Goal: Task Accomplishment & Management: Manage account settings

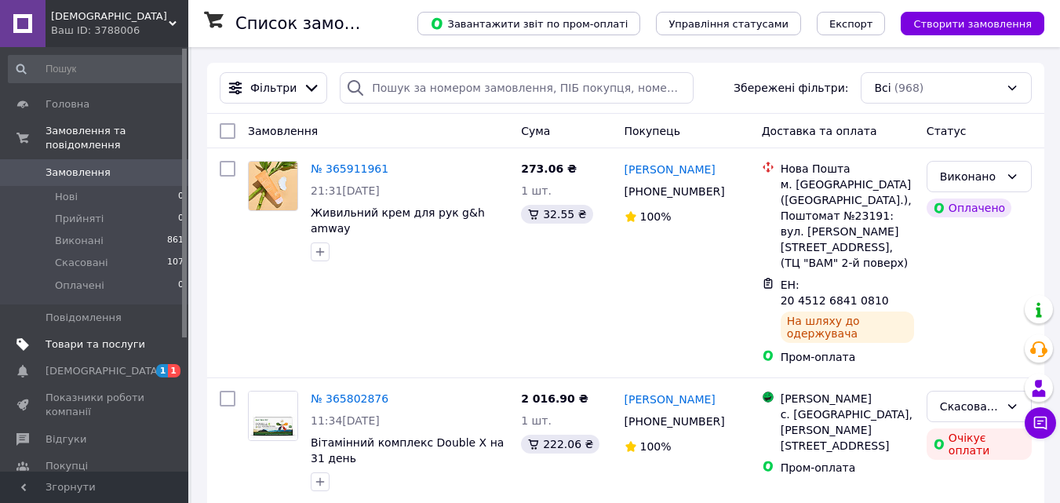
click at [97, 337] on span "Товари та послуги" at bounding box center [96, 344] width 100 height 14
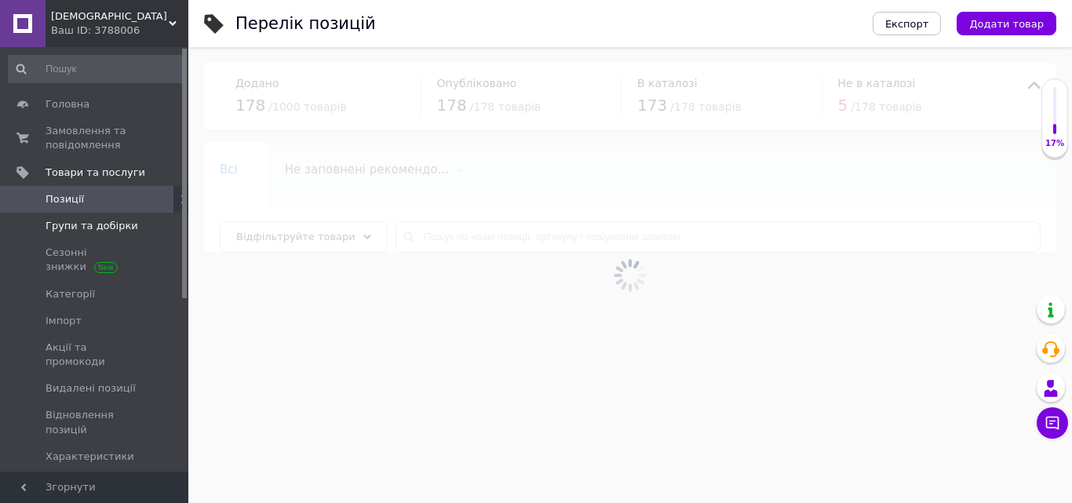
click at [103, 224] on span "Групи та добірки" at bounding box center [92, 226] width 93 height 14
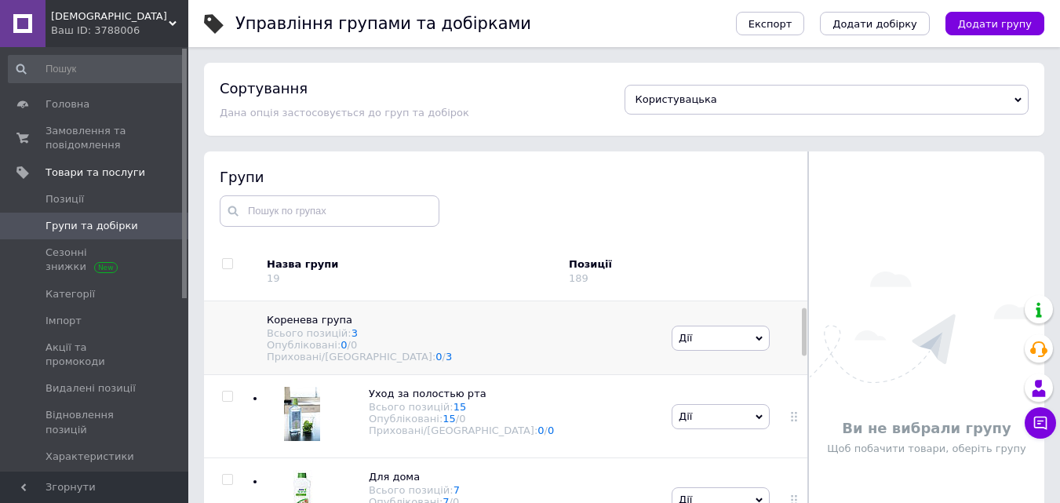
scroll to position [78, 0]
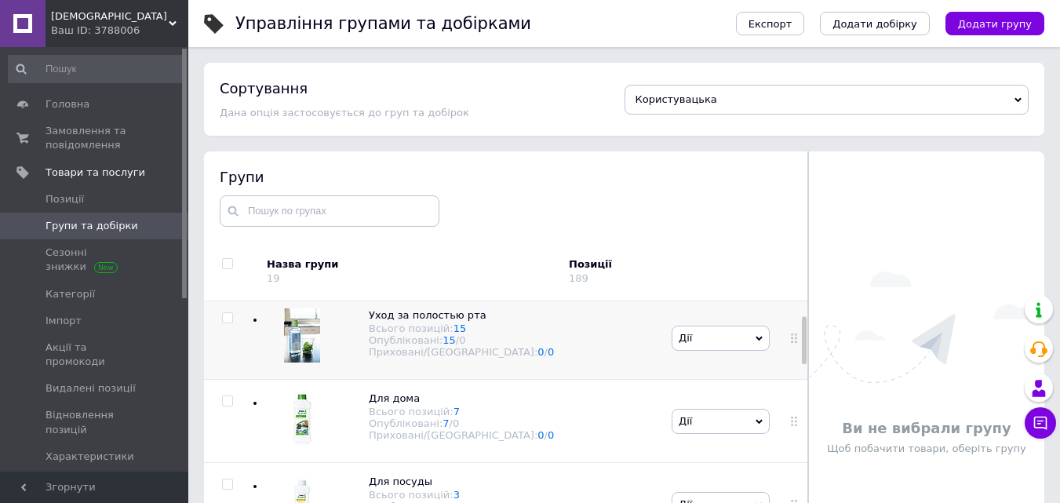
click at [265, 360] on div "Уход за полостью рта Всього позицій: 15 Опубліковані: 15 / 0 Приховані/Видалені…" at bounding box center [459, 338] width 417 height 83
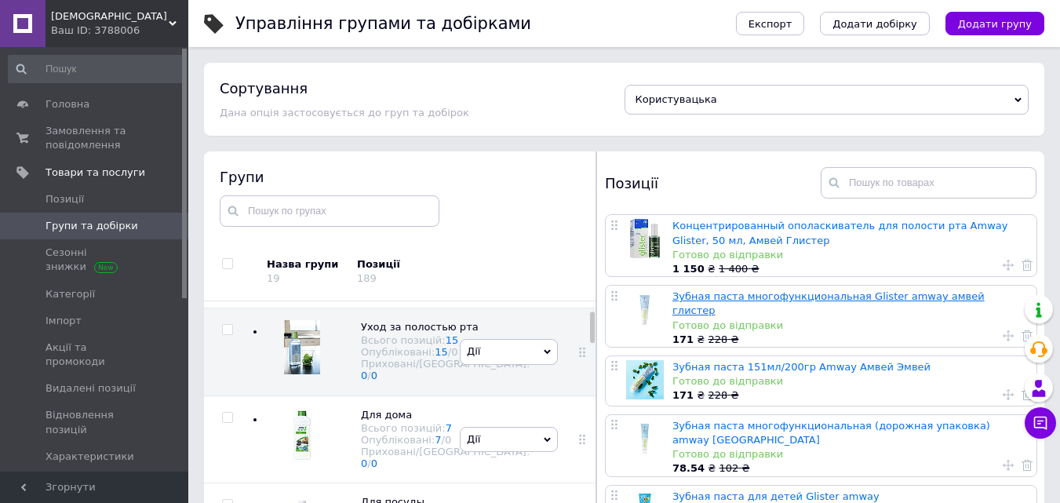
click at [768, 291] on link "Зубная паста многофункциональная Glister amway амвей глистер" at bounding box center [828, 303] width 312 height 26
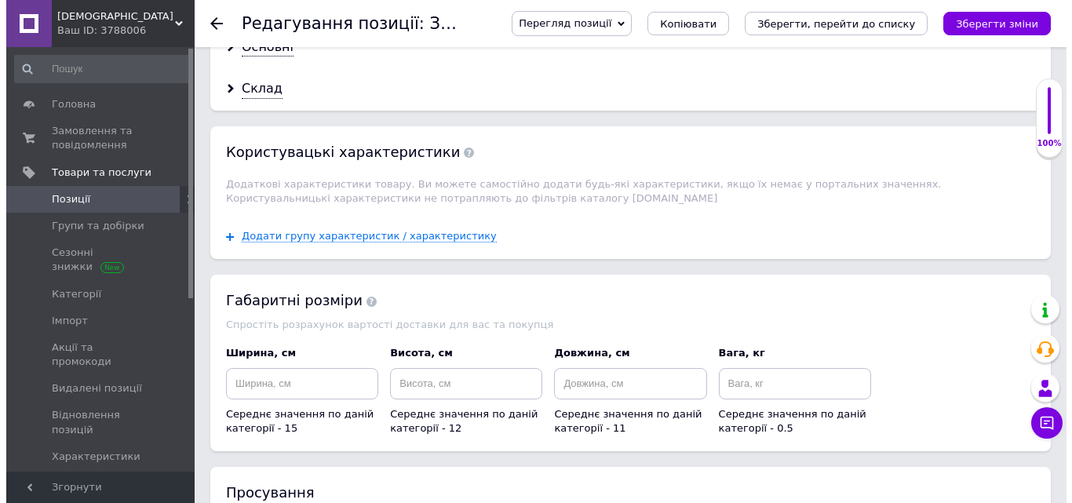
scroll to position [2469, 0]
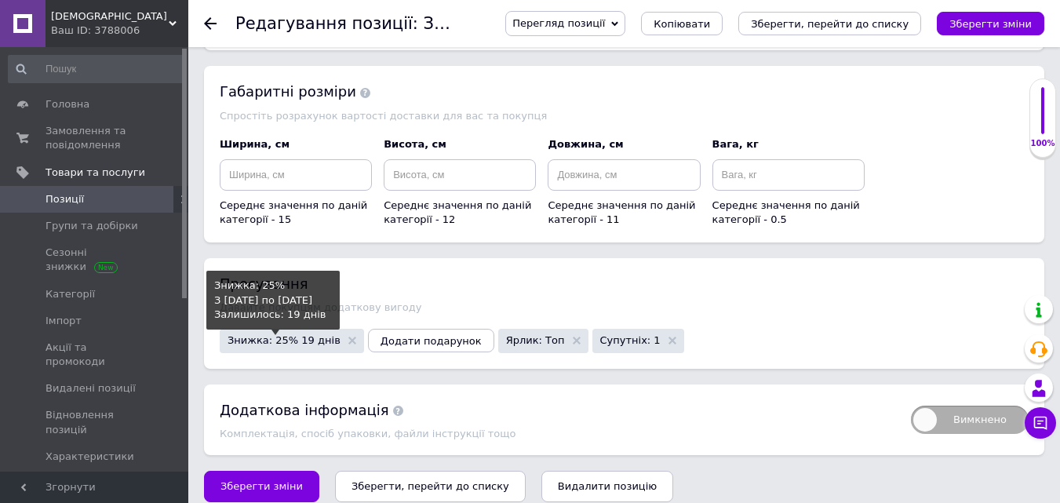
click at [253, 335] on span "Знижка: 25% 19 днів" at bounding box center [284, 340] width 113 height 10
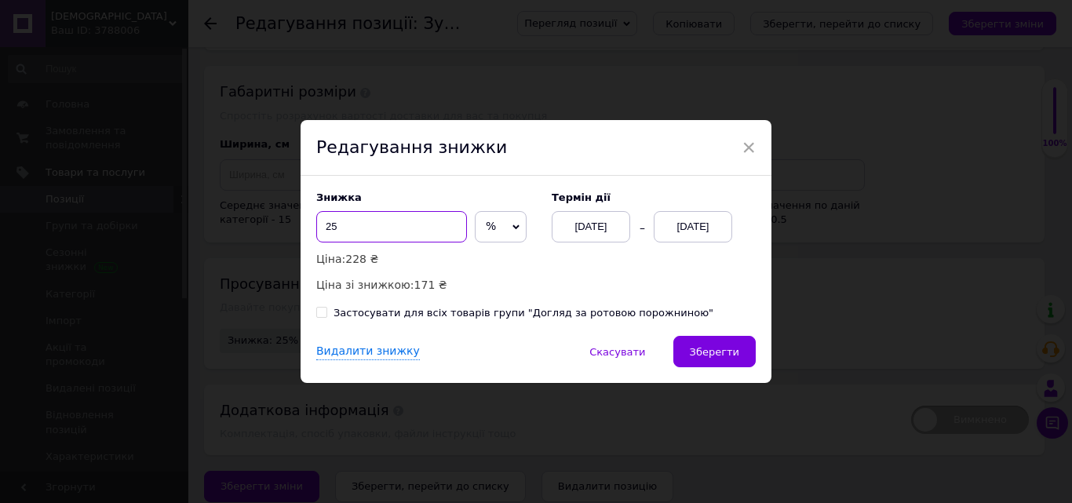
click at [360, 232] on input "25" at bounding box center [391, 226] width 151 height 31
type input "22"
click at [322, 315] on input "Застосувати для всіх товарів групи "Догляд за ротовою порожниною"" at bounding box center [321, 312] width 10 height 10
checkbox input "true"
click at [590, 228] on div "[DATE]" at bounding box center [591, 226] width 78 height 31
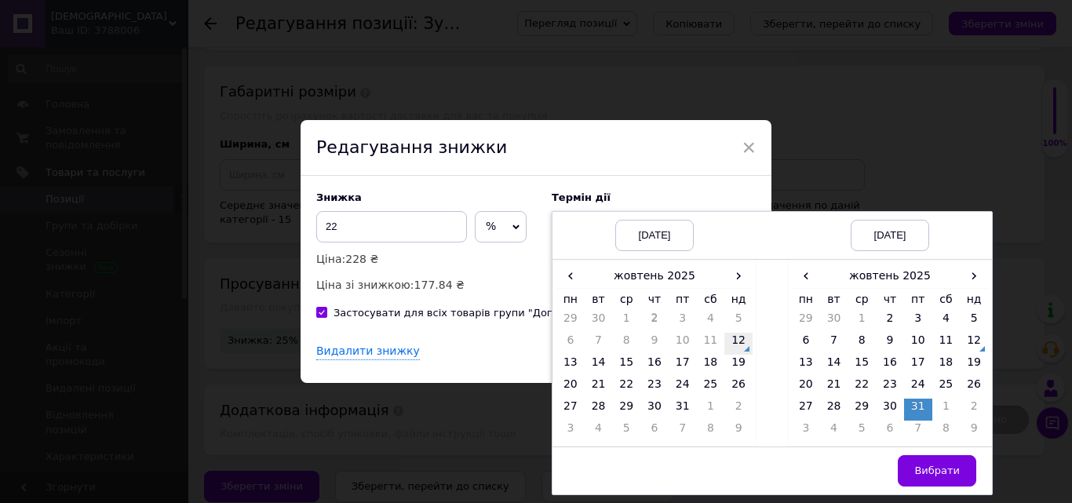
click at [736, 338] on td "12" at bounding box center [738, 344] width 28 height 22
click at [865, 361] on td "15" at bounding box center [861, 366] width 28 height 22
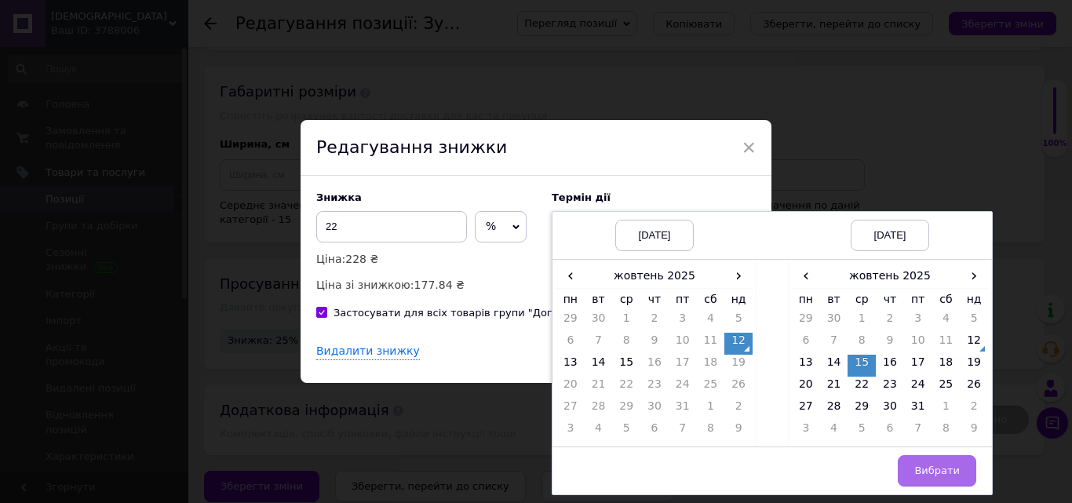
click at [918, 464] on button "Вибрати" at bounding box center [937, 470] width 78 height 31
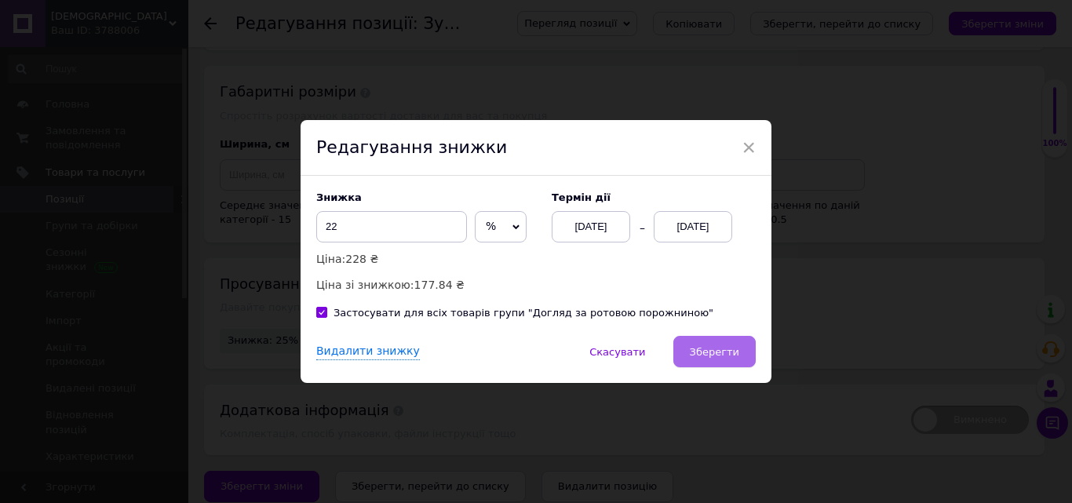
click at [706, 351] on span "Зберегти" at bounding box center [714, 352] width 49 height 12
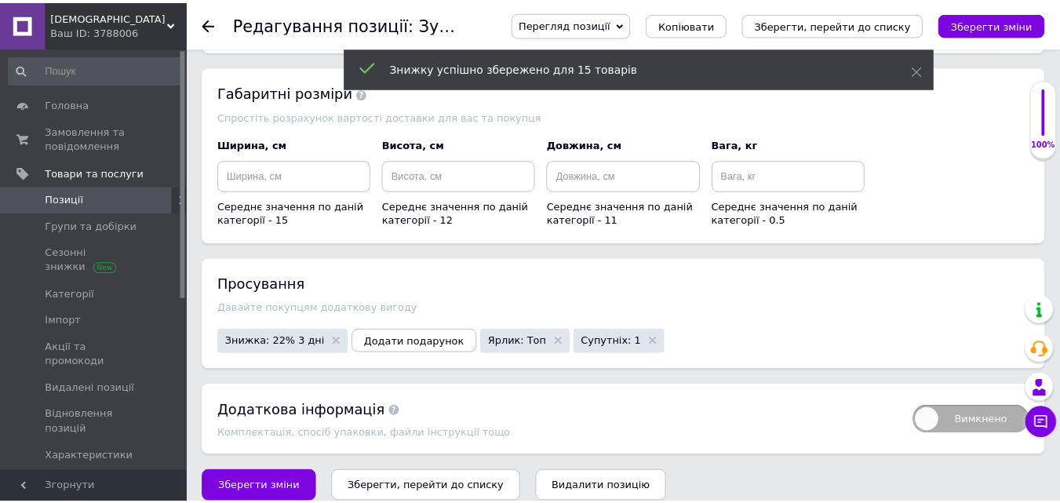
scroll to position [2446, 0]
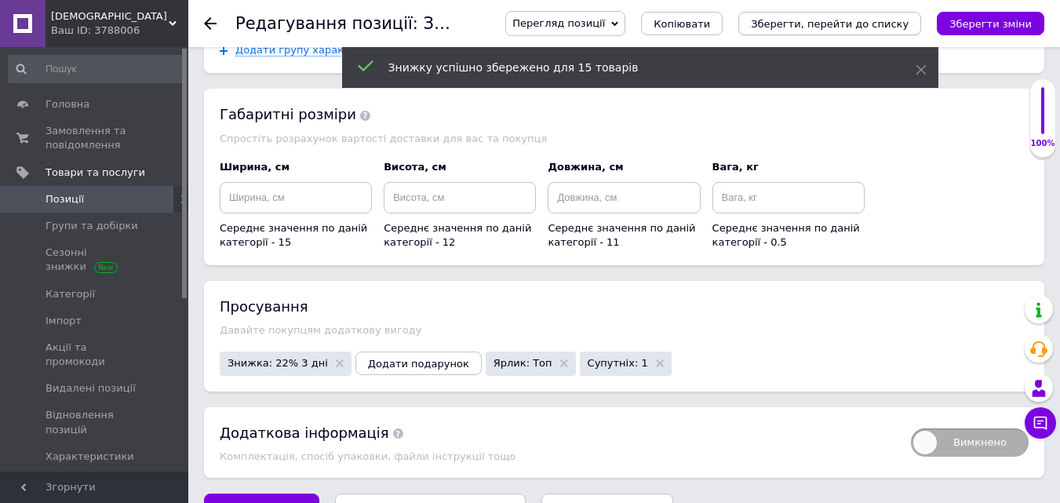
click at [872, 29] on icon "Зберегти, перейти до списку" at bounding box center [830, 24] width 158 height 12
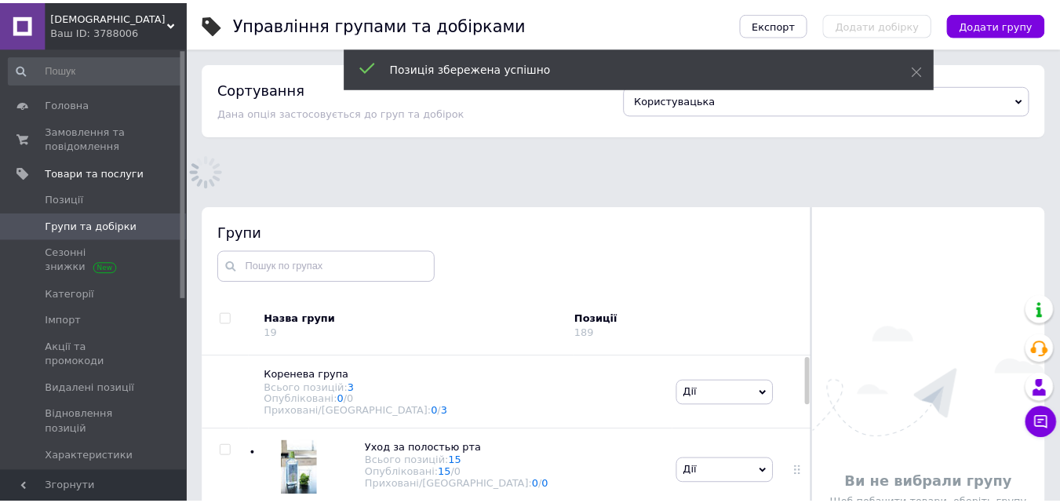
scroll to position [89, 0]
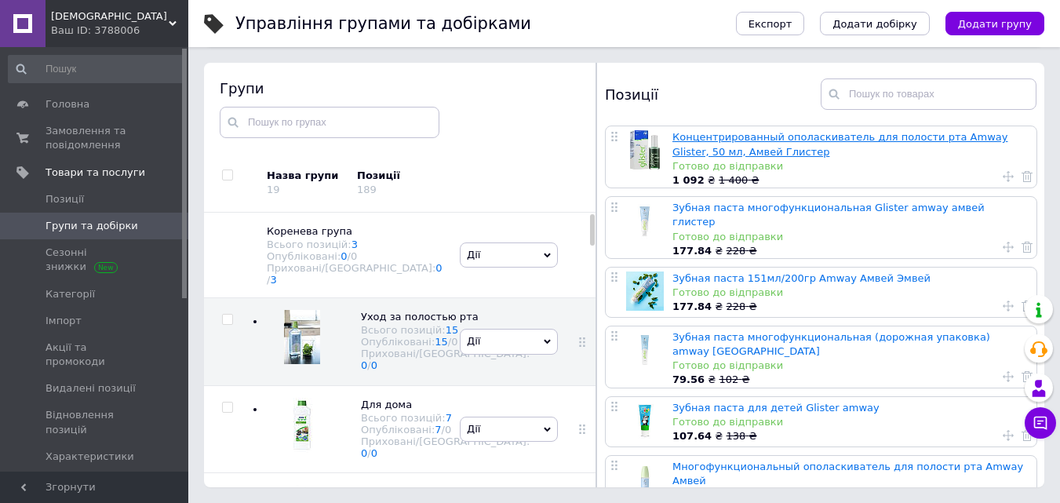
click at [774, 140] on link "Концентрированный ополаскиватель для полости рта Amway Glister, 50 мл, Амвей Гл…" at bounding box center [839, 144] width 335 height 26
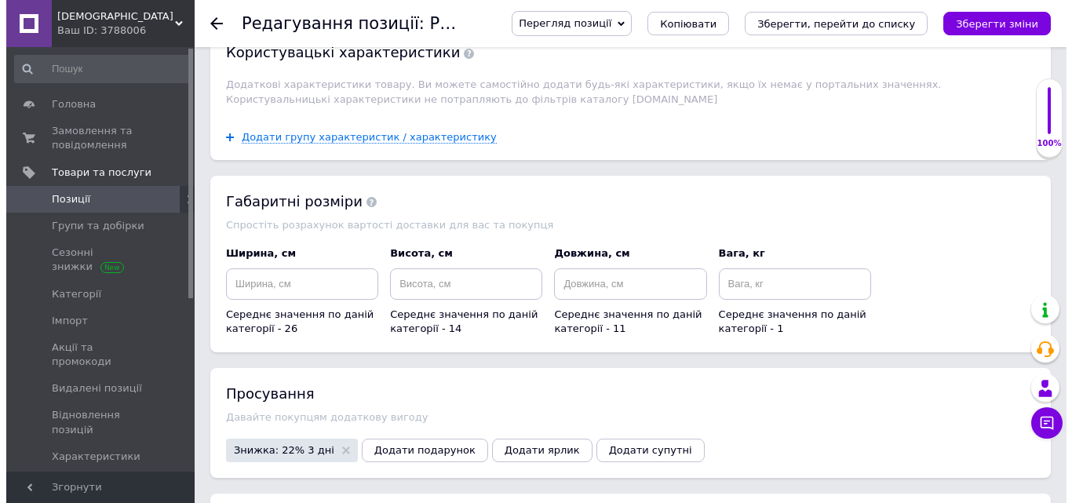
scroll to position [2208, 0]
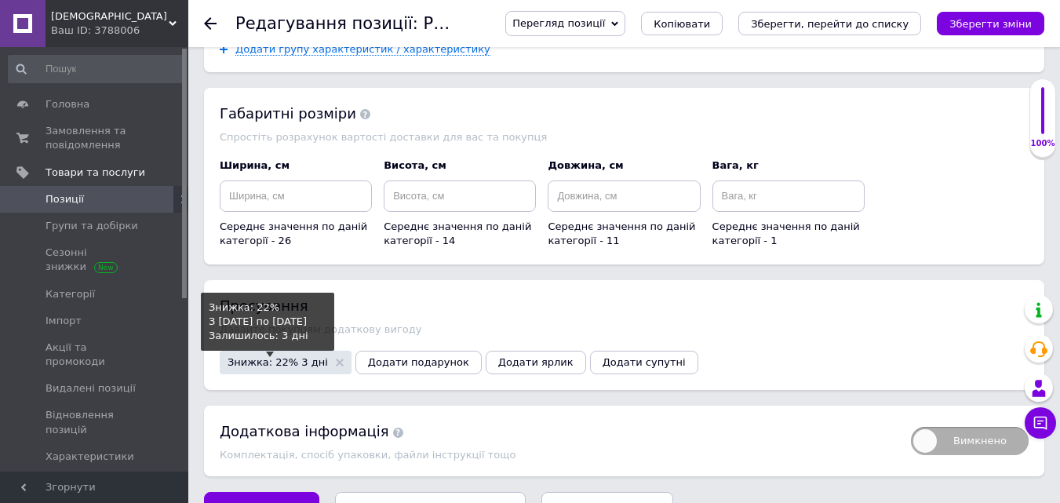
click at [266, 357] on span "Знижка: 22% 3 дні" at bounding box center [278, 362] width 100 height 10
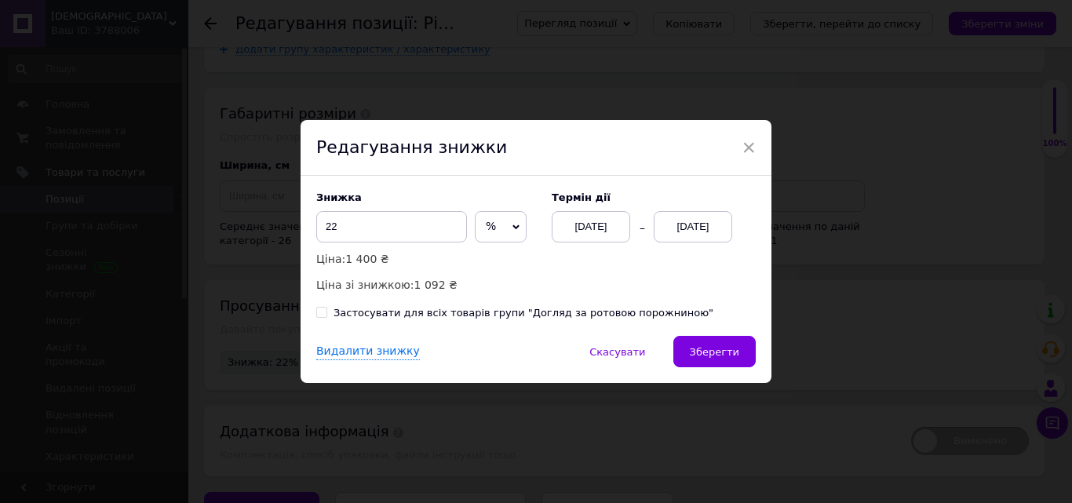
click at [520, 223] on span "%" at bounding box center [501, 226] width 52 height 31
click at [494, 260] on li "₴" at bounding box center [500, 260] width 50 height 22
click at [416, 220] on input "22" at bounding box center [391, 226] width 151 height 31
type input "2"
type input "300"
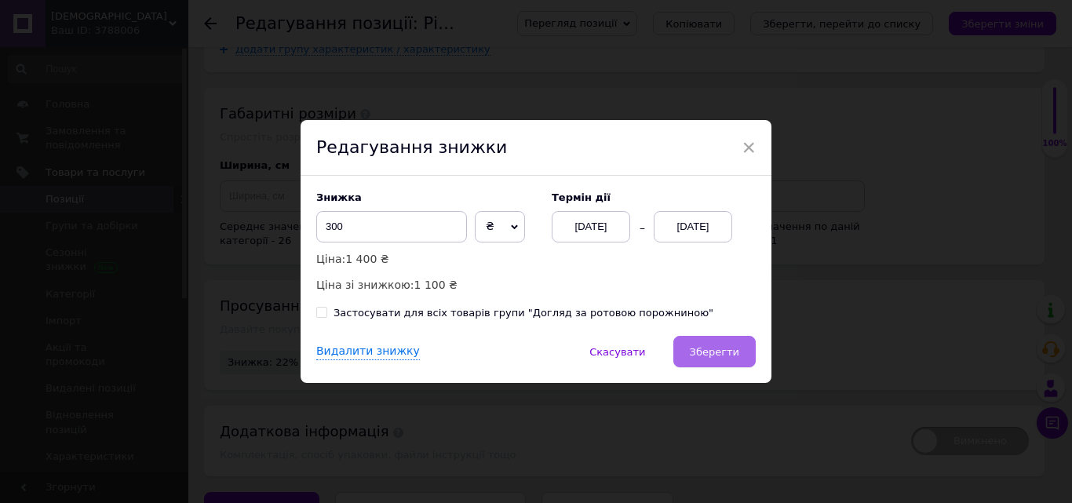
click at [717, 348] on span "Зберегти" at bounding box center [714, 352] width 49 height 12
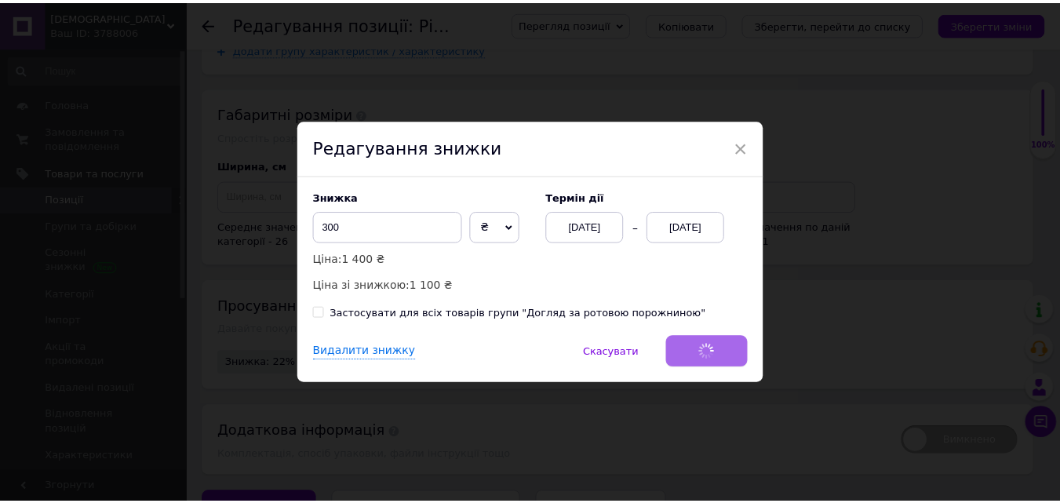
scroll to position [2183, 0]
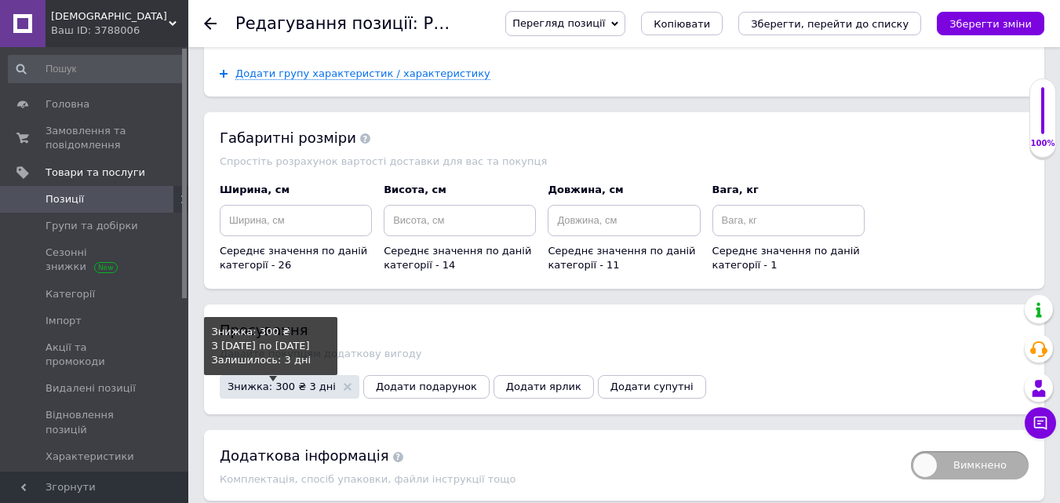
click at [269, 381] on span "Знижка: 300 ₴ 3 дні" at bounding box center [282, 386] width 108 height 10
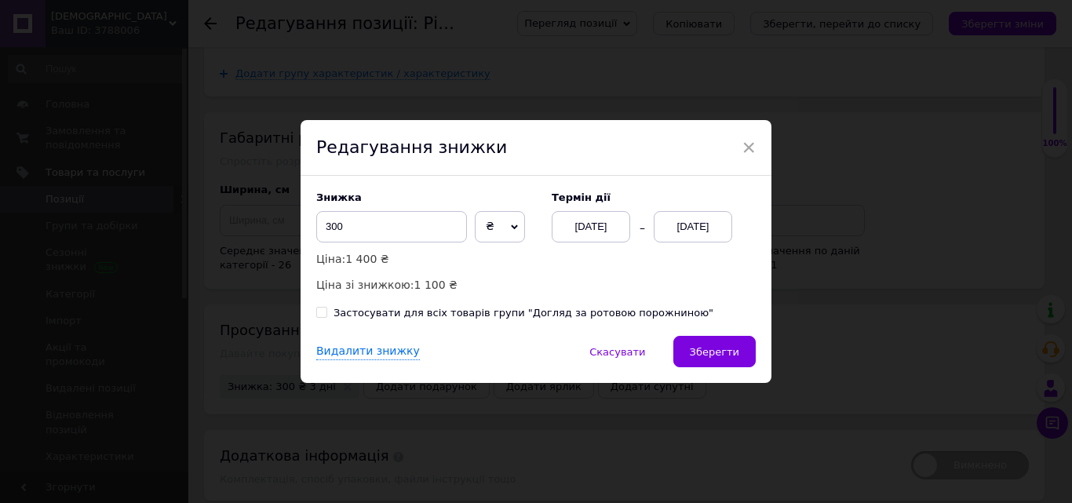
click at [591, 226] on div "[DATE]" at bounding box center [591, 226] width 78 height 31
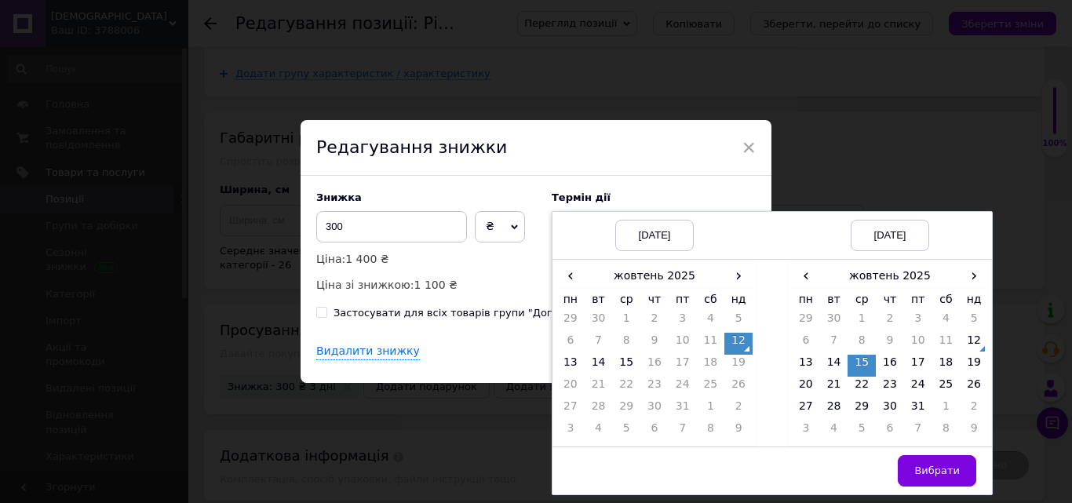
click at [738, 346] on td "12" at bounding box center [738, 344] width 28 height 22
click at [916, 402] on td "31" at bounding box center [918, 410] width 28 height 22
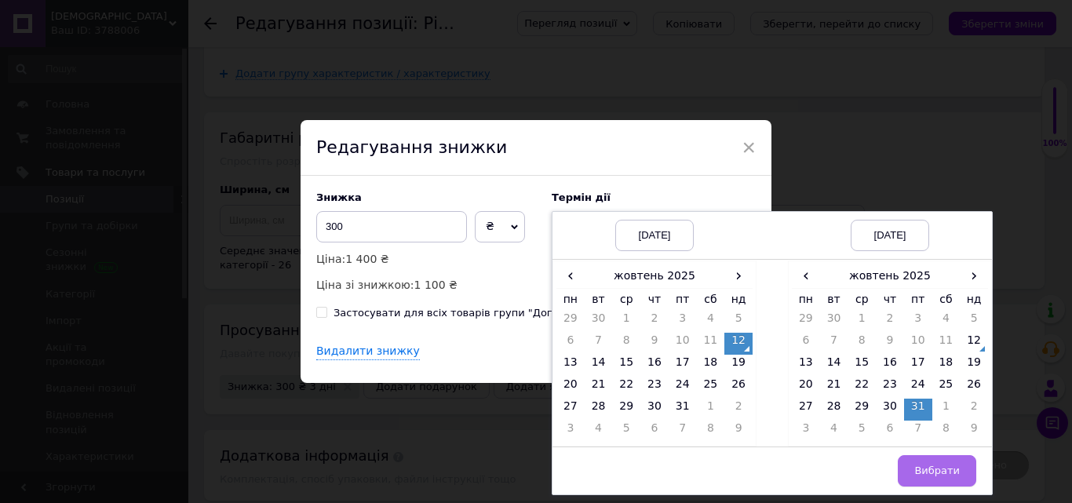
click at [936, 472] on span "Вибрати" at bounding box center [937, 470] width 46 height 12
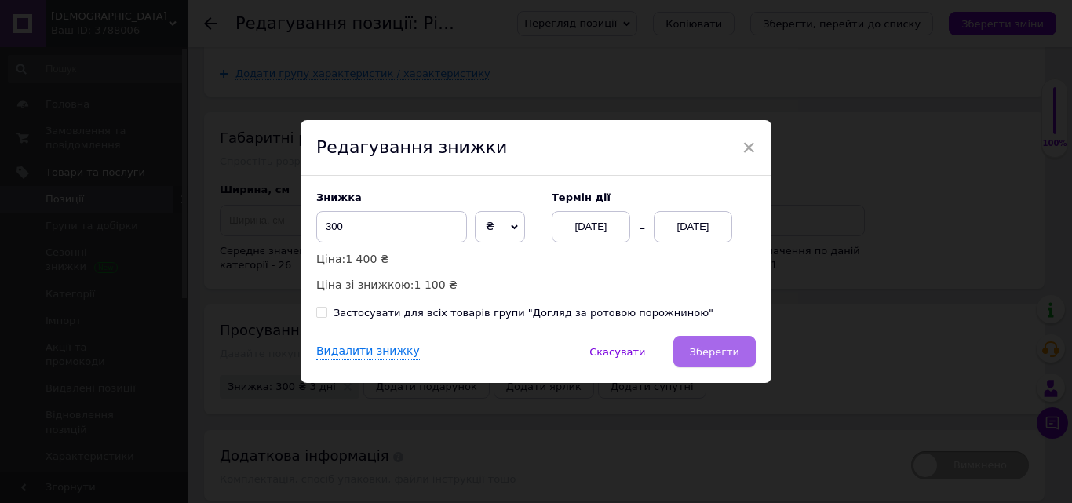
click at [732, 351] on span "Зберегти" at bounding box center [714, 352] width 49 height 12
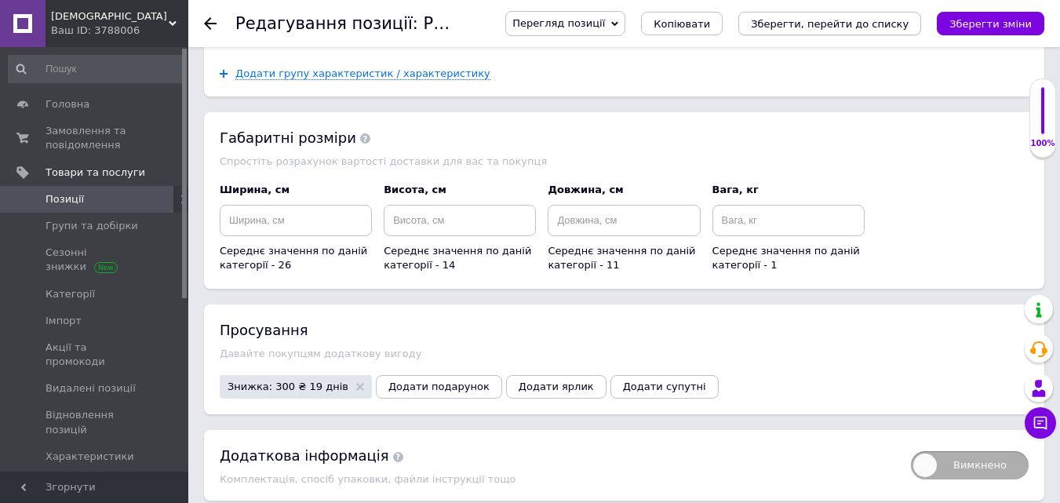
click at [880, 21] on icon "Зберегти, перейти до списку" at bounding box center [830, 24] width 158 height 12
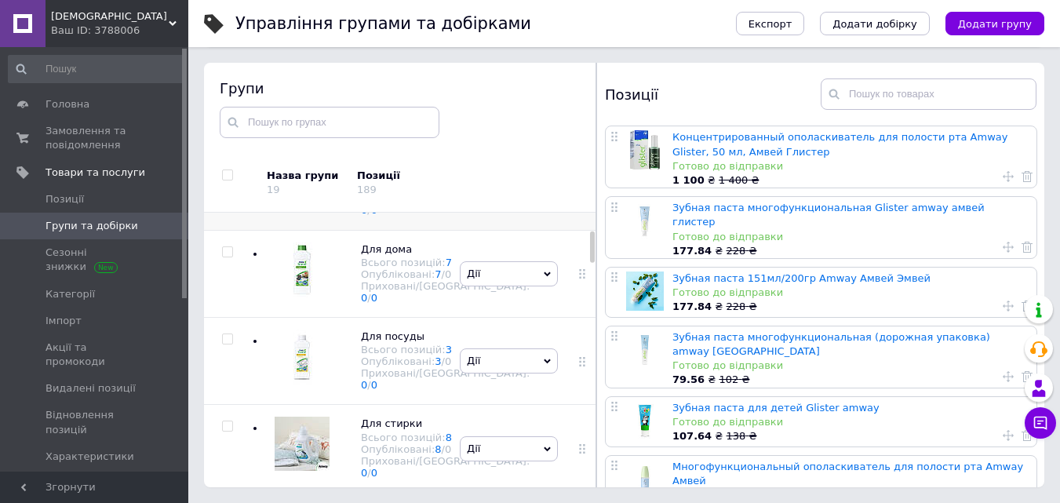
scroll to position [157, 0]
click at [301, 304] on div at bounding box center [298, 272] width 63 height 63
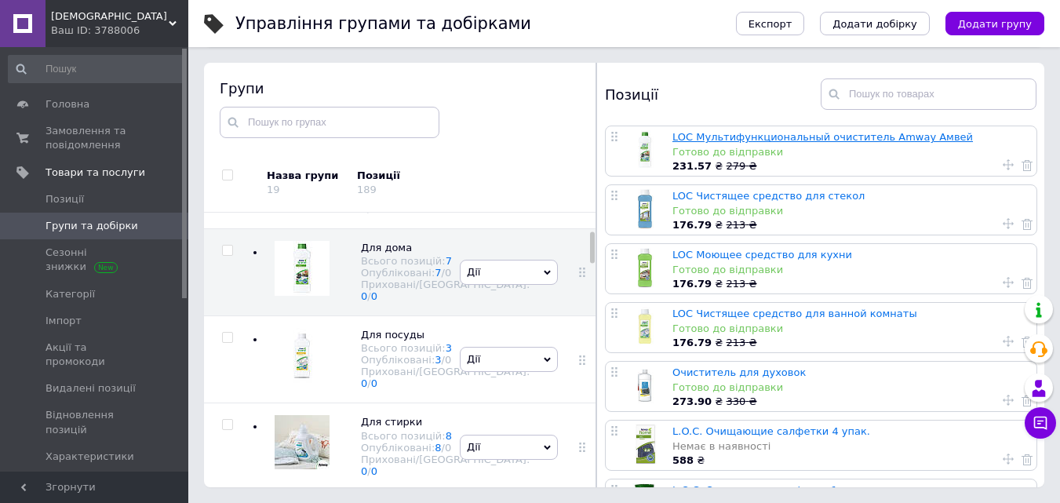
click at [770, 134] on link "LOC Мультифункциональный очиститель Amway Амвей" at bounding box center [822, 137] width 300 height 12
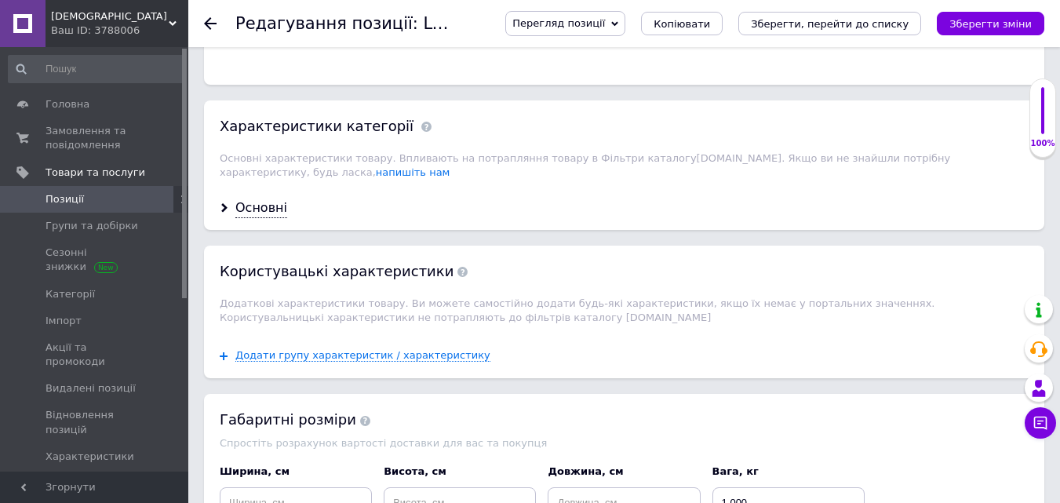
scroll to position [1805, 0]
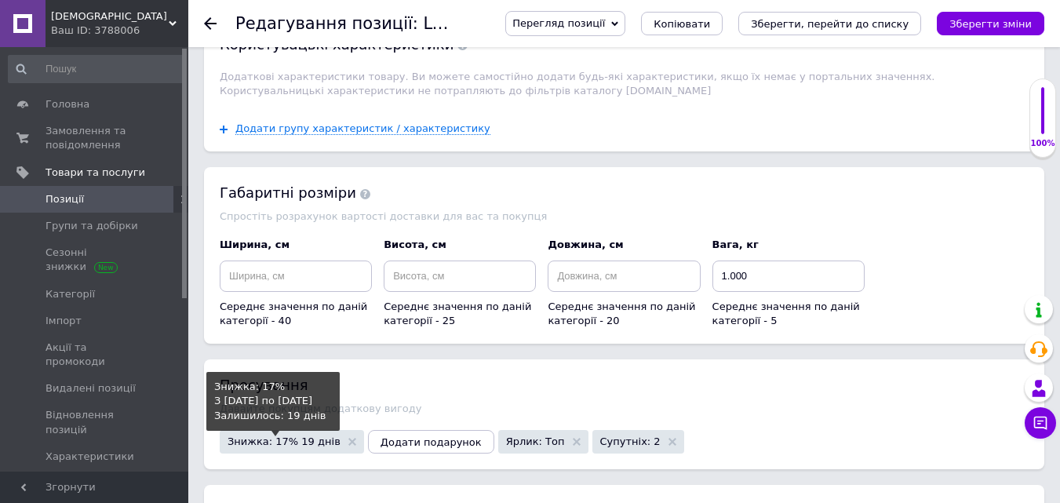
click at [246, 436] on span "Знижка: 17% 19 днів" at bounding box center [284, 441] width 113 height 10
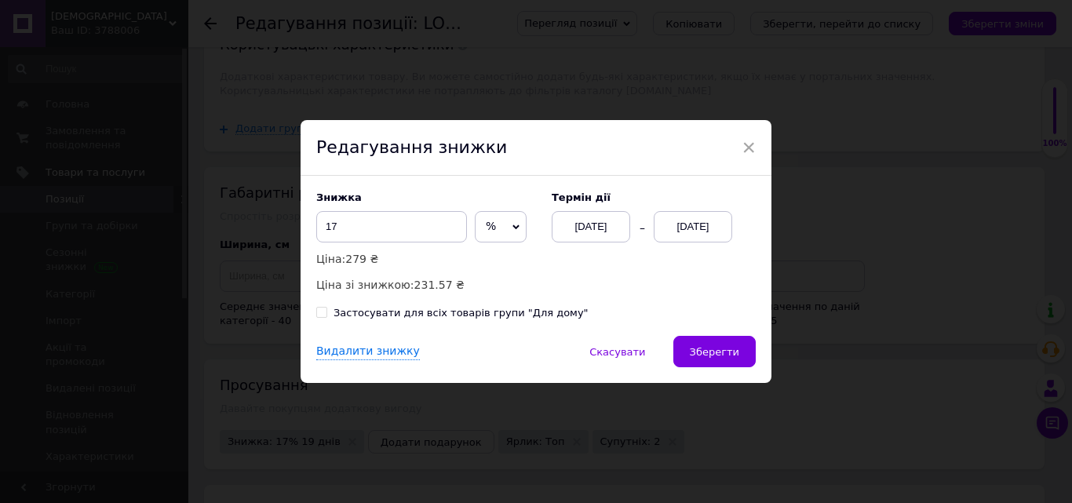
click at [316, 314] on input "Застосувати для всіх товарів групи "Для дому"" at bounding box center [321, 312] width 10 height 10
checkbox input "true"
click at [594, 229] on div "[DATE]" at bounding box center [591, 226] width 78 height 31
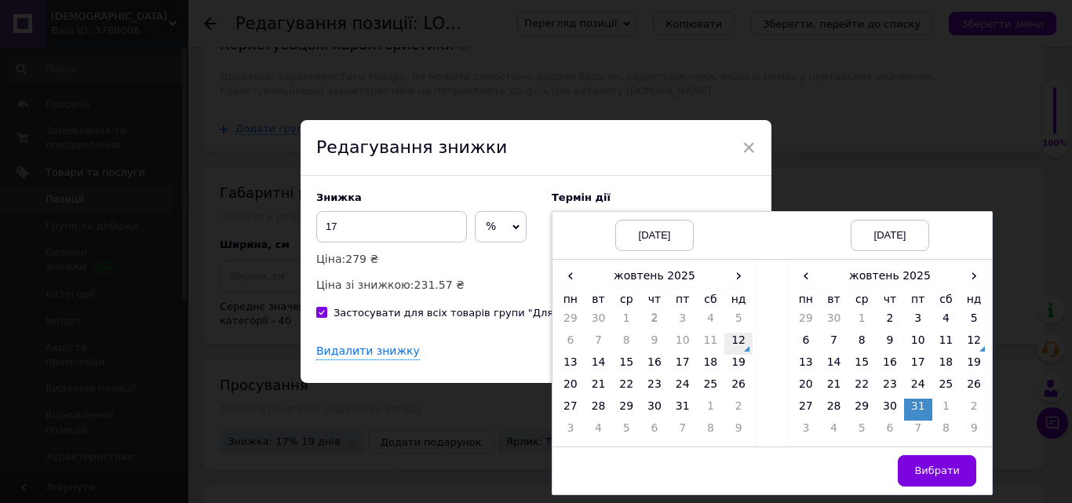
click at [737, 342] on td "12" at bounding box center [738, 344] width 28 height 22
click at [864, 363] on td "15" at bounding box center [861, 366] width 28 height 22
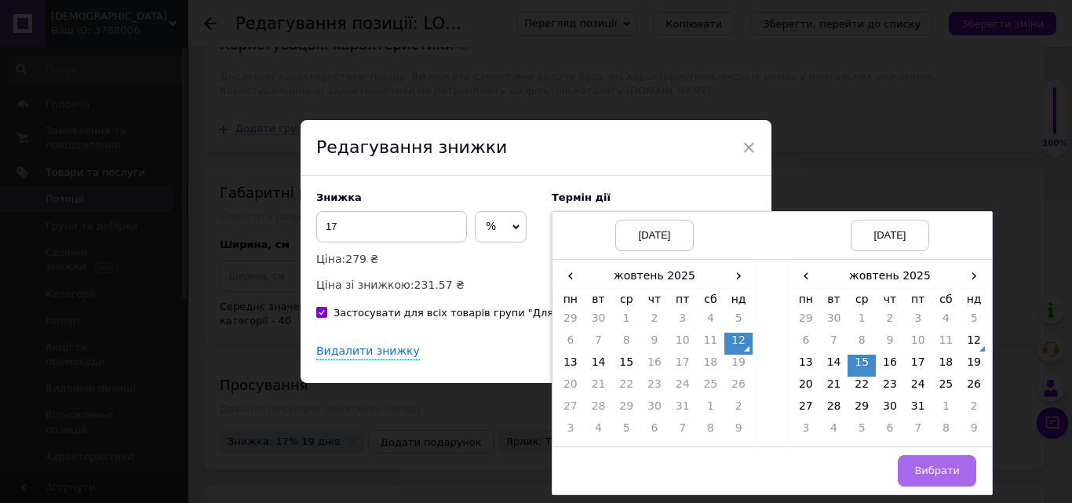
click at [930, 468] on span "Вибрати" at bounding box center [937, 470] width 46 height 12
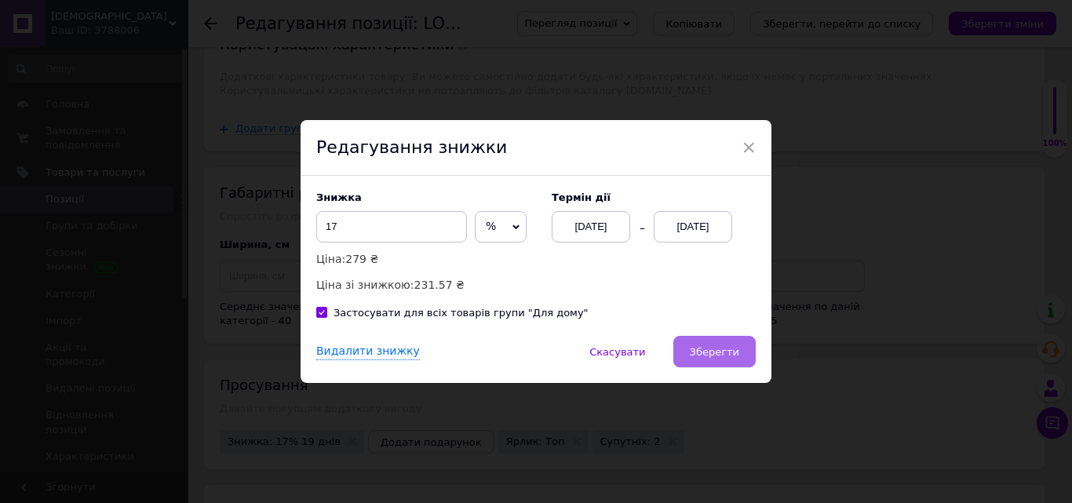
click at [707, 344] on button "Зберегти" at bounding box center [714, 351] width 82 height 31
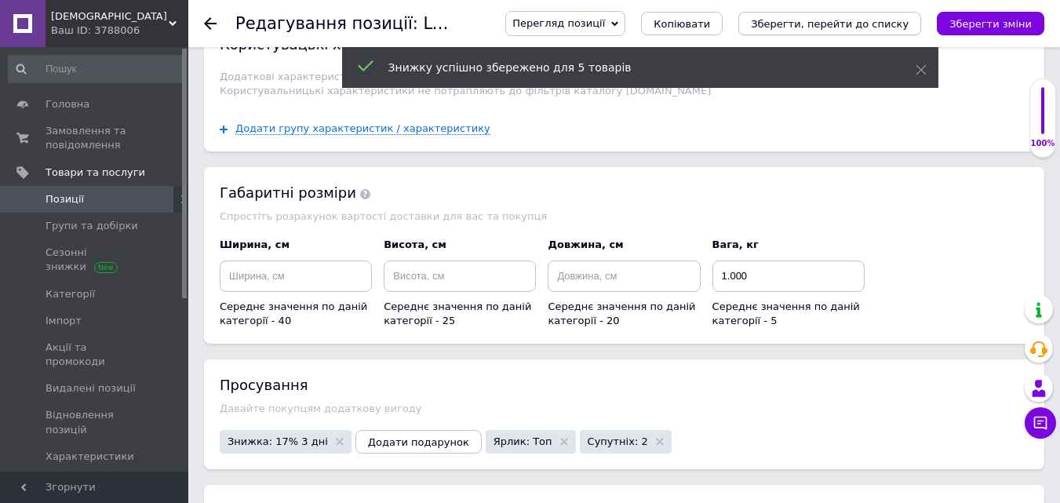
click at [861, 24] on icon "Зберегти, перейти до списку" at bounding box center [830, 24] width 158 height 12
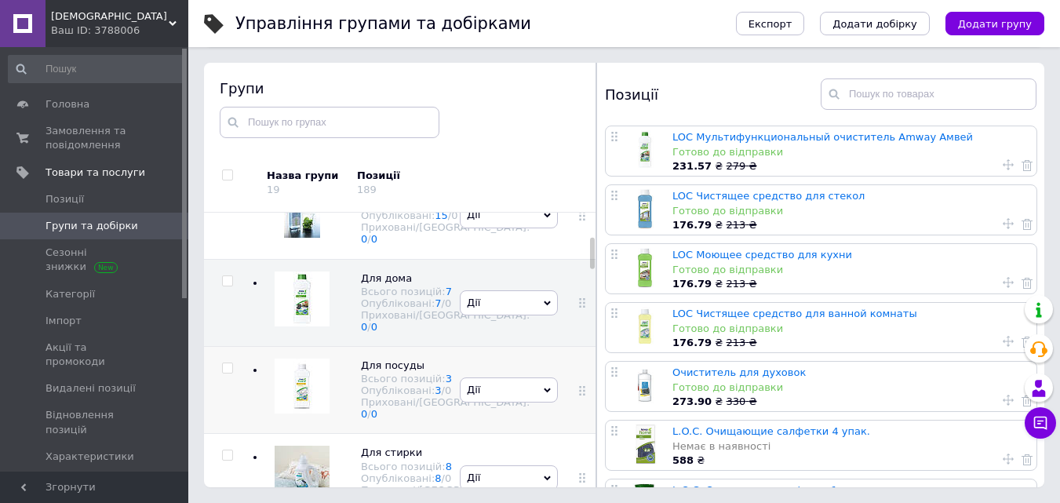
scroll to position [301, 0]
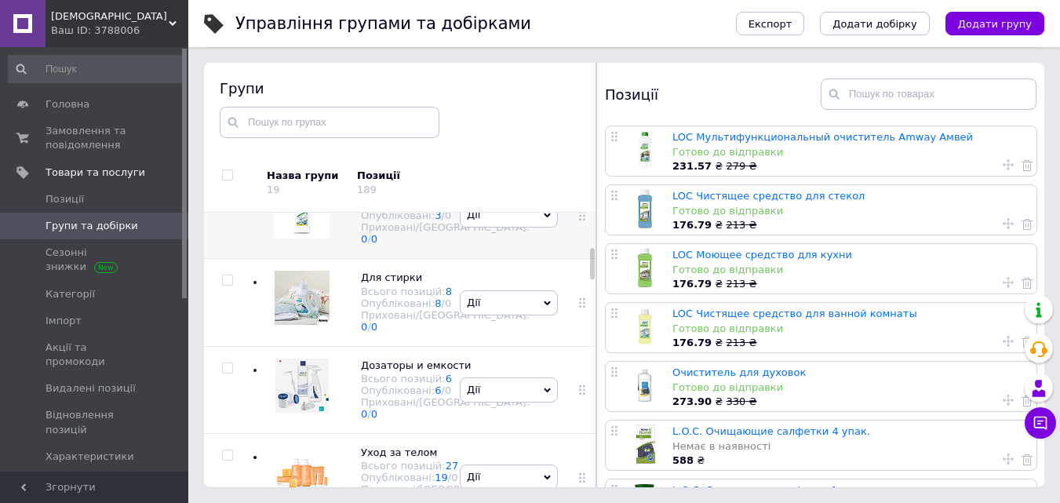
click at [301, 246] on div at bounding box center [298, 215] width 63 height 63
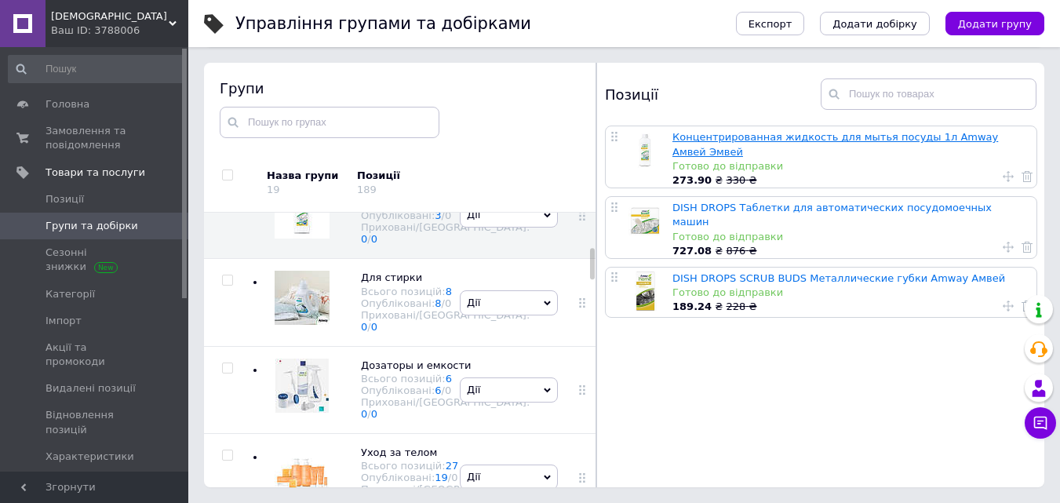
click at [717, 140] on link "Концентрированная жидкость для мытья посуды 1л Amway Амвей Эмвей" at bounding box center [835, 144] width 326 height 26
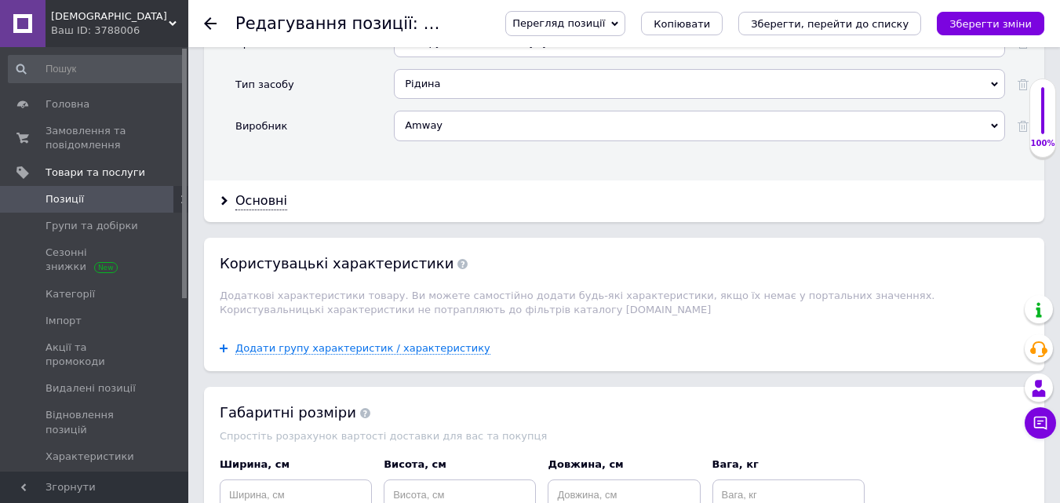
scroll to position [2118, 0]
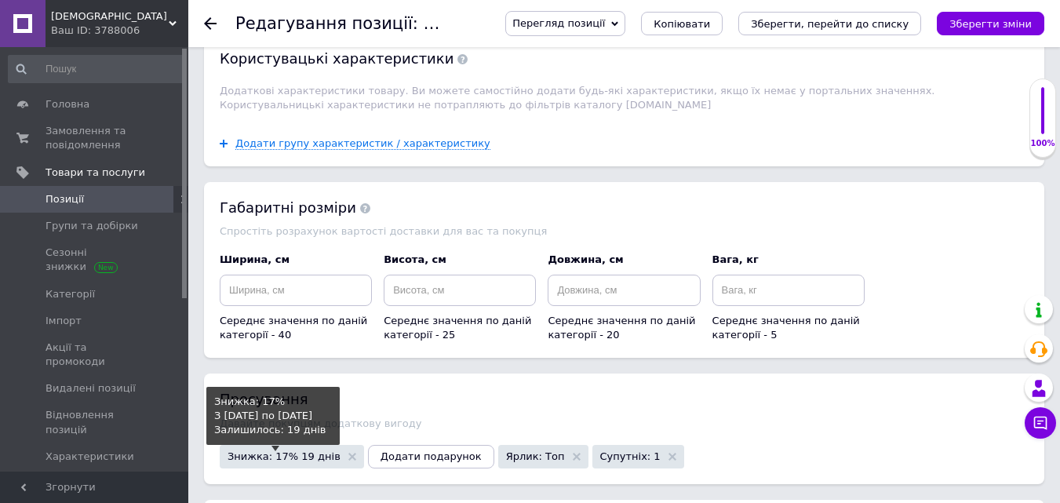
click at [254, 451] on span "Знижка: 17% 19 днів" at bounding box center [284, 456] width 113 height 10
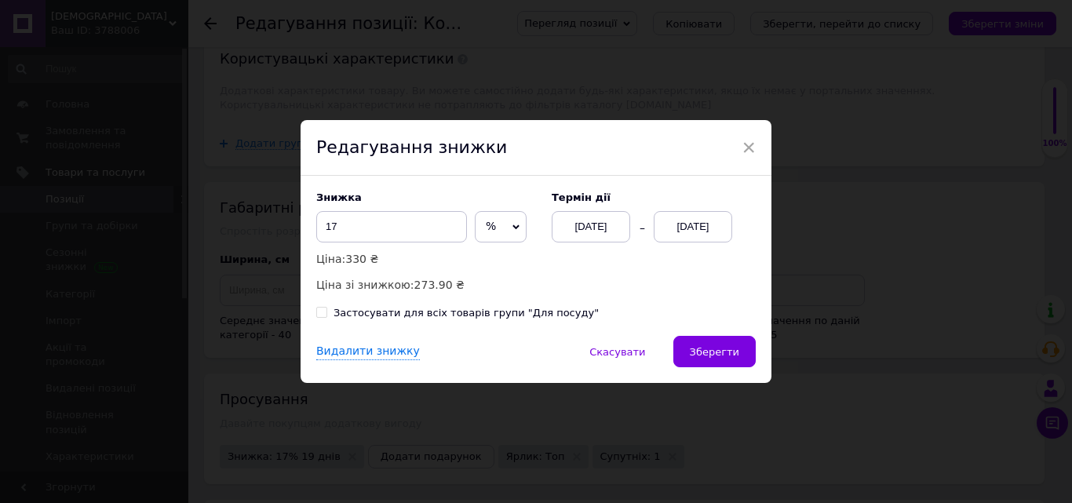
click at [318, 317] on input "Застосувати для всіх товарів групи "Для посуду"" at bounding box center [321, 312] width 10 height 10
checkbox input "true"
click at [587, 229] on div "[DATE]" at bounding box center [591, 226] width 78 height 31
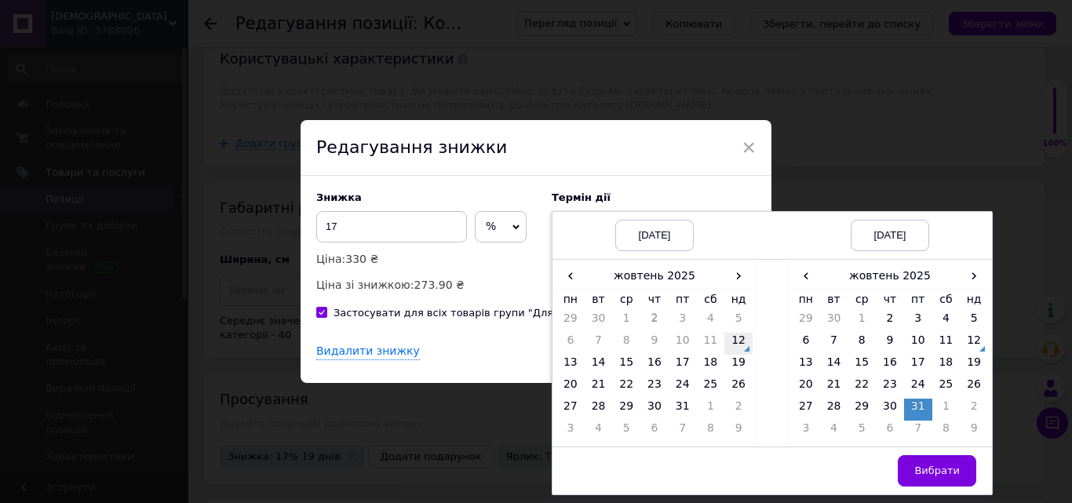
click at [737, 341] on td "12" at bounding box center [738, 344] width 28 height 22
click at [861, 356] on td "15" at bounding box center [861, 366] width 28 height 22
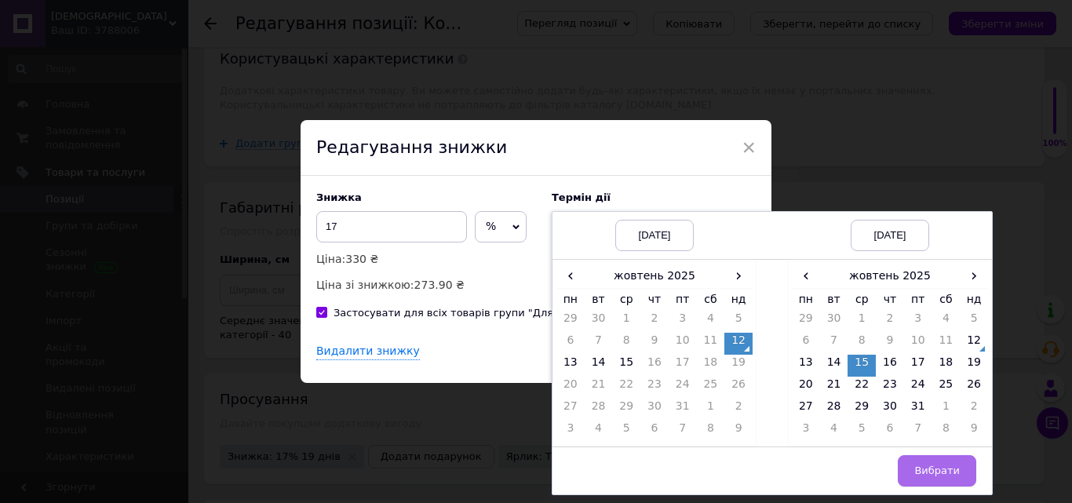
click at [934, 471] on span "Вибрати" at bounding box center [937, 470] width 46 height 12
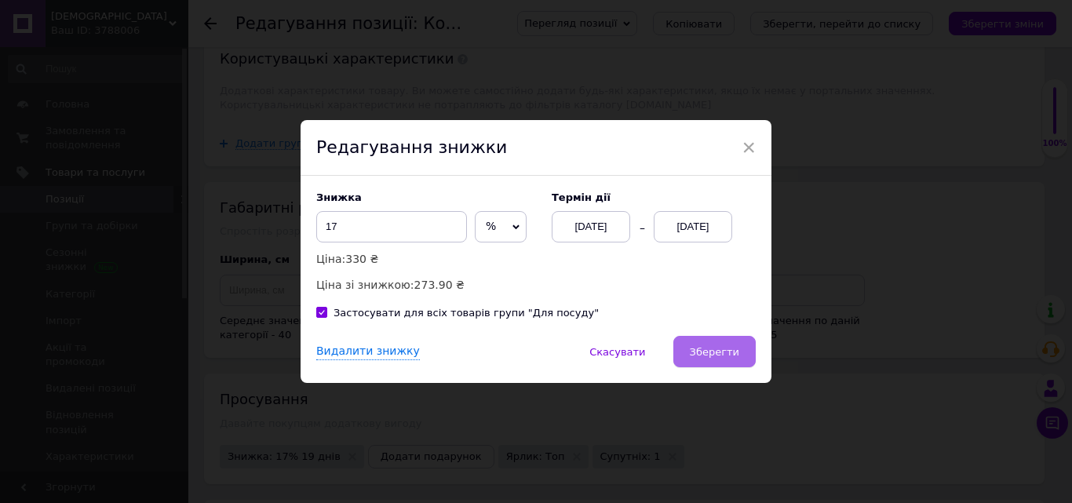
click at [717, 354] on span "Зберегти" at bounding box center [714, 352] width 49 height 12
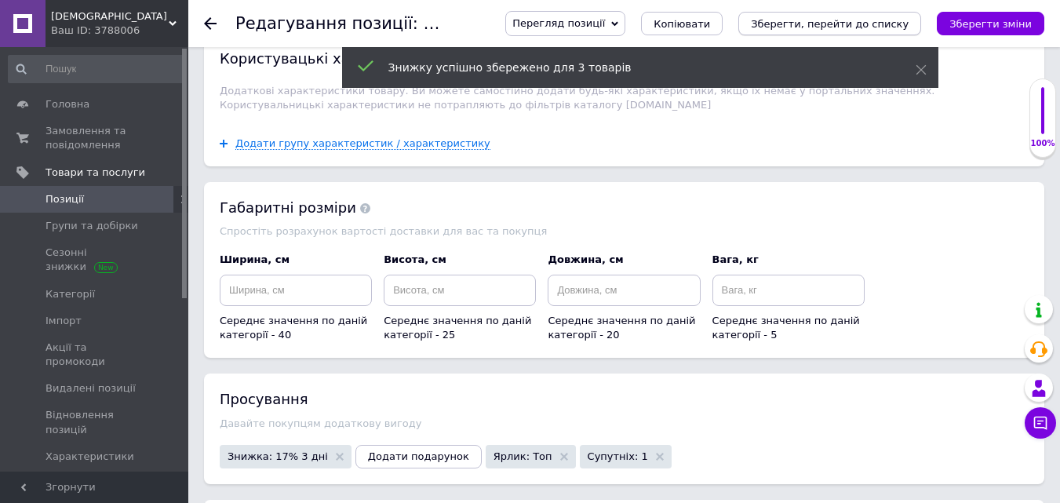
click at [832, 26] on icon "Зберегти, перейти до списку" at bounding box center [830, 24] width 158 height 12
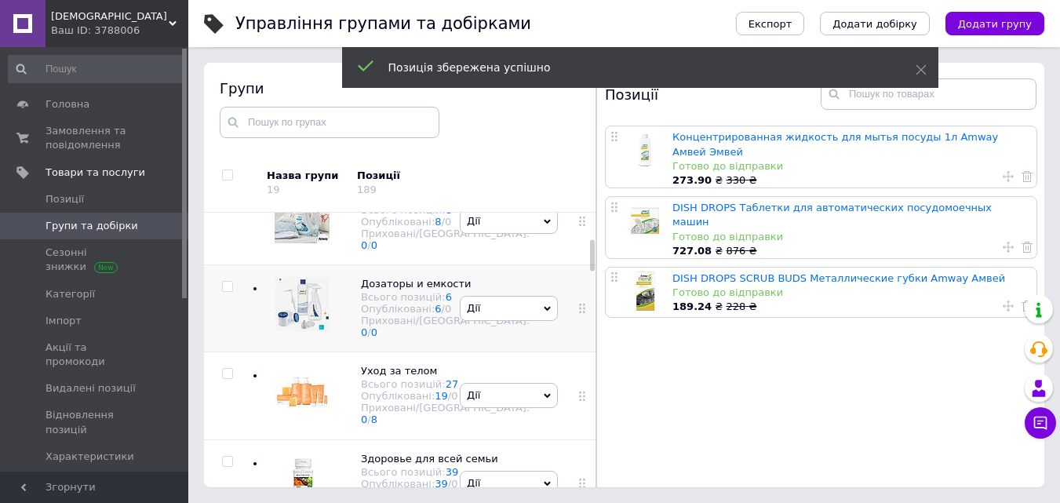
scroll to position [384, 0]
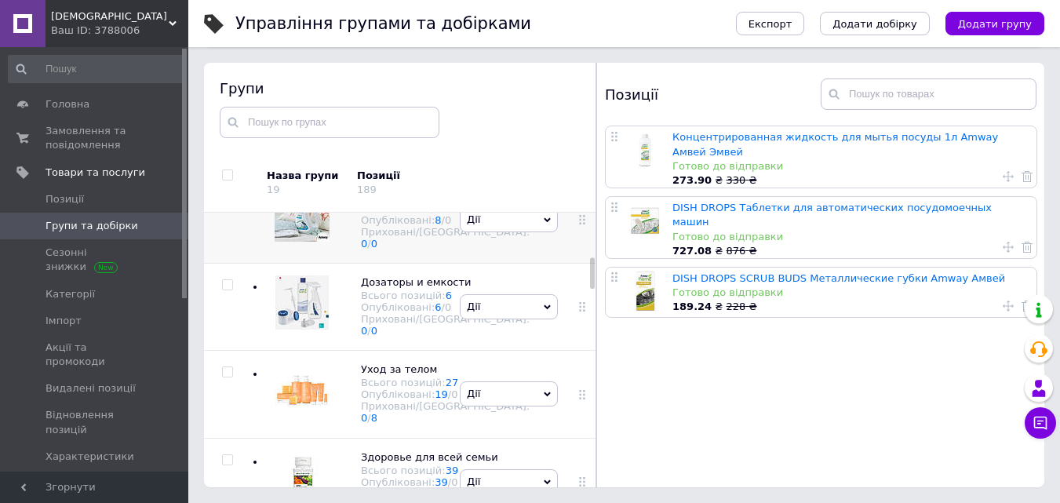
click at [316, 250] on div at bounding box center [298, 219] width 63 height 63
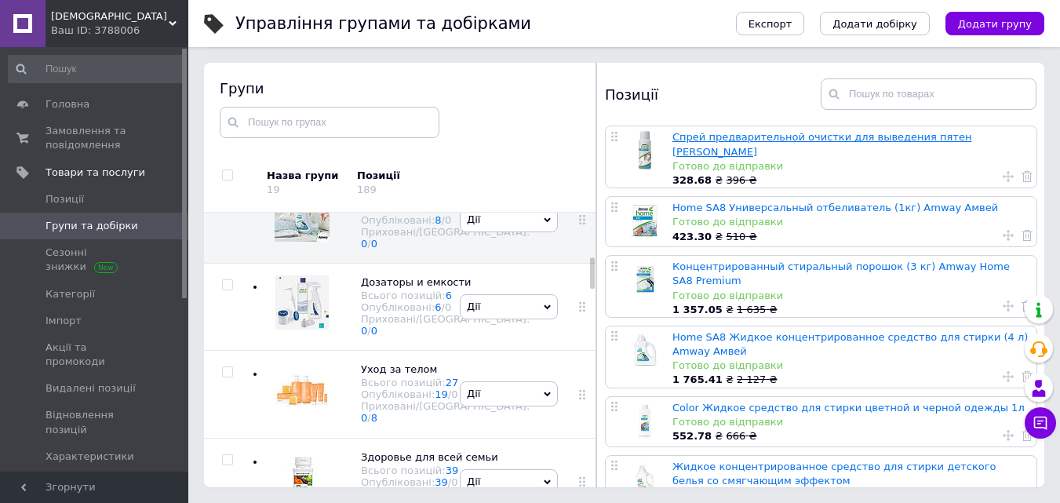
click at [737, 133] on link "Спрей предварительной очистки для выведения пятен [PERSON_NAME]" at bounding box center [821, 144] width 299 height 26
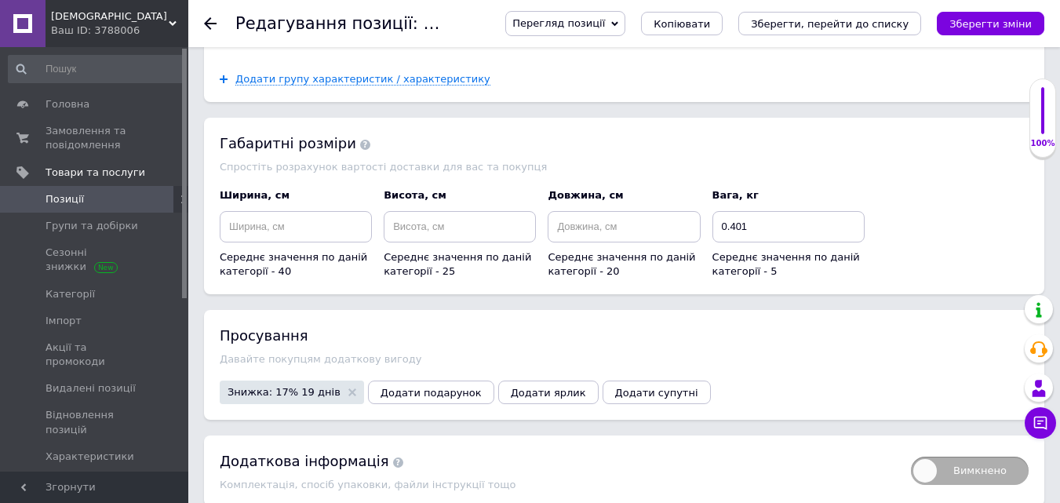
scroll to position [1841, 0]
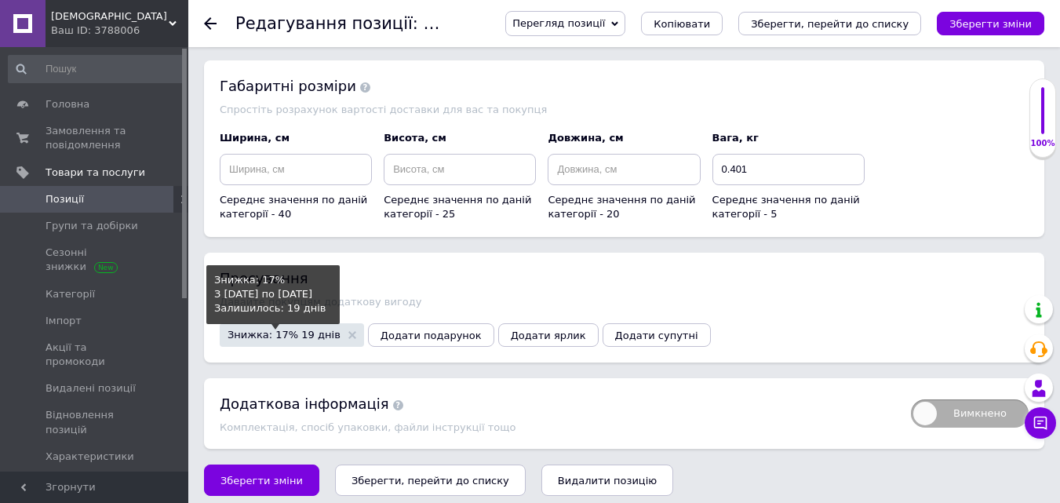
click at [242, 330] on span "Знижка: 17% 19 днів" at bounding box center [284, 335] width 113 height 10
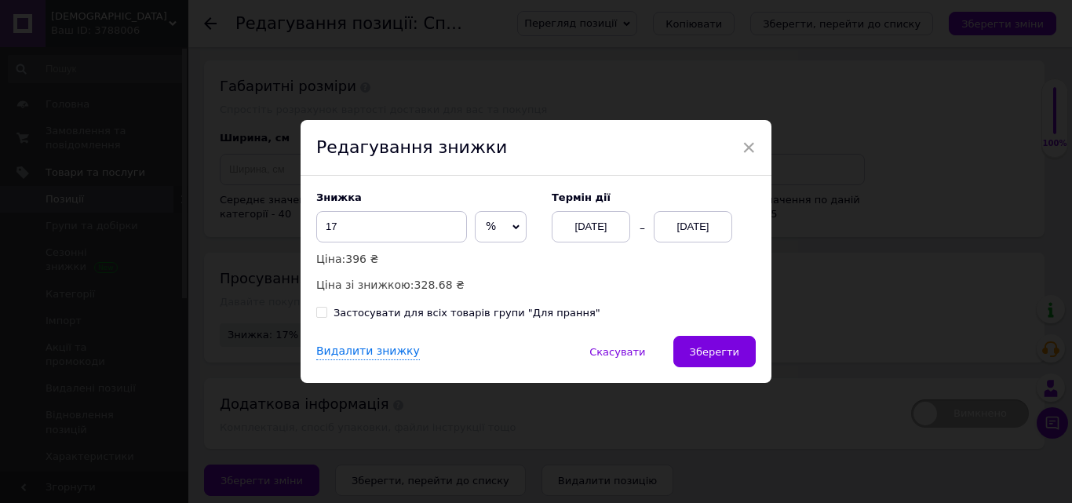
click at [316, 314] on input "Застосувати для всіх товарів групи "Для прання"" at bounding box center [321, 312] width 10 height 10
checkbox input "true"
click at [586, 228] on div "[DATE]" at bounding box center [591, 226] width 78 height 31
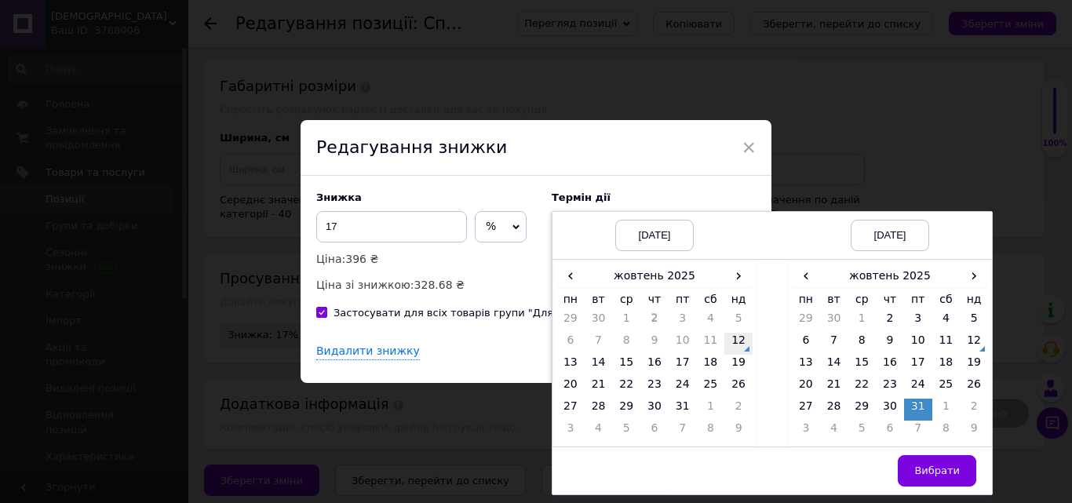
click at [736, 341] on td "12" at bounding box center [738, 344] width 28 height 22
click at [860, 356] on td "15" at bounding box center [861, 366] width 28 height 22
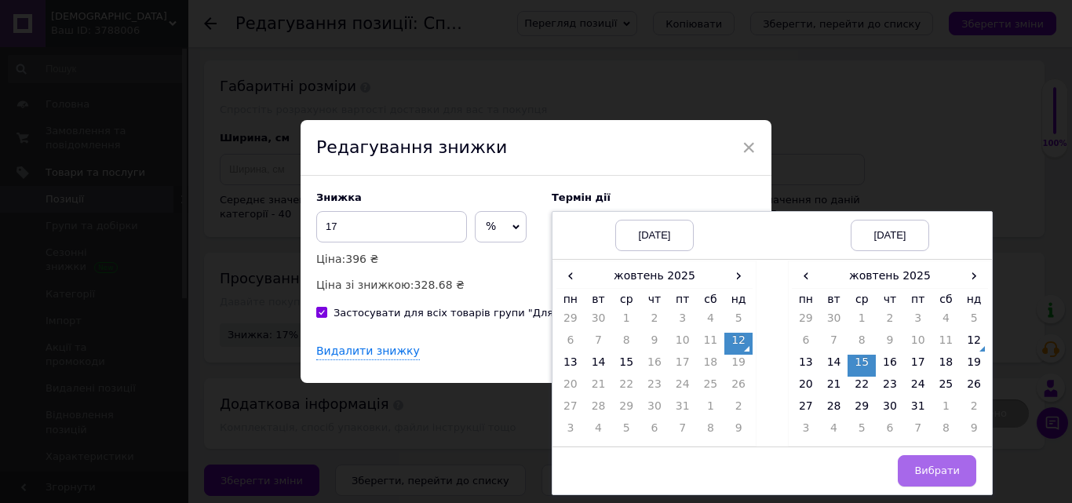
click at [933, 463] on button "Вибрати" at bounding box center [937, 470] width 78 height 31
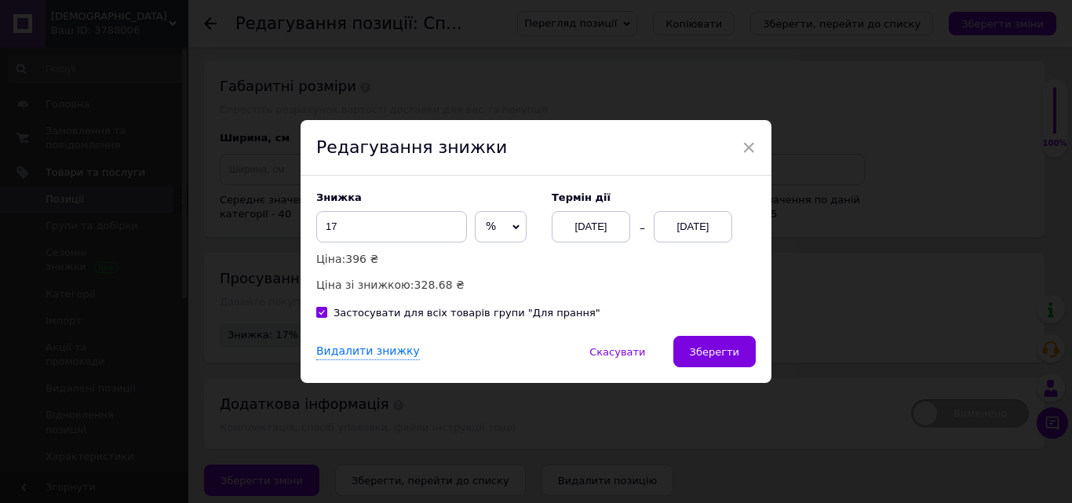
click at [702, 351] on span "Зберегти" at bounding box center [714, 352] width 49 height 12
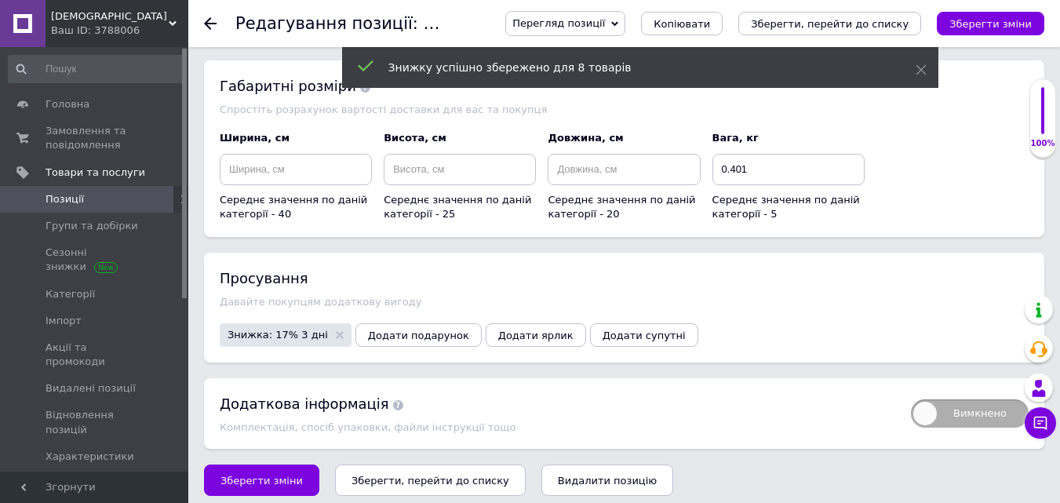
click at [827, 24] on icon "Зберегти, перейти до списку" at bounding box center [830, 24] width 158 height 12
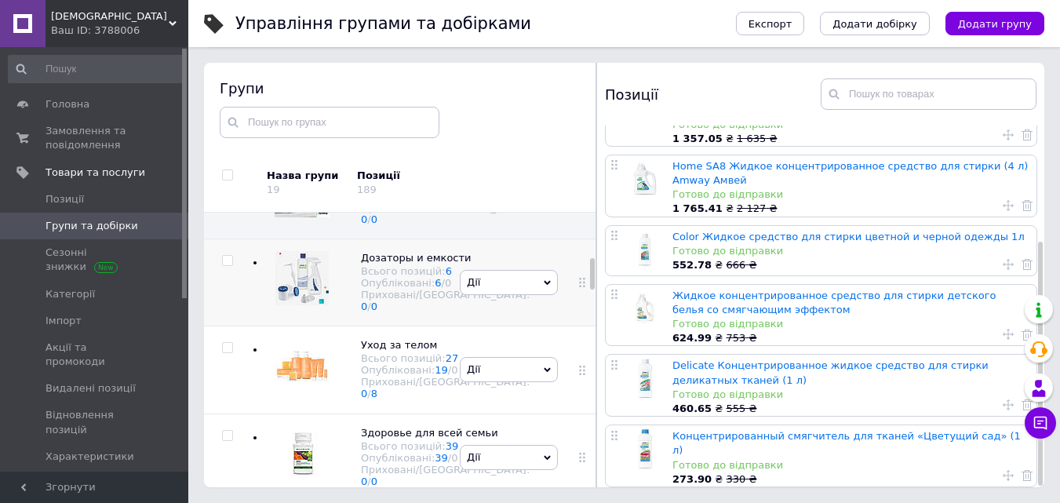
scroll to position [468, 0]
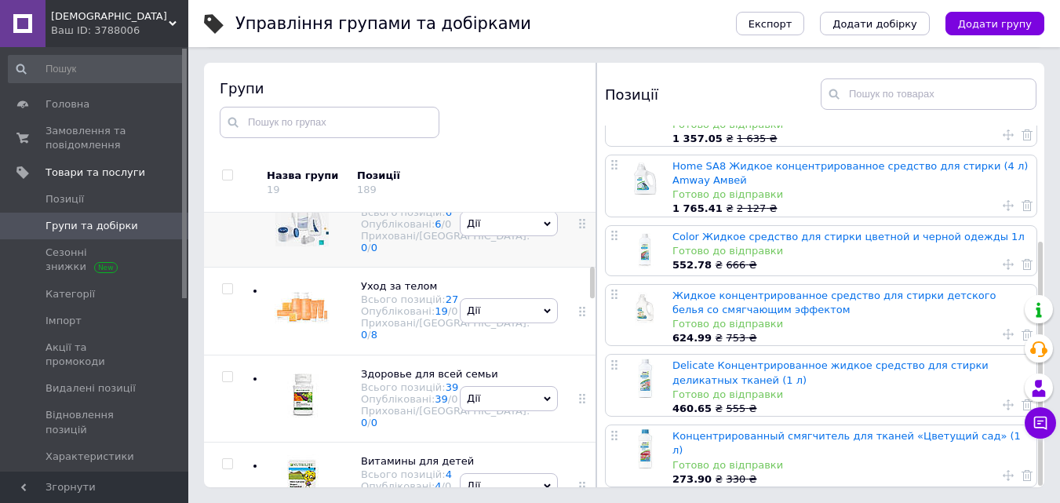
click at [300, 255] on div at bounding box center [298, 223] width 63 height 63
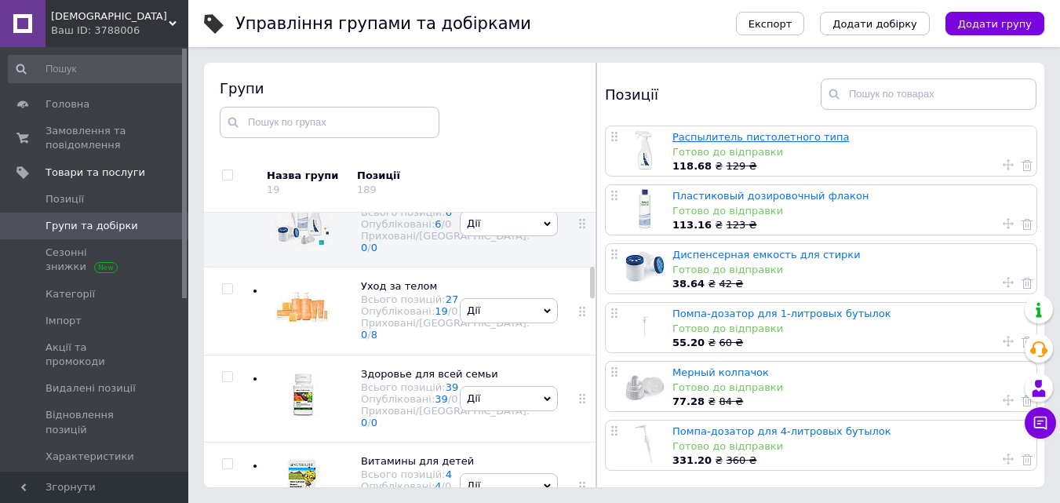
click at [734, 136] on link "Распылитель пистолетного типа" at bounding box center [760, 137] width 177 height 12
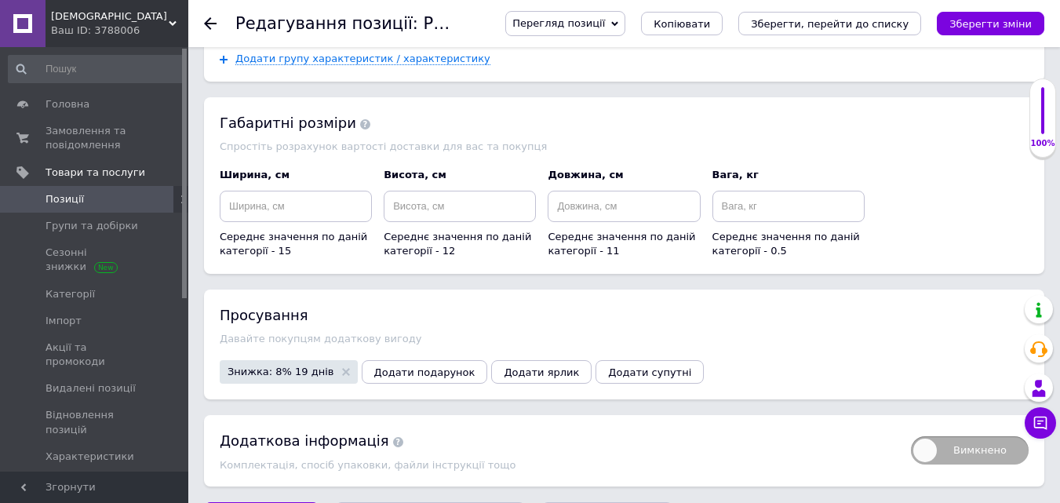
scroll to position [1788, 0]
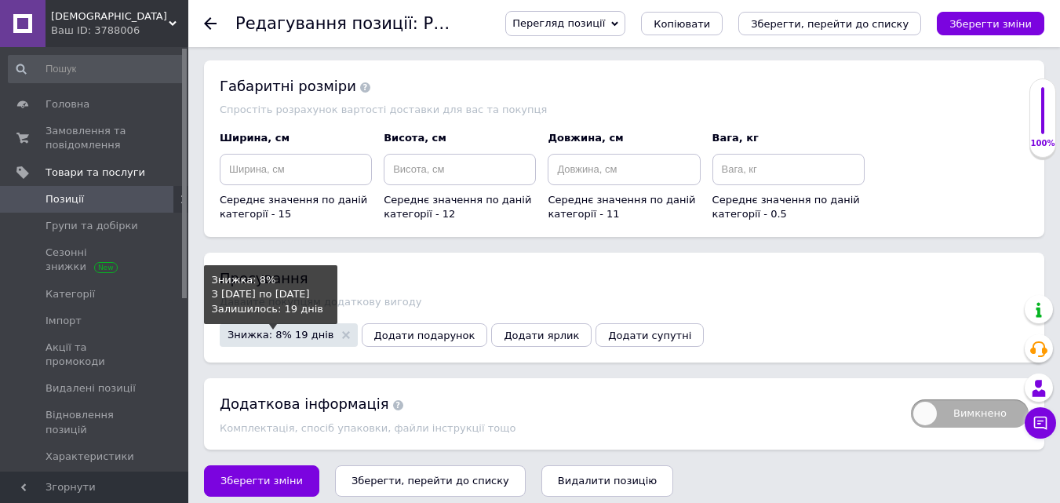
click at [241, 330] on span "Знижка: 8% 19 днів" at bounding box center [281, 335] width 107 height 10
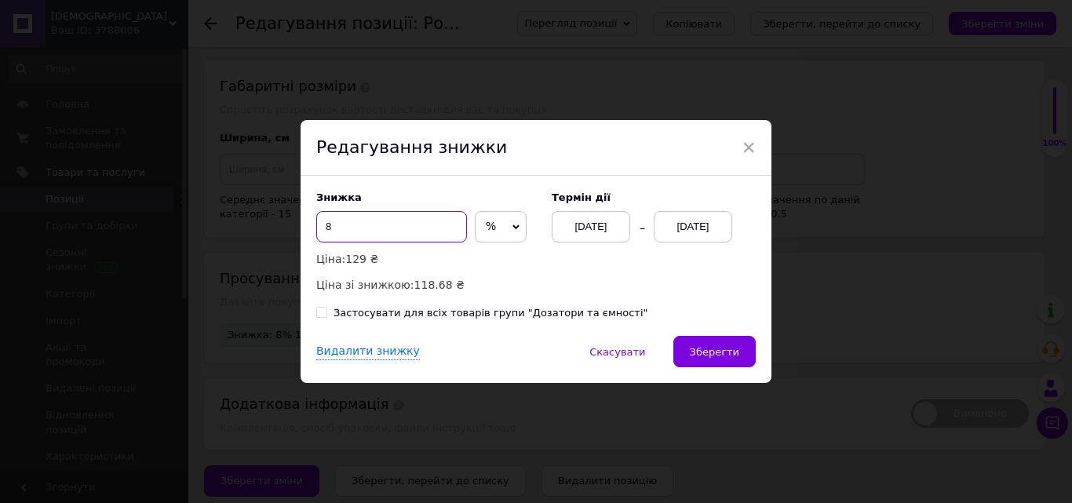
click at [417, 214] on input "8" at bounding box center [391, 226] width 151 height 31
type input "5"
click at [319, 315] on input "Застосувати для всіх товарів групи "Дозатори та ємності"" at bounding box center [321, 312] width 10 height 10
checkbox input "true"
click at [585, 223] on div "[DATE]" at bounding box center [591, 226] width 78 height 31
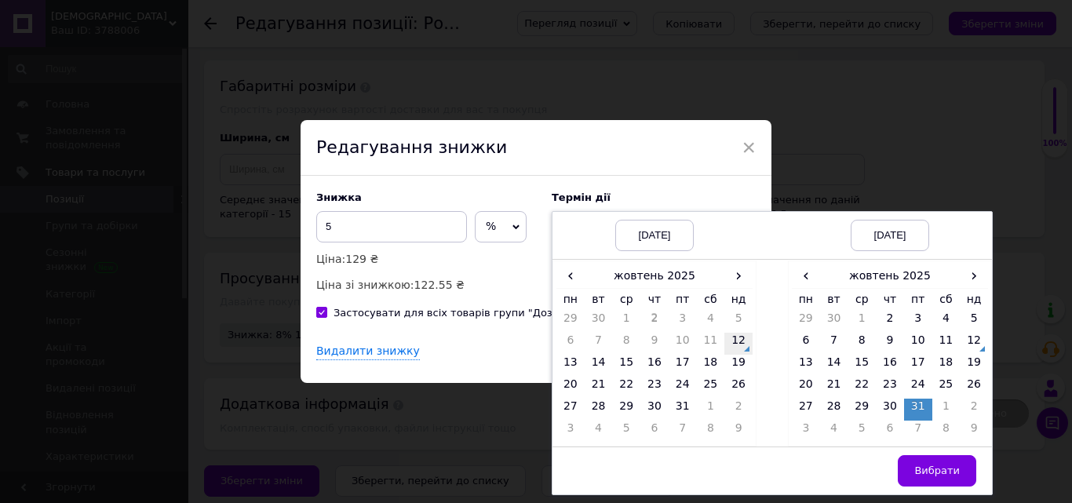
click at [732, 344] on td "12" at bounding box center [738, 344] width 28 height 22
click at [867, 366] on td "15" at bounding box center [861, 366] width 28 height 22
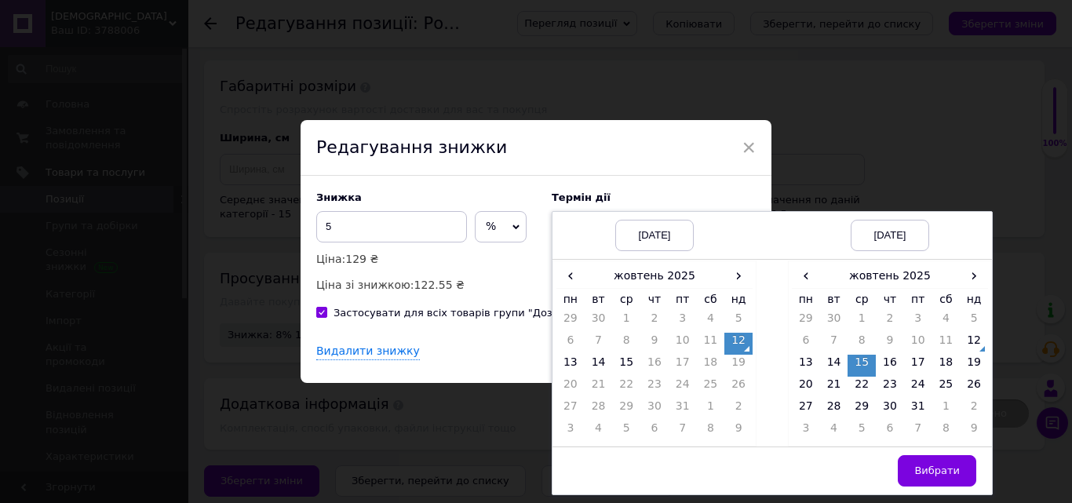
click at [930, 468] on span "Вибрати" at bounding box center [937, 470] width 46 height 12
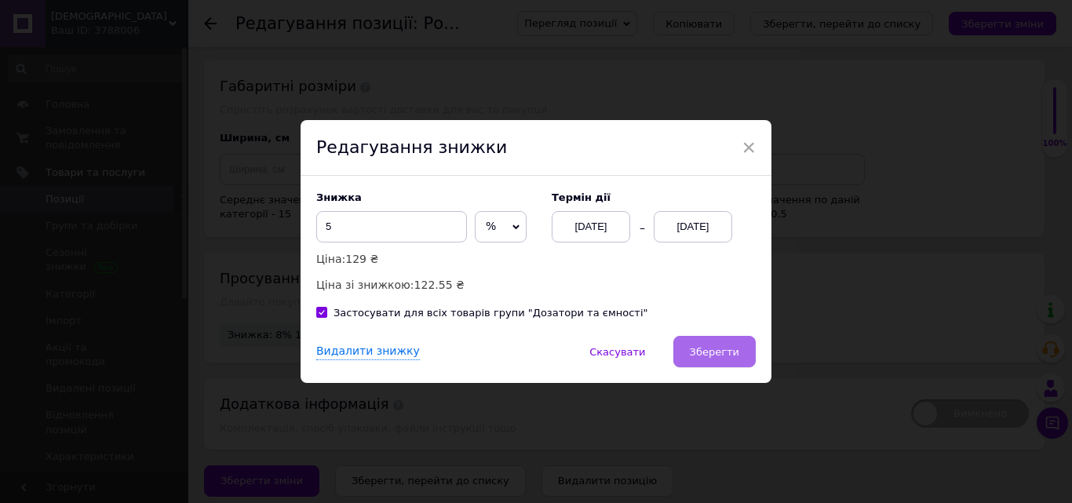
click at [714, 355] on span "Зберегти" at bounding box center [714, 352] width 49 height 12
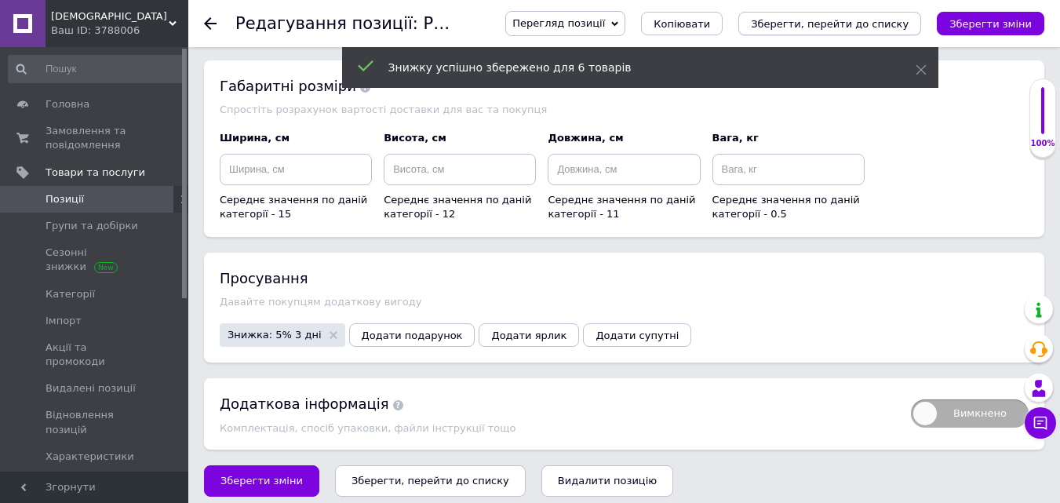
click at [884, 24] on icon "Зберегти, перейти до списку" at bounding box center [830, 24] width 158 height 12
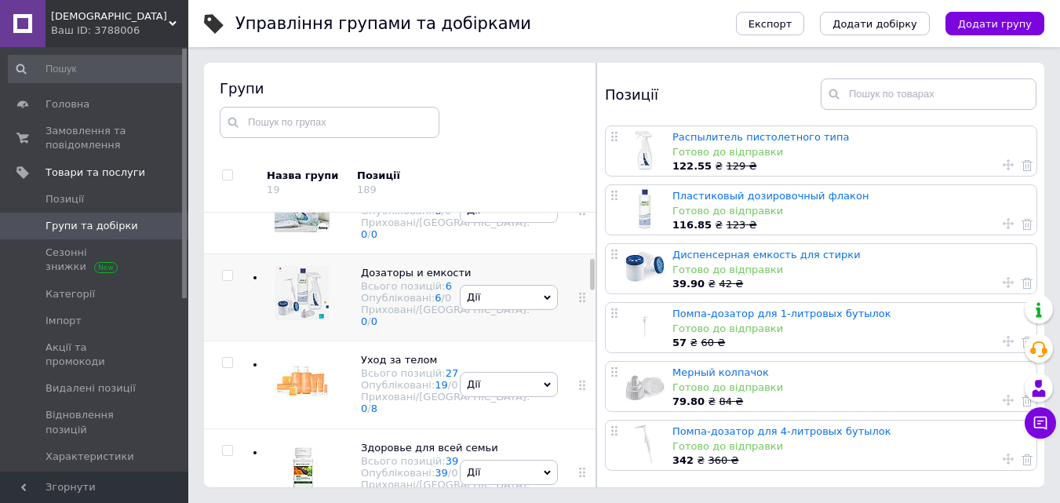
scroll to position [629, 0]
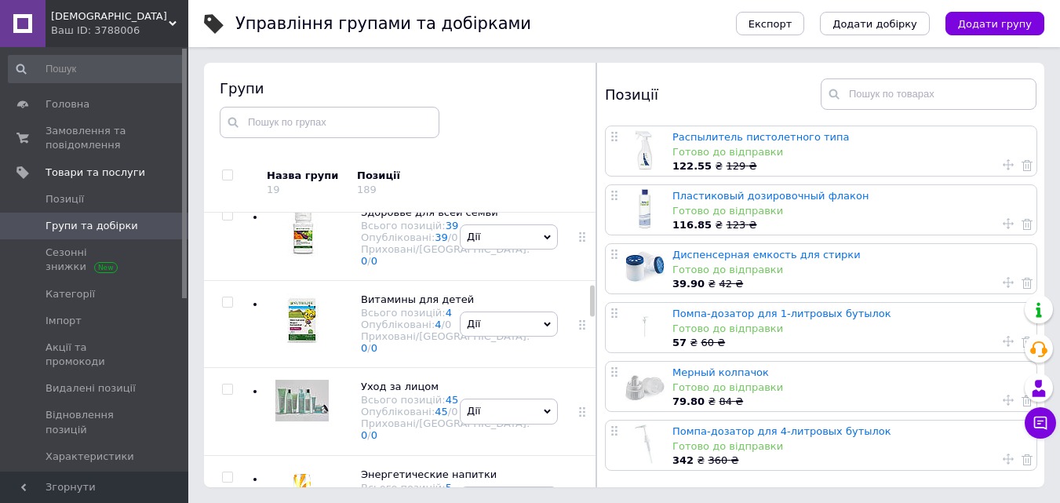
click at [297, 180] on div at bounding box center [298, 149] width 63 height 63
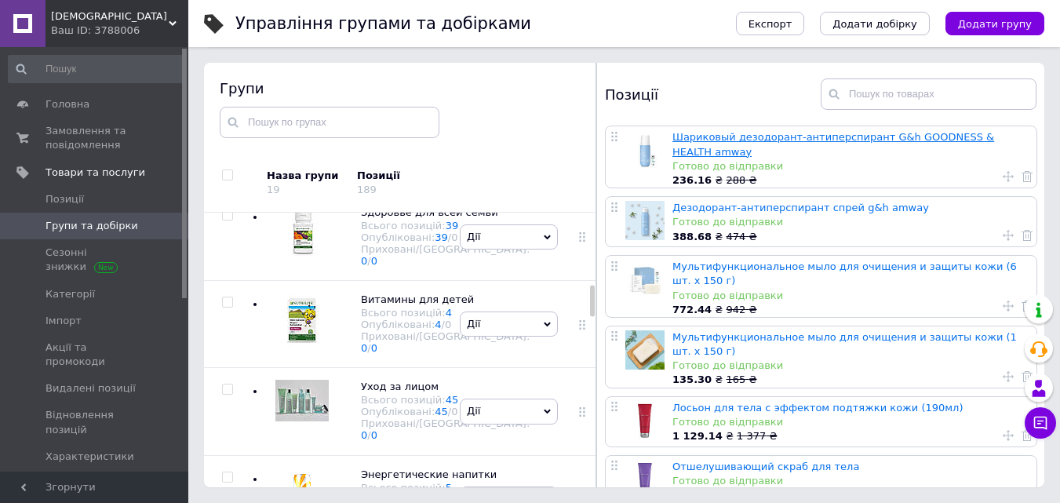
click at [784, 136] on link "Шариковый дезодорант-антиперспирант G&h GOODNESS & HEALTH amway" at bounding box center [833, 144] width 322 height 26
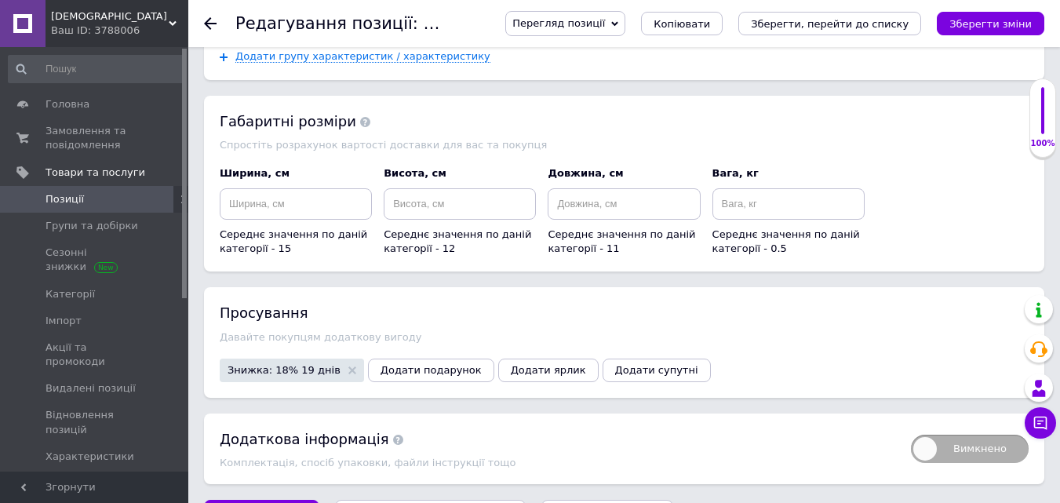
scroll to position [1906, 0]
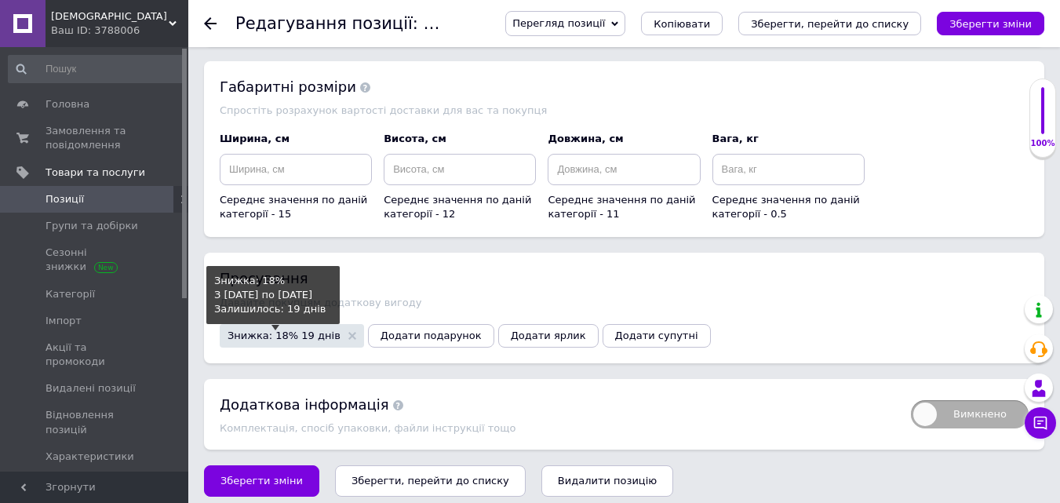
click at [273, 330] on span "Знижка: 18% 19 днів" at bounding box center [284, 335] width 113 height 10
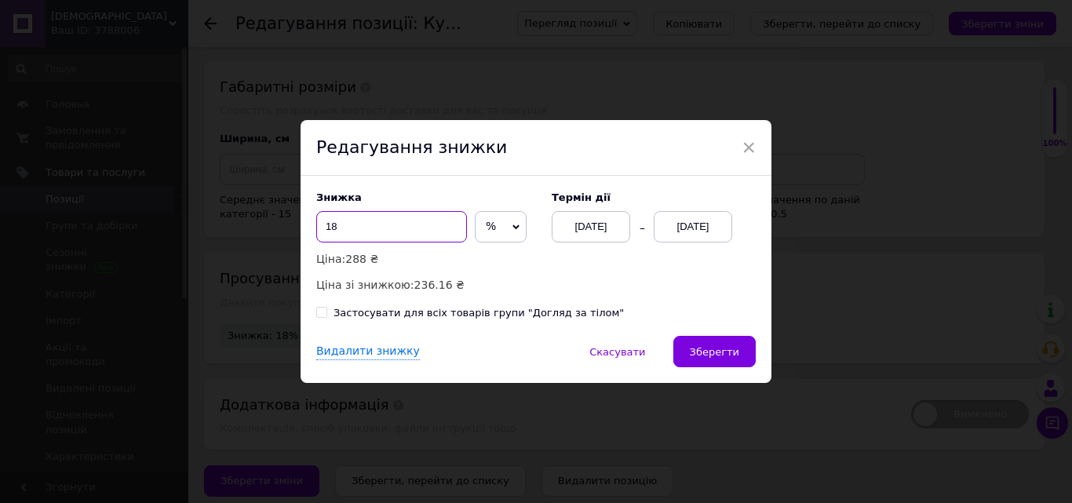
click at [427, 220] on input "18" at bounding box center [391, 226] width 151 height 31
type input "16"
click at [319, 315] on input "Застосувати для всіх товарів групи "Догляд за тілом"" at bounding box center [321, 312] width 10 height 10
checkbox input "true"
click at [579, 228] on div "[DATE]" at bounding box center [591, 226] width 78 height 31
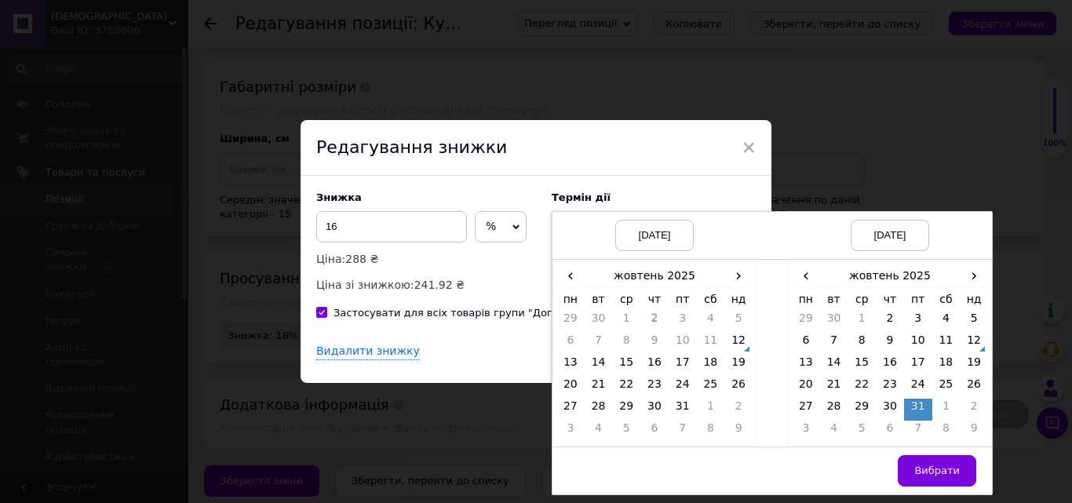
click at [737, 342] on td "12" at bounding box center [738, 344] width 28 height 22
click at [871, 361] on td "15" at bounding box center [861, 366] width 28 height 22
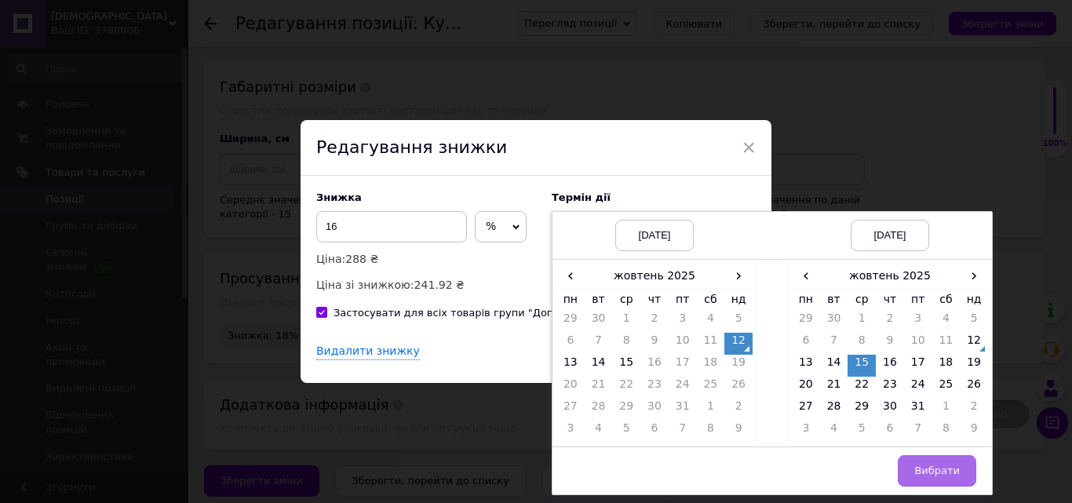
click at [938, 473] on span "Вибрати" at bounding box center [937, 470] width 46 height 12
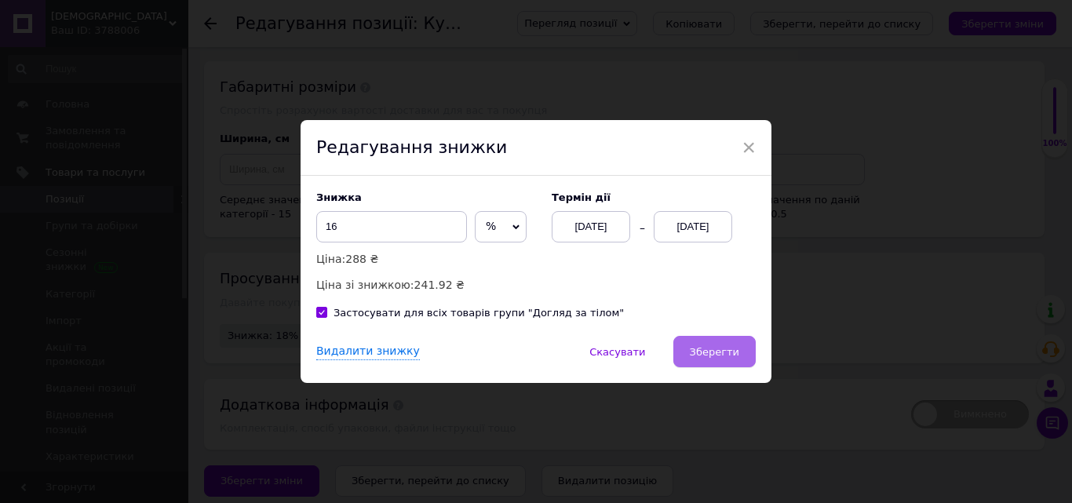
click at [726, 350] on span "Зберегти" at bounding box center [714, 352] width 49 height 12
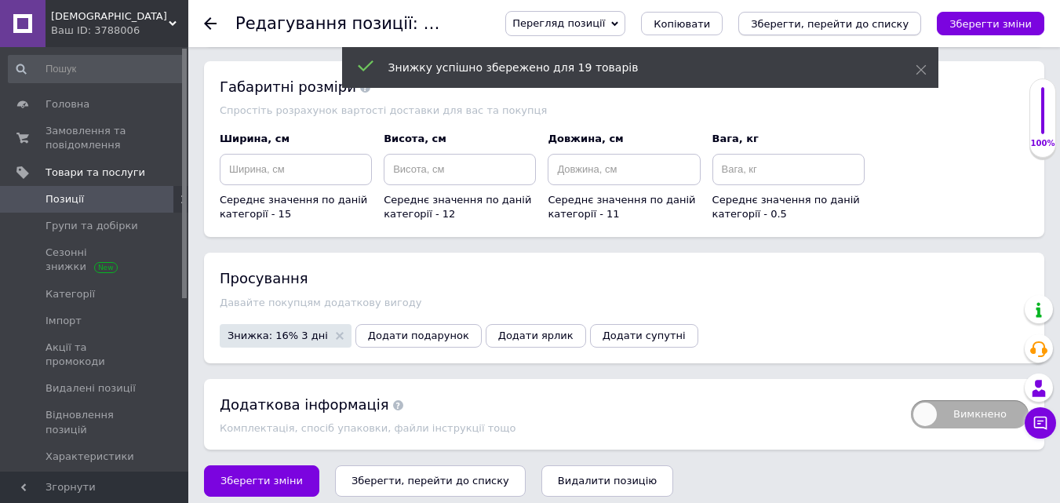
click at [905, 21] on icon "Зберегти, перейти до списку" at bounding box center [830, 24] width 158 height 12
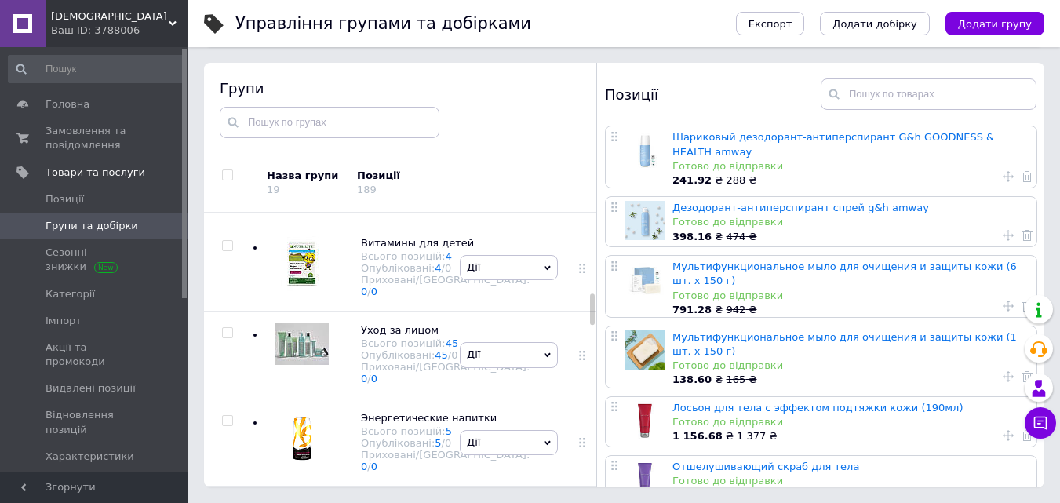
scroll to position [712, 0]
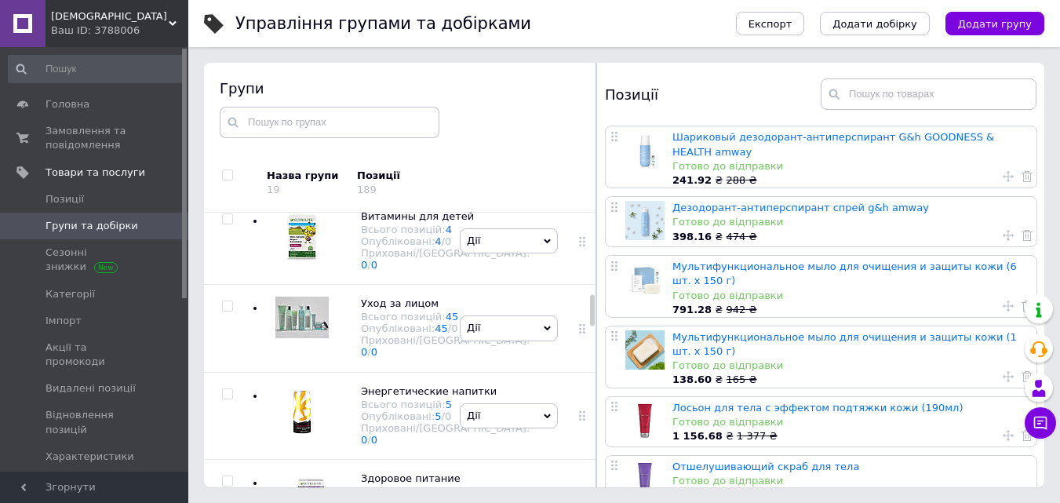
click at [322, 185] on div at bounding box center [298, 153] width 63 height 63
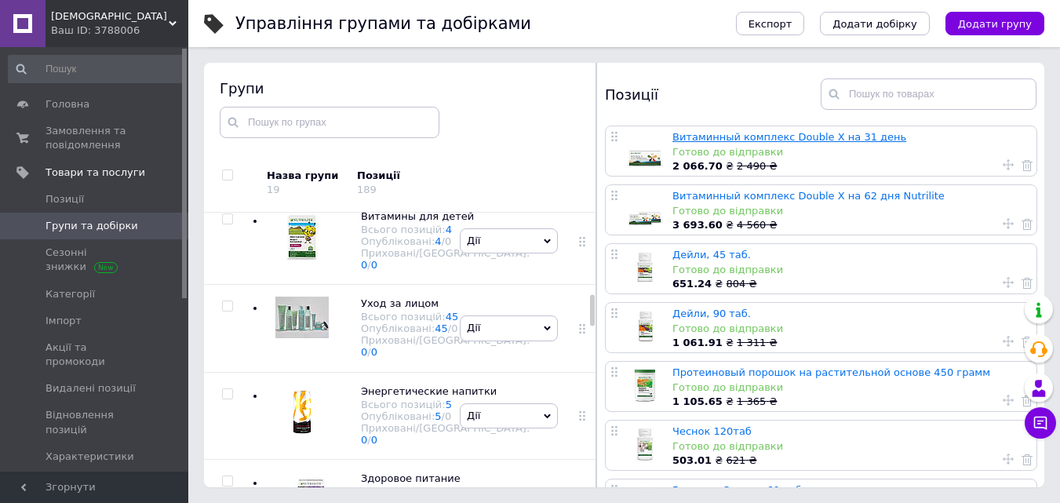
click at [733, 133] on link "Витаминный комплекс Double X на 31 день" at bounding box center [789, 137] width 234 height 12
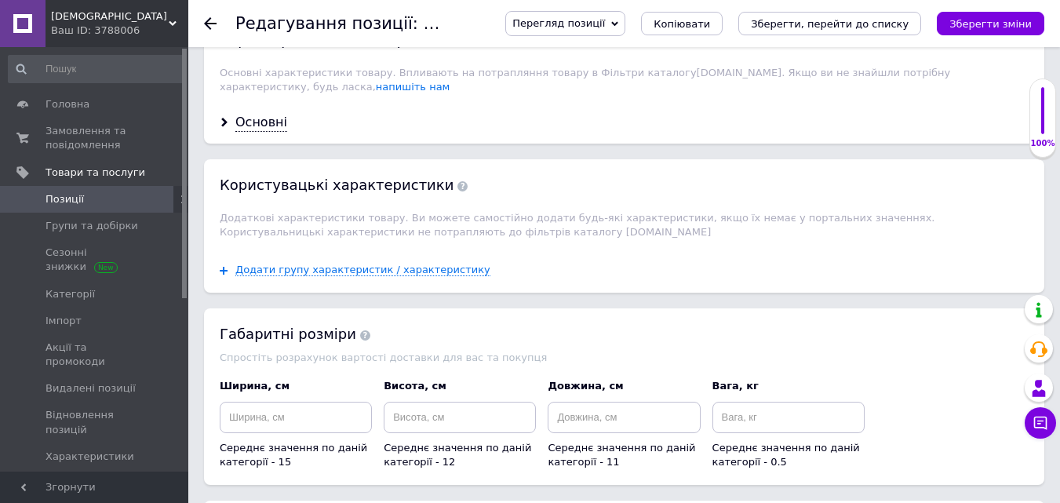
scroll to position [1805, 0]
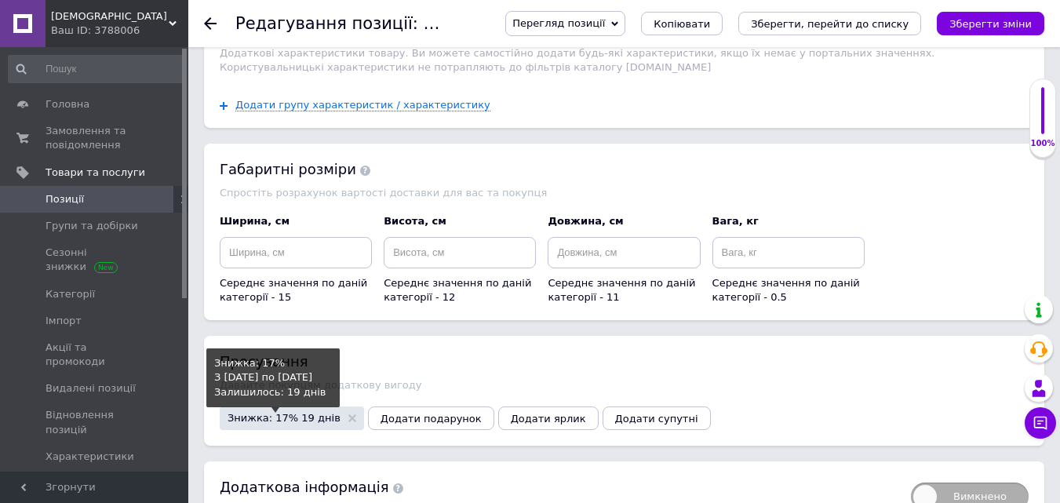
click at [245, 413] on span "Знижка: 17% 19 днів" at bounding box center [284, 418] width 113 height 10
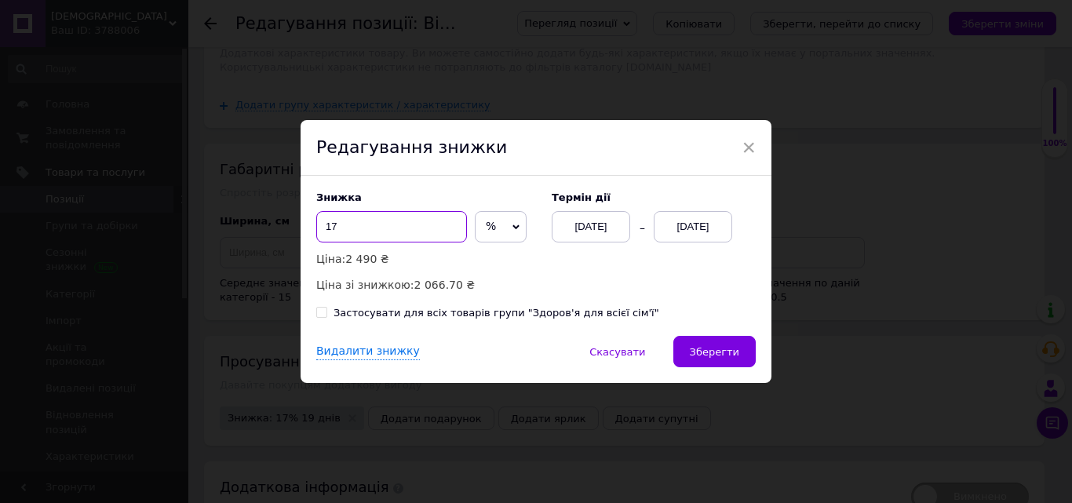
click at [457, 222] on input "17" at bounding box center [391, 226] width 151 height 31
type input "16"
click at [321, 314] on input "Застосувати для всіх товарів групи "Здоров'я для всієї сім'ї"" at bounding box center [321, 312] width 10 height 10
checkbox input "true"
click at [574, 233] on div "[DATE]" at bounding box center [591, 226] width 78 height 31
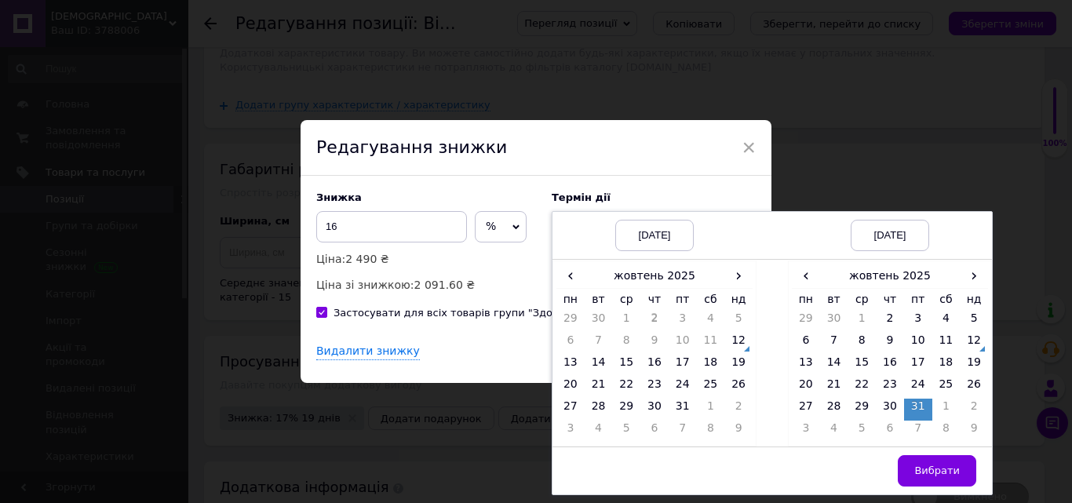
drag, startPoint x: 730, startPoint y: 338, endPoint x: 758, endPoint y: 343, distance: 27.9
click at [731, 338] on td "12" at bounding box center [738, 344] width 28 height 22
click at [867, 365] on td "15" at bounding box center [861, 366] width 28 height 22
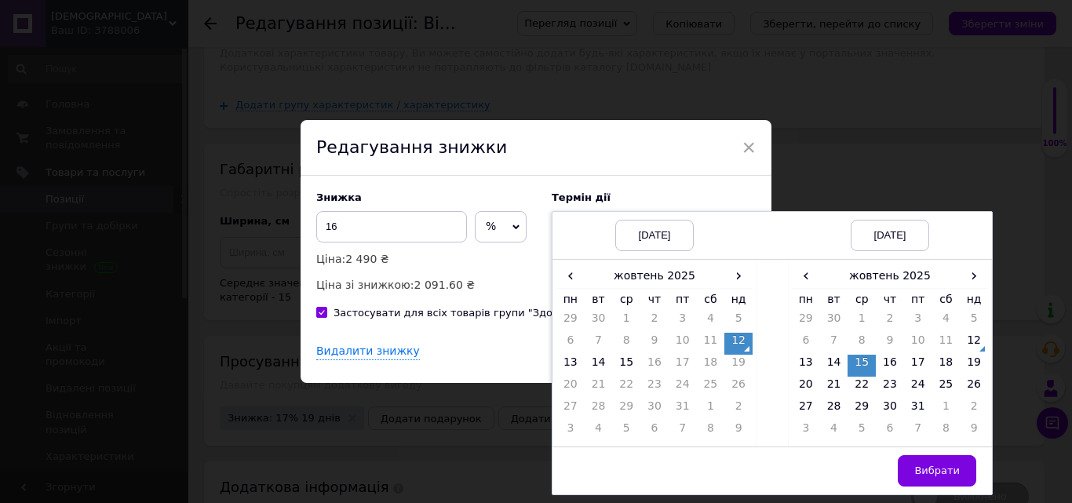
drag, startPoint x: 928, startPoint y: 468, endPoint x: 882, endPoint y: 446, distance: 51.6
click at [929, 468] on span "Вибрати" at bounding box center [937, 470] width 46 height 12
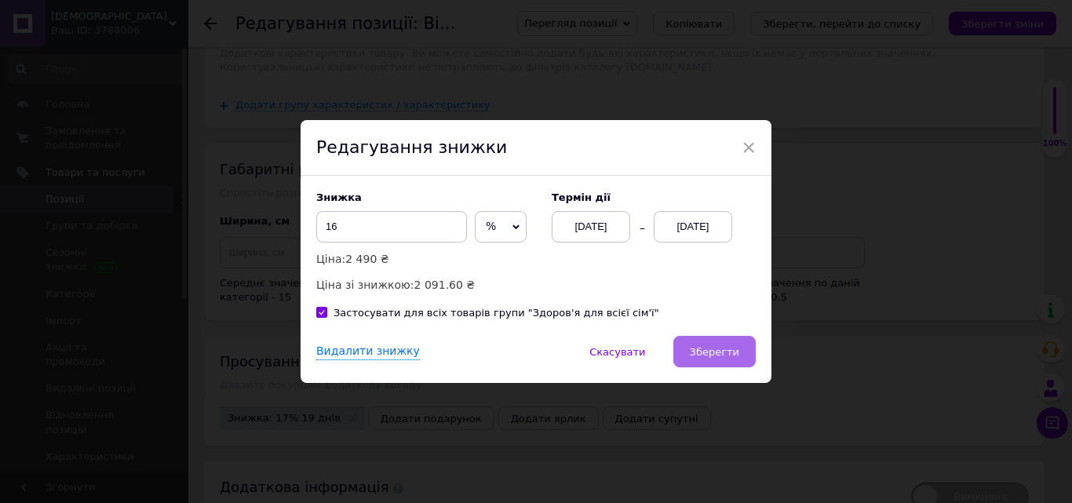
click at [729, 351] on span "Зберегти" at bounding box center [714, 352] width 49 height 12
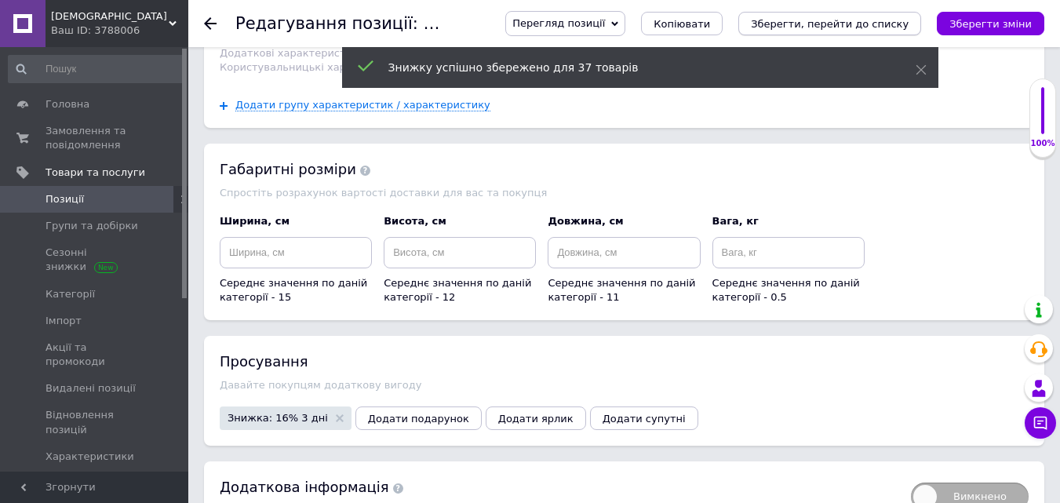
click at [881, 20] on icon "Зберегти, перейти до списку" at bounding box center [830, 24] width 158 height 12
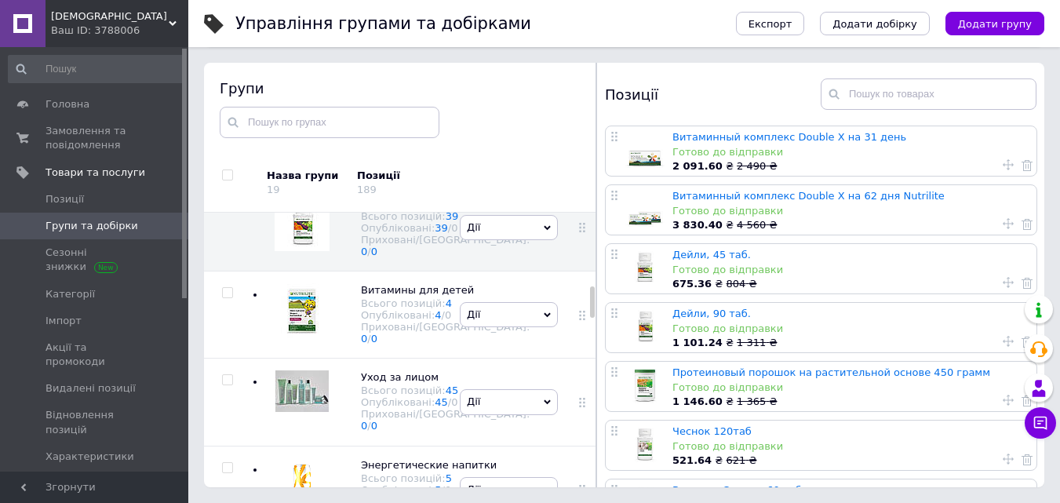
scroll to position [796, 0]
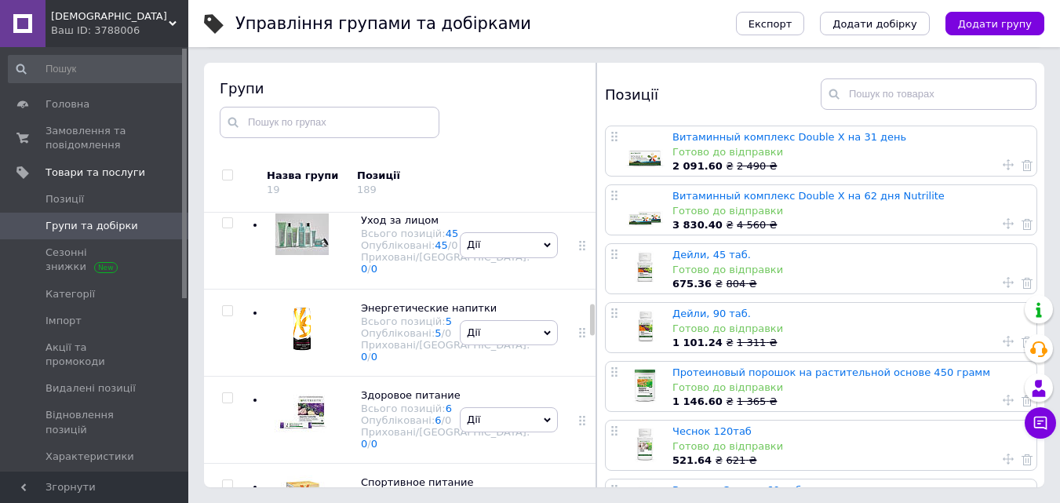
click at [313, 181] on img at bounding box center [302, 153] width 55 height 55
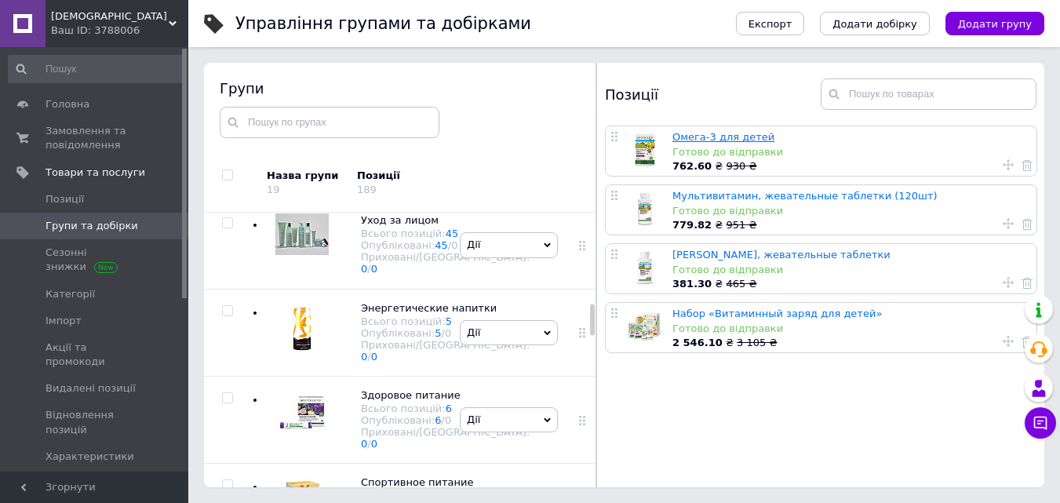
click at [731, 131] on link "Омега-3 для детей" at bounding box center [723, 137] width 102 height 12
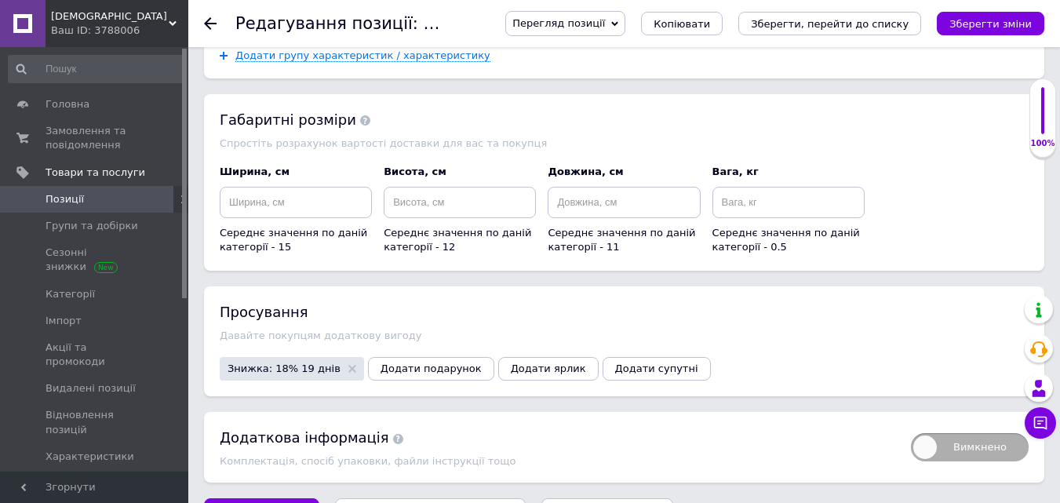
scroll to position [1746, 0]
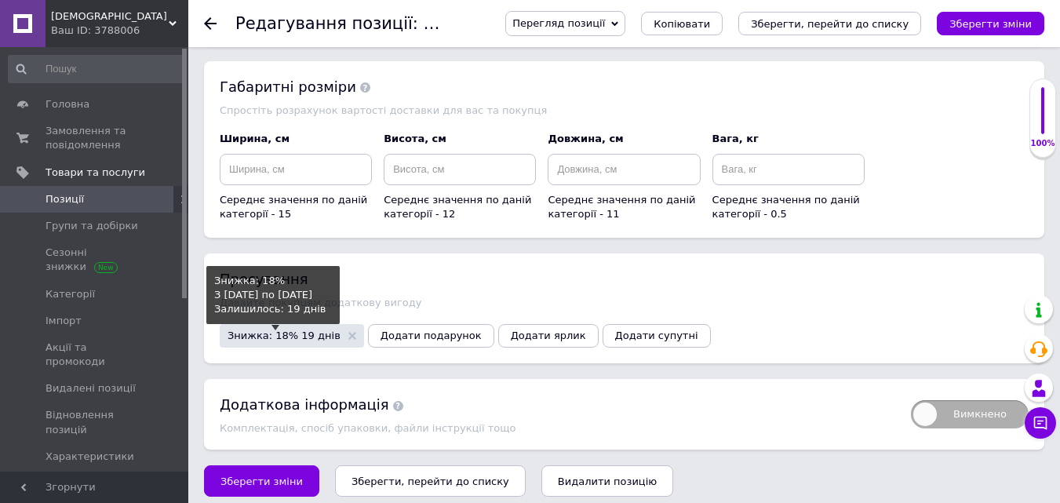
click at [275, 330] on span "Знижка: 18% 19 днів" at bounding box center [284, 335] width 113 height 10
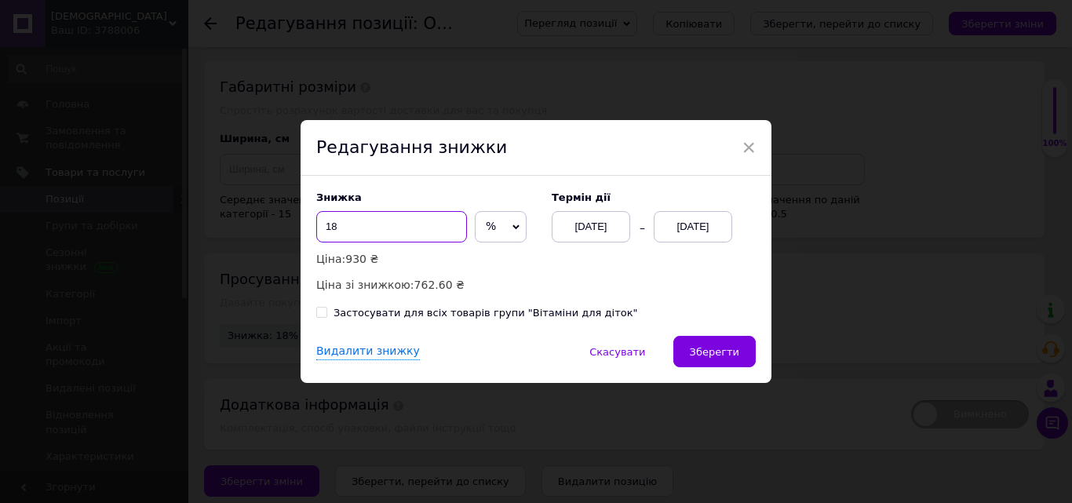
click at [382, 221] on input "18" at bounding box center [391, 226] width 151 height 31
type input "16"
click at [322, 312] on input "Застосувати для всіх товарів групи "Вітаміни для діток"" at bounding box center [321, 312] width 10 height 10
checkbox input "true"
click at [592, 235] on div "[DATE]" at bounding box center [591, 226] width 78 height 31
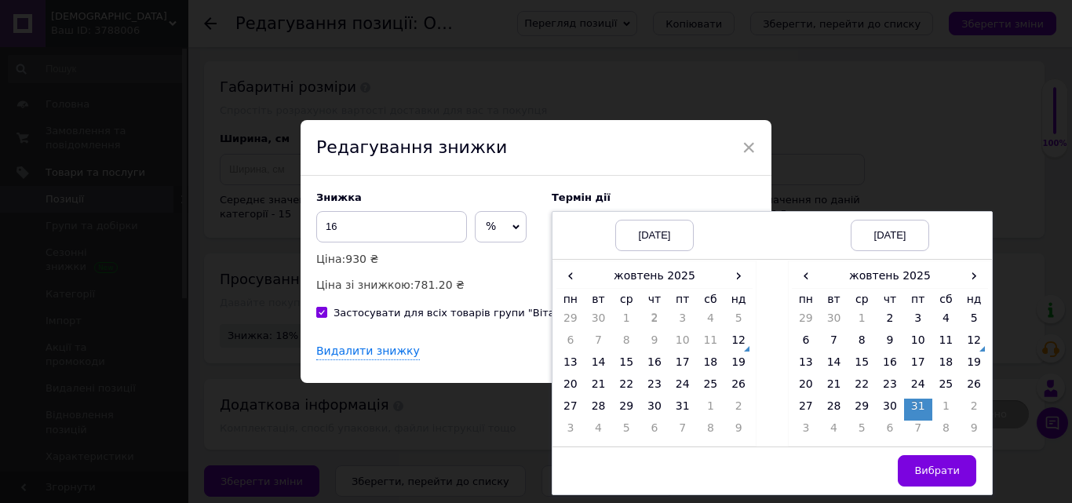
drag, startPoint x: 738, startPoint y: 343, endPoint x: 750, endPoint y: 342, distance: 11.8
click at [738, 342] on td "12" at bounding box center [738, 344] width 28 height 22
drag, startPoint x: 859, startPoint y: 362, endPoint x: 868, endPoint y: 372, distance: 13.4
click at [860, 362] on td "15" at bounding box center [861, 366] width 28 height 22
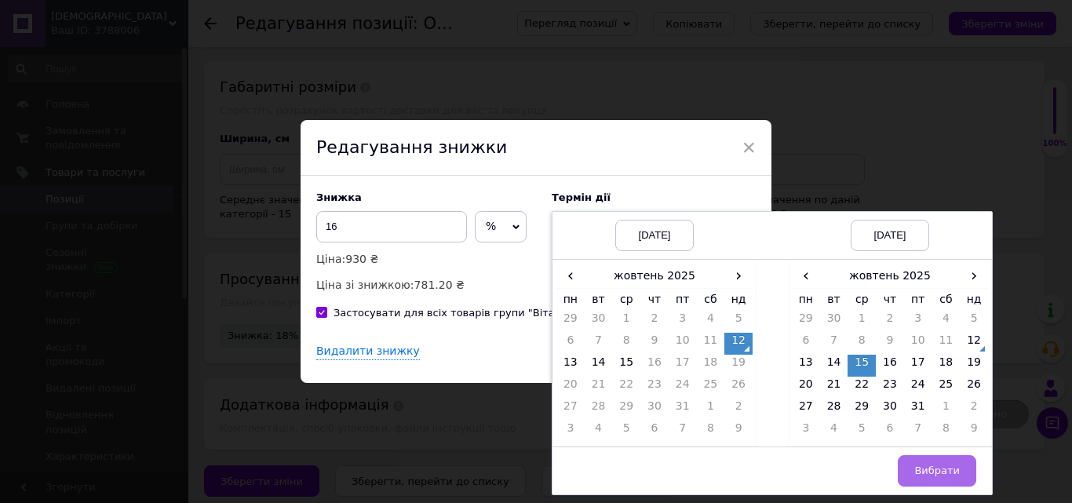
click at [934, 468] on span "Вибрати" at bounding box center [937, 470] width 46 height 12
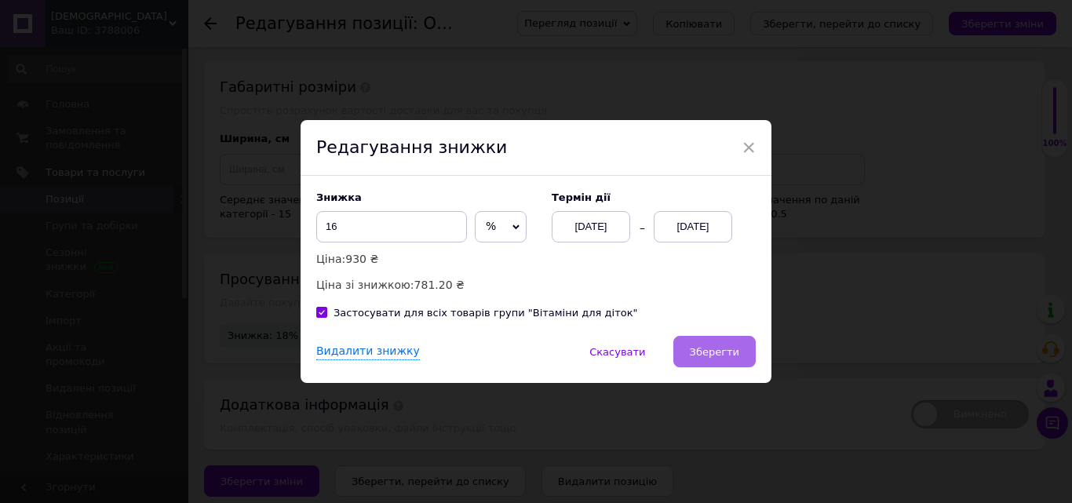
click at [720, 342] on button "Зберегти" at bounding box center [714, 351] width 82 height 31
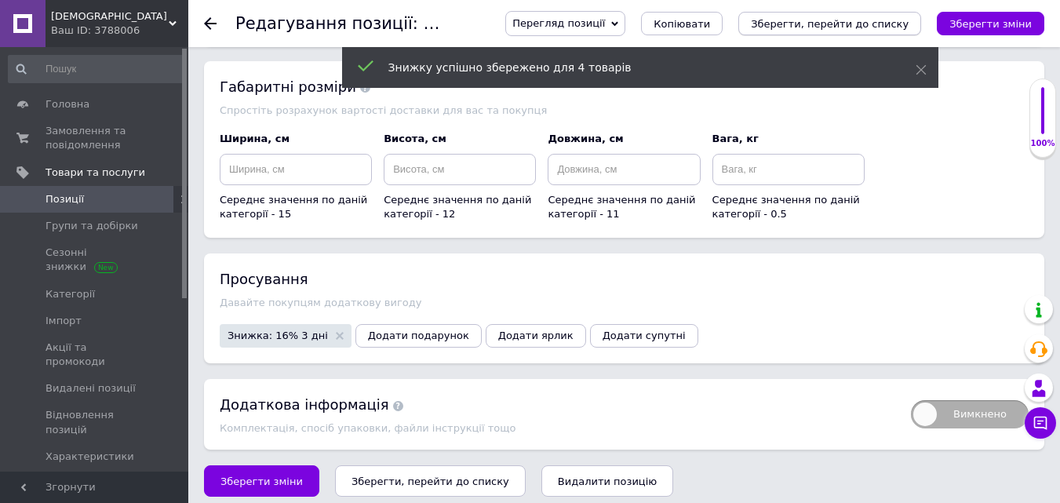
click at [867, 18] on icon "Зберегти, перейти до списку" at bounding box center [830, 24] width 158 height 12
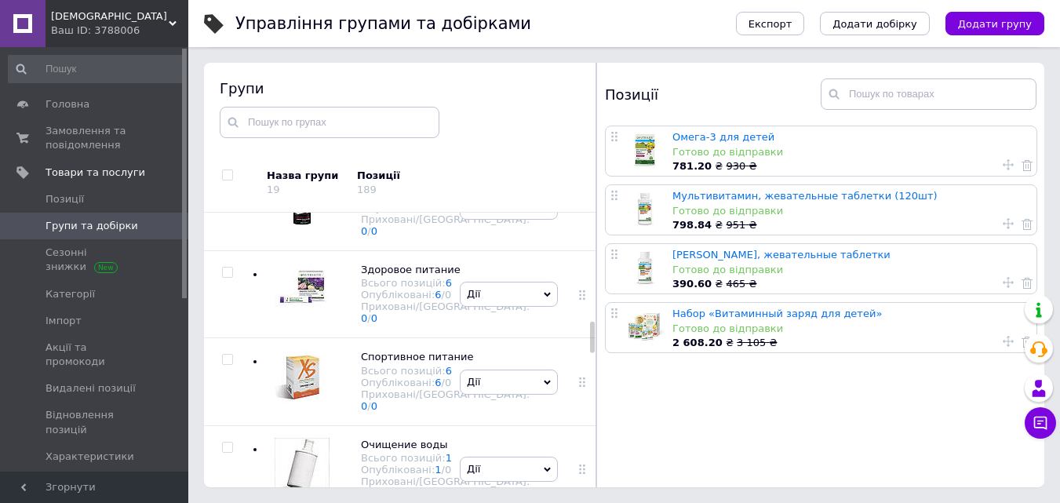
scroll to position [957, 0]
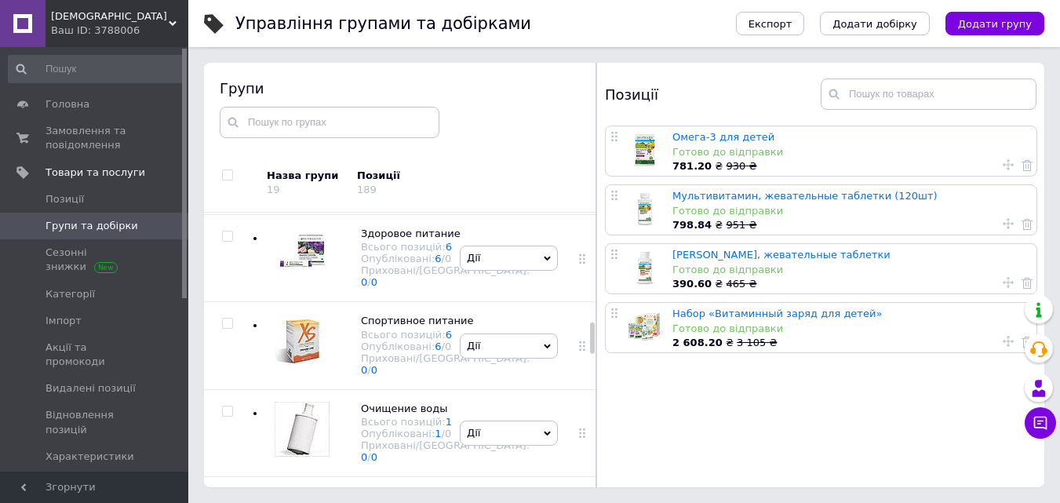
click at [272, 115] on div at bounding box center [298, 83] width 63 height 63
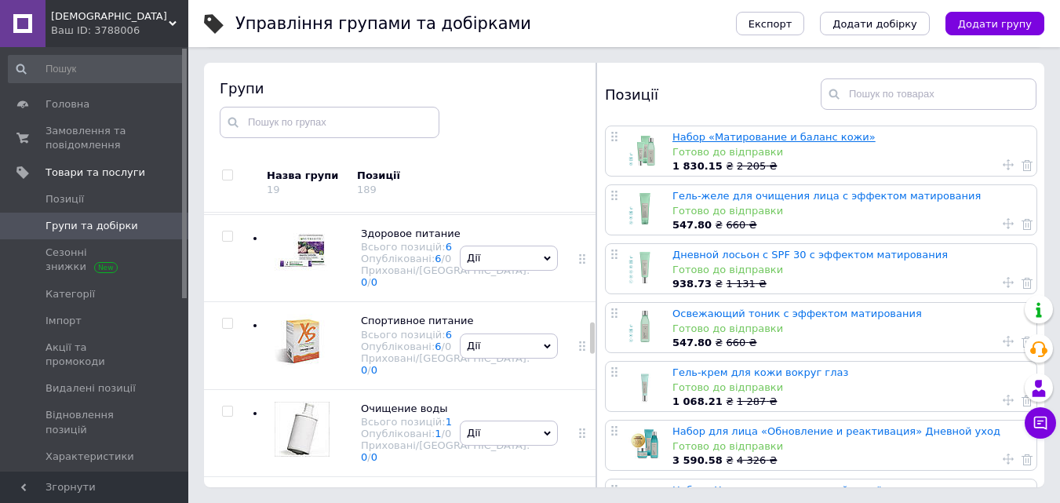
click at [697, 140] on link "Набор «Матирование и баланс кожи»" at bounding box center [773, 137] width 203 height 12
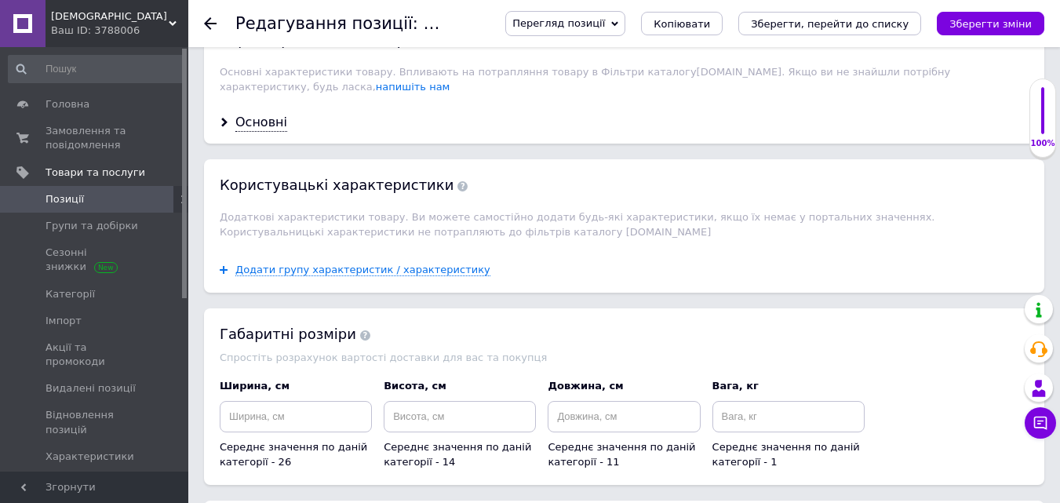
scroll to position [1817, 0]
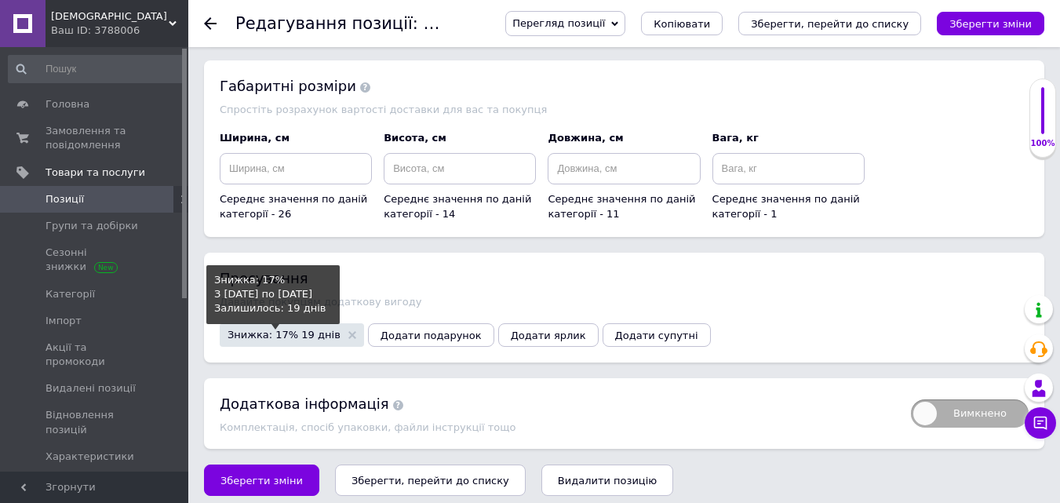
click at [278, 330] on span "Знижка: 17% 19 днів" at bounding box center [284, 335] width 113 height 10
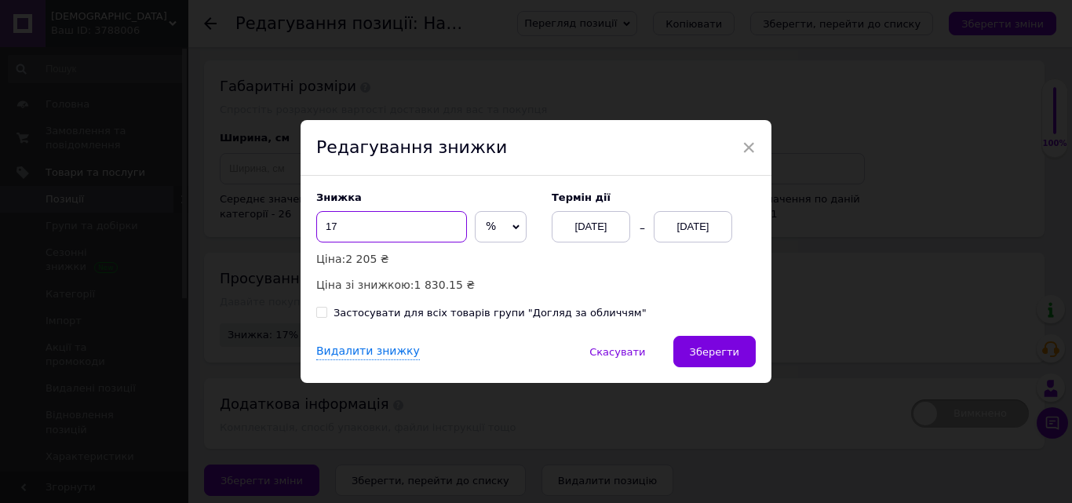
click at [411, 229] on input "17" at bounding box center [391, 226] width 151 height 31
type input "16"
click at [319, 311] on input "Застосувати для всіх товарів групи "Догляд за обличчям"" at bounding box center [321, 312] width 10 height 10
checkbox input "true"
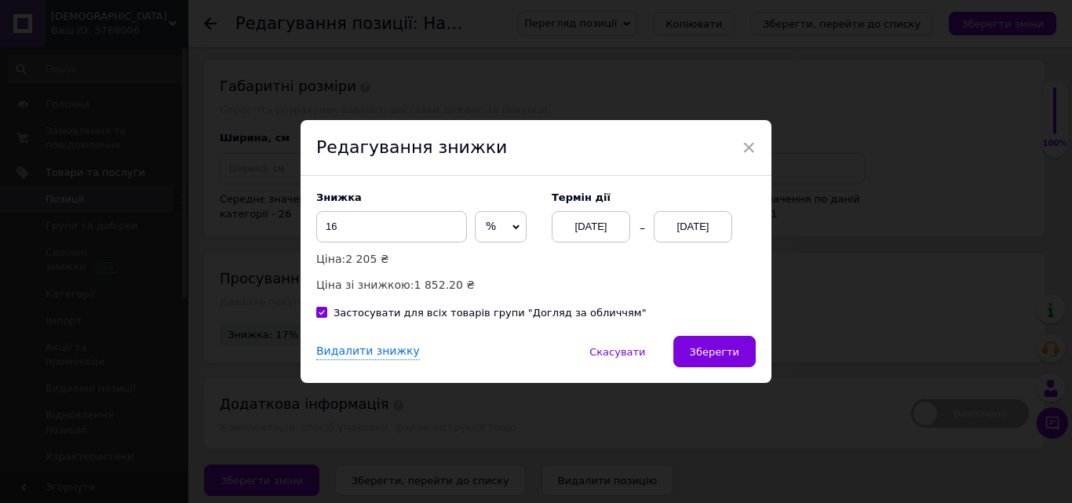
click at [588, 223] on div "[DATE]" at bounding box center [591, 226] width 78 height 31
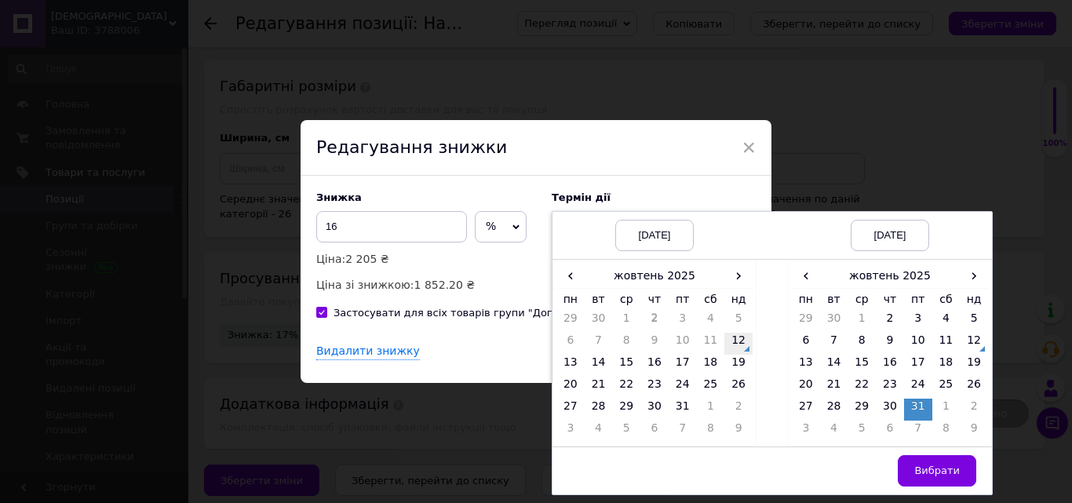
click at [734, 341] on td "12" at bounding box center [738, 344] width 28 height 22
click at [862, 360] on td "15" at bounding box center [861, 366] width 28 height 22
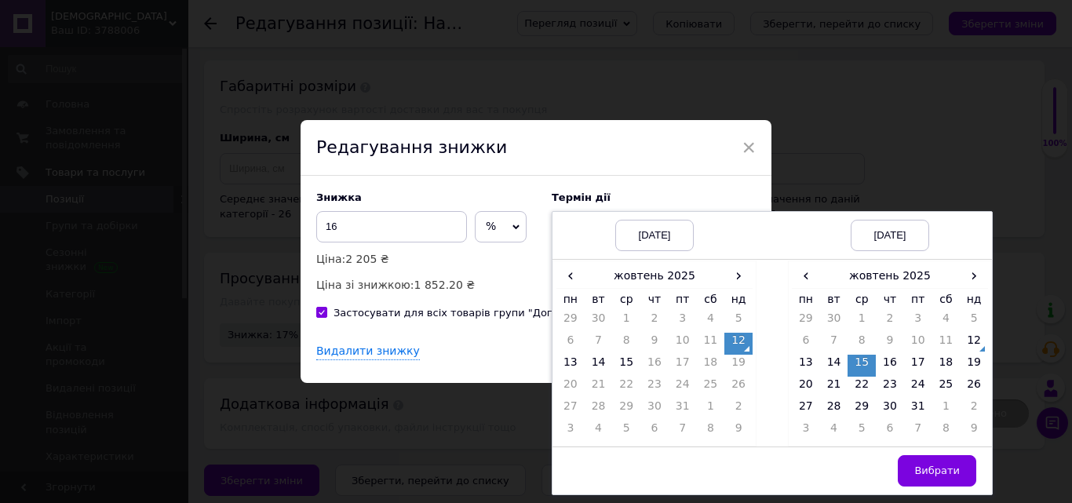
drag, startPoint x: 925, startPoint y: 466, endPoint x: 914, endPoint y: 460, distance: 12.7
click at [925, 465] on span "Вибрати" at bounding box center [937, 470] width 46 height 12
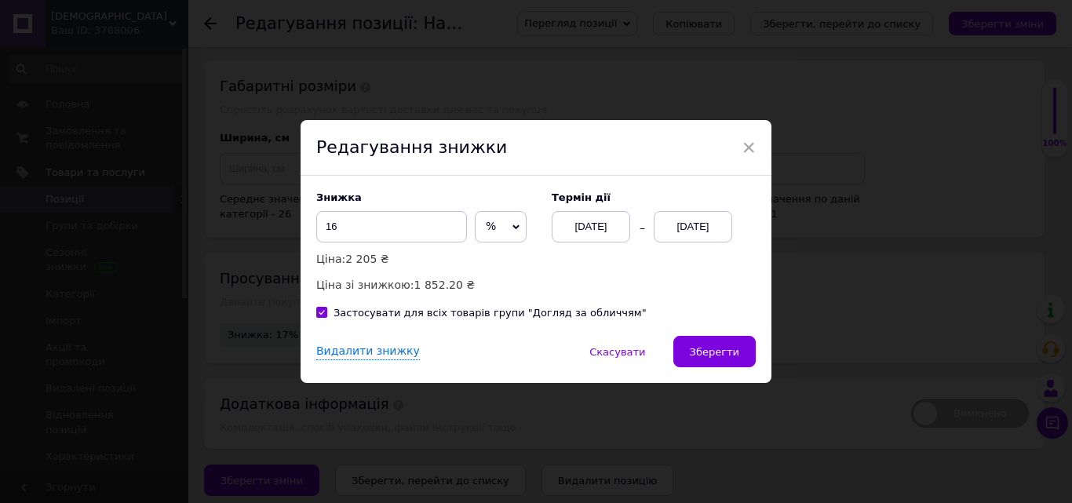
click at [738, 343] on button "Зберегти" at bounding box center [714, 351] width 82 height 31
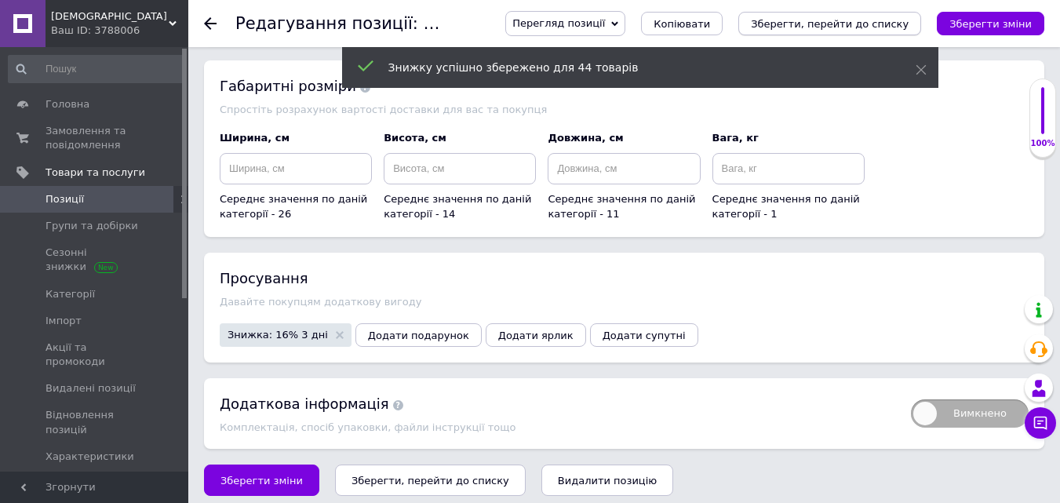
click at [902, 20] on icon "Зберегти, перейти до списку" at bounding box center [830, 24] width 158 height 12
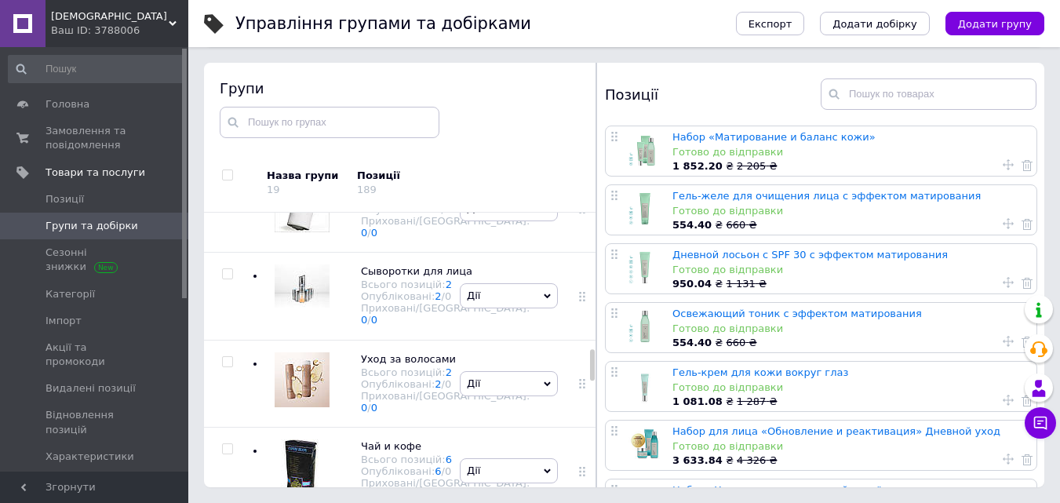
scroll to position [1197, 0]
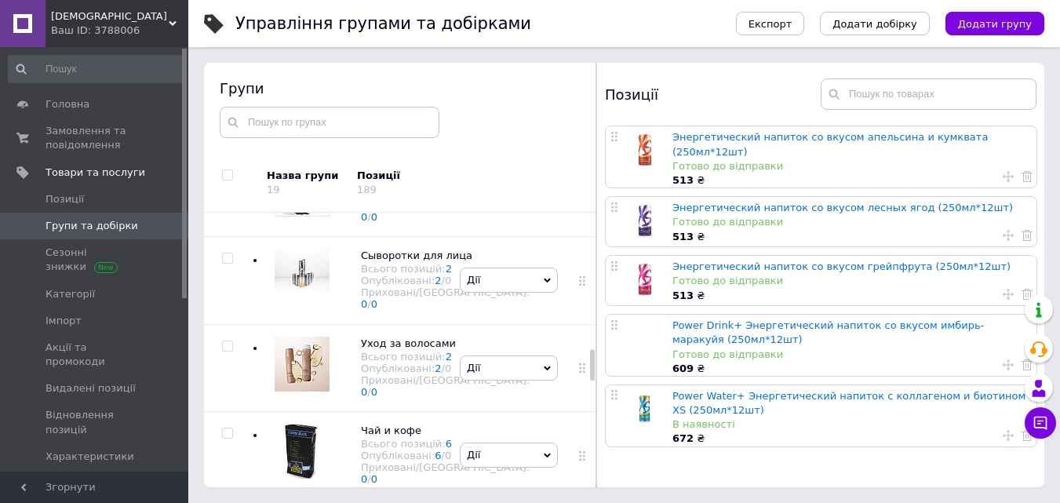
click at [292, 49] on div at bounding box center [298, 18] width 63 height 63
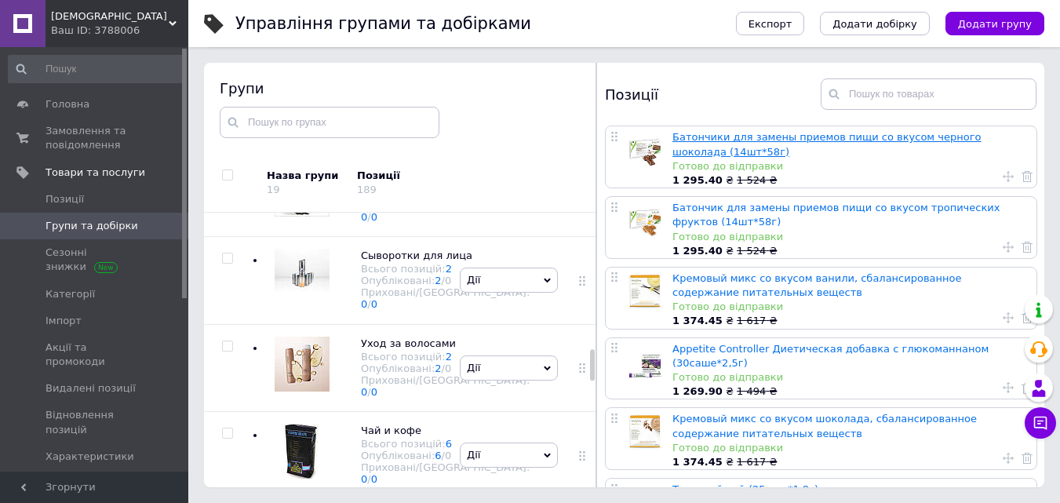
click at [766, 134] on link "Батончики для замены приемов пищи со вкусом черного шоколада (14шт*58г)" at bounding box center [826, 144] width 308 height 26
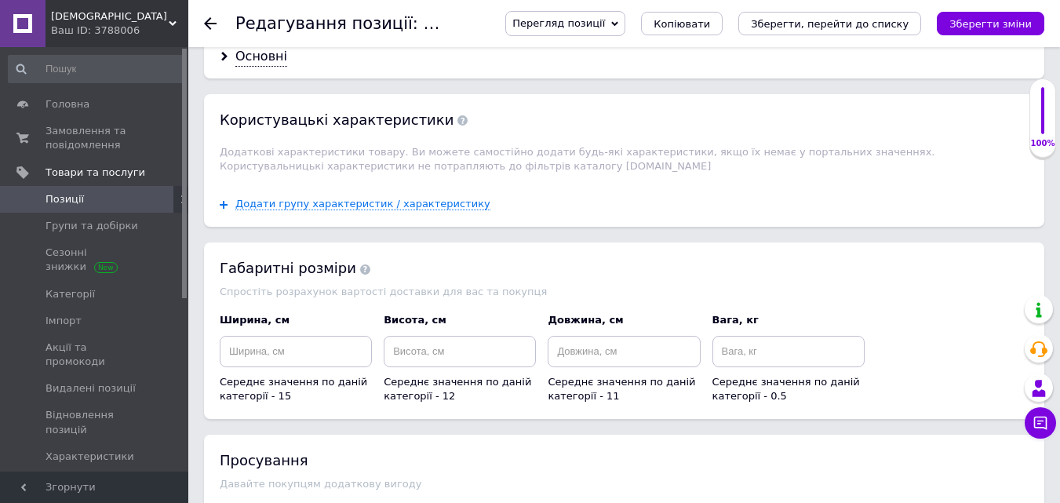
scroll to position [1925, 0]
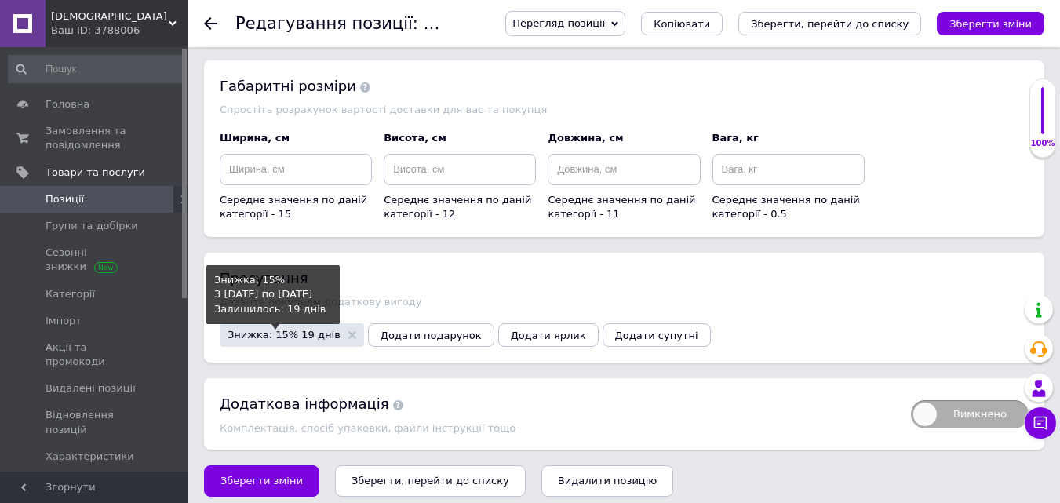
click at [271, 330] on span "Знижка: 15% 19 днів" at bounding box center [284, 335] width 113 height 10
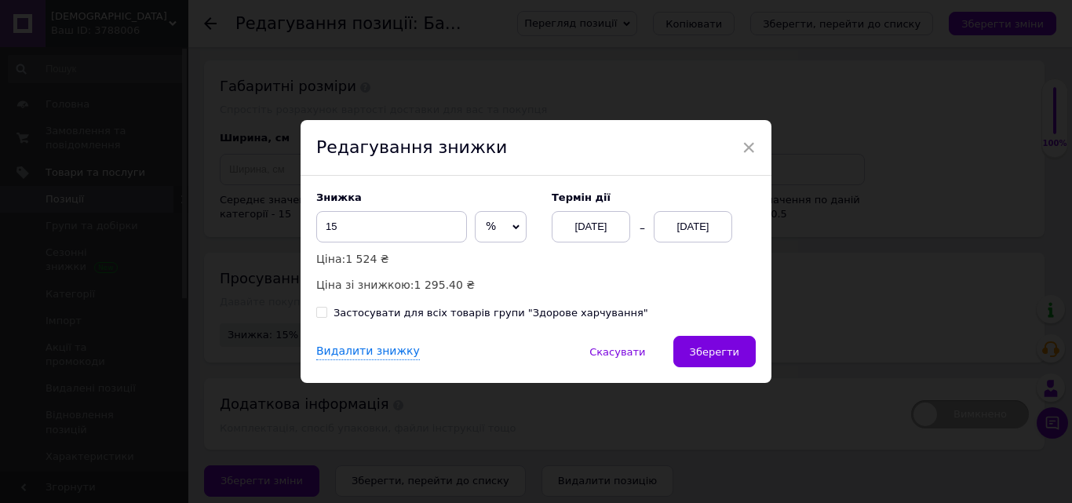
click at [319, 313] on input "Застосувати для всіх товарів групи "Здорове харчування"" at bounding box center [321, 312] width 10 height 10
checkbox input "true"
click at [610, 223] on div "[DATE]" at bounding box center [591, 226] width 78 height 31
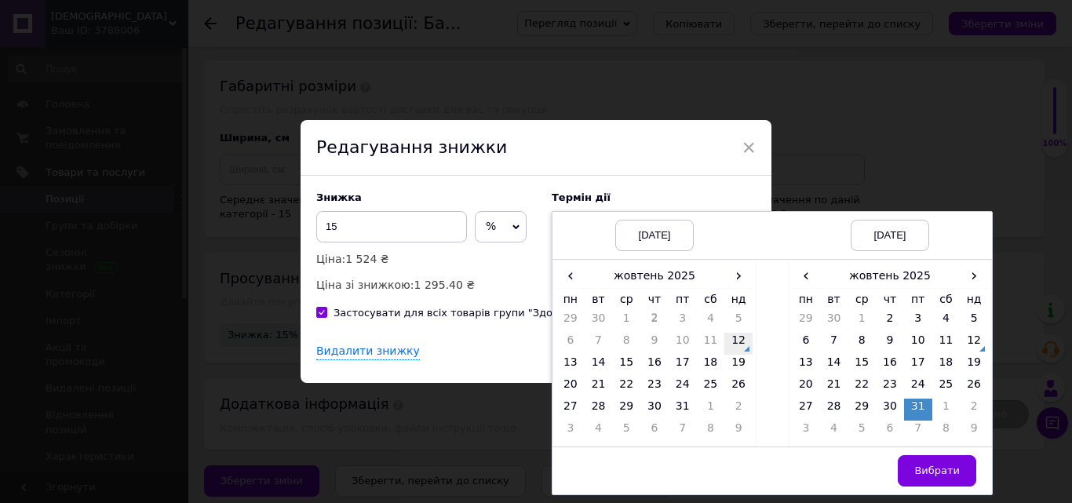
click at [735, 336] on td "12" at bounding box center [738, 344] width 28 height 22
click at [860, 361] on td "15" at bounding box center [861, 366] width 28 height 22
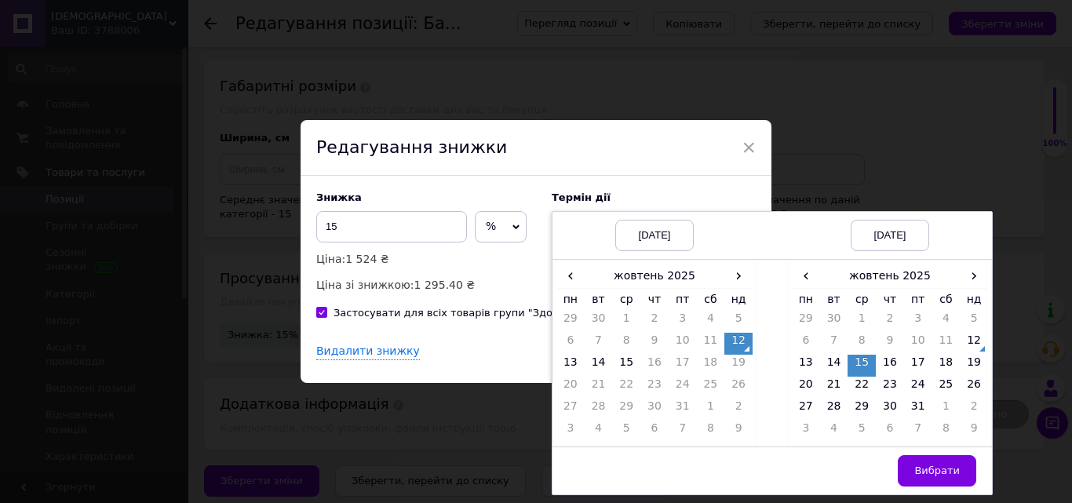
click at [923, 472] on span "Вибрати" at bounding box center [937, 470] width 46 height 12
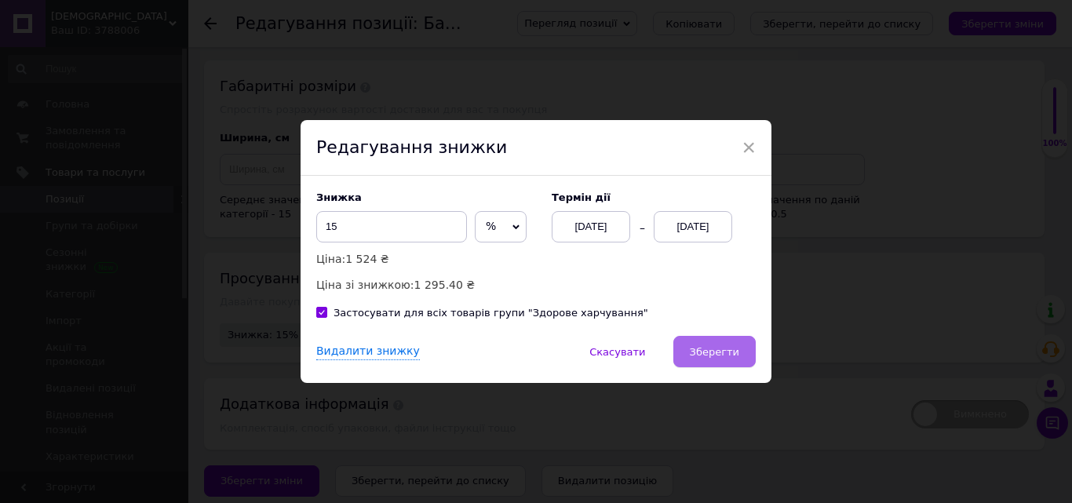
click at [716, 346] on span "Зберегти" at bounding box center [714, 352] width 49 height 12
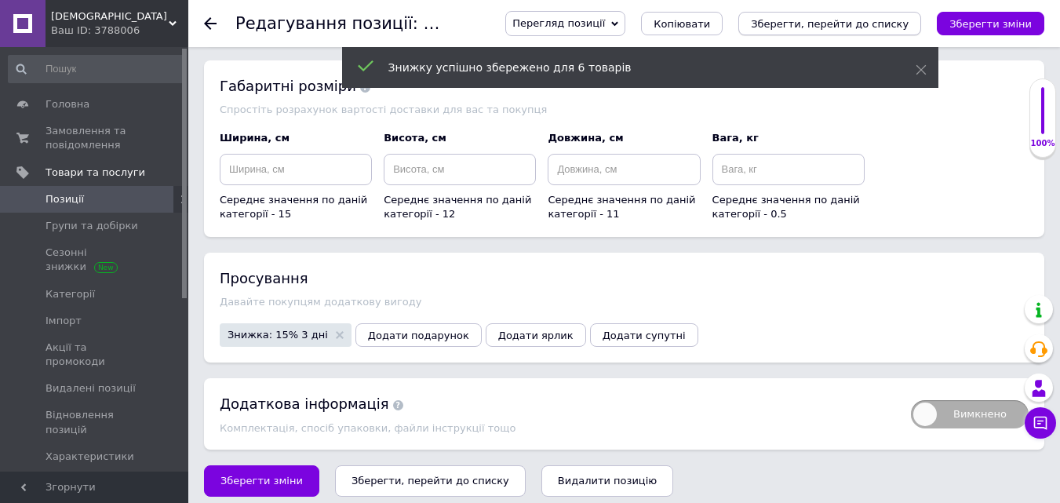
click at [893, 20] on icon "Зберегти, перейти до списку" at bounding box center [830, 24] width 158 height 12
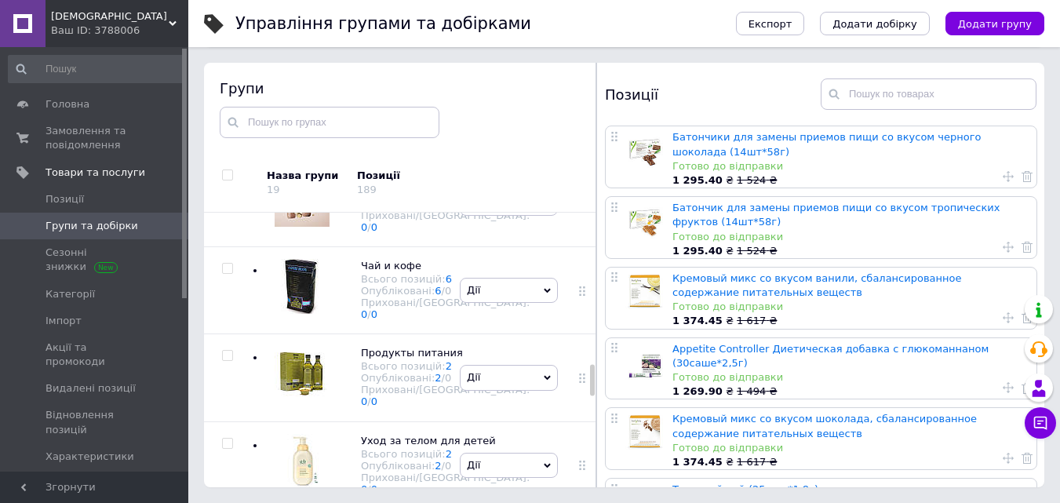
scroll to position [1364, 0]
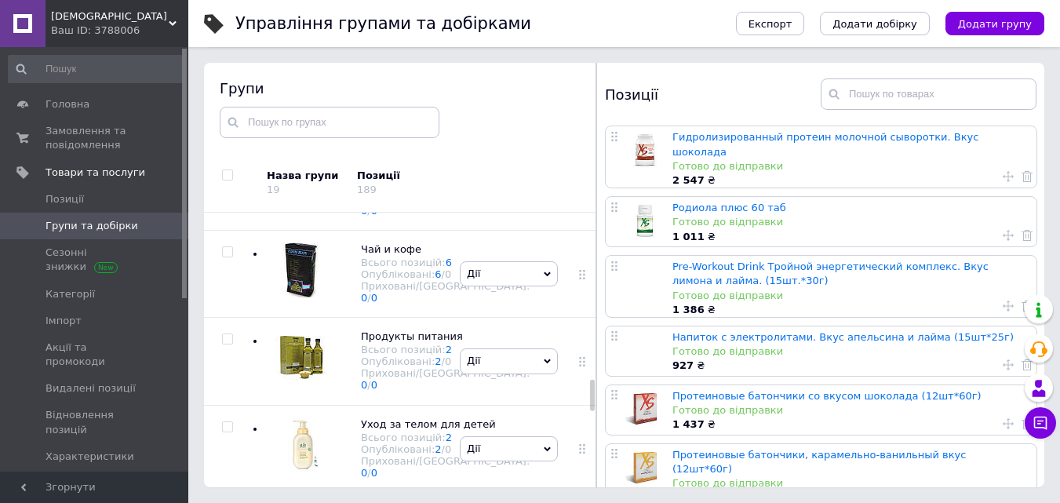
scroll to position [1520, 0]
click at [328, 43] on div at bounding box center [298, 11] width 63 height 63
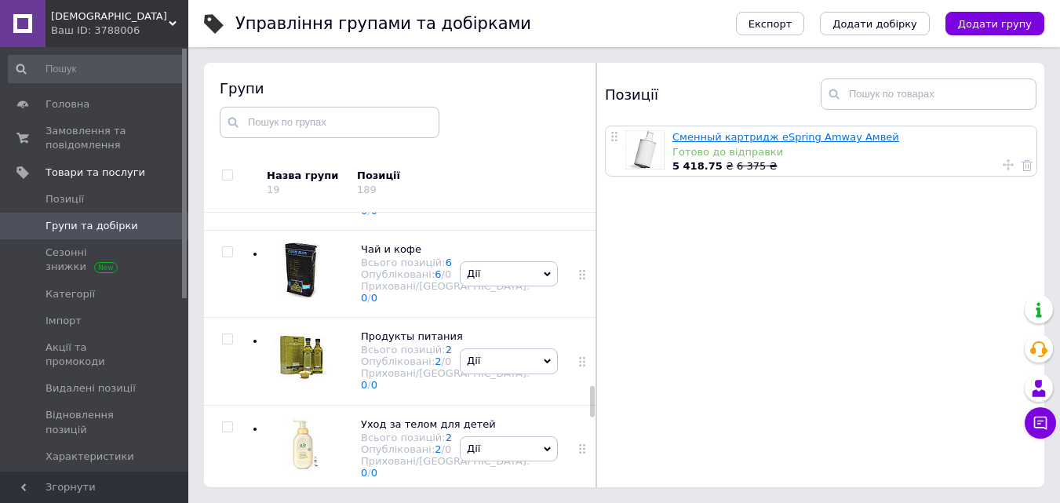
click at [683, 136] on link "Сменный картридж eSpring Amway Амвей" at bounding box center [785, 137] width 227 height 12
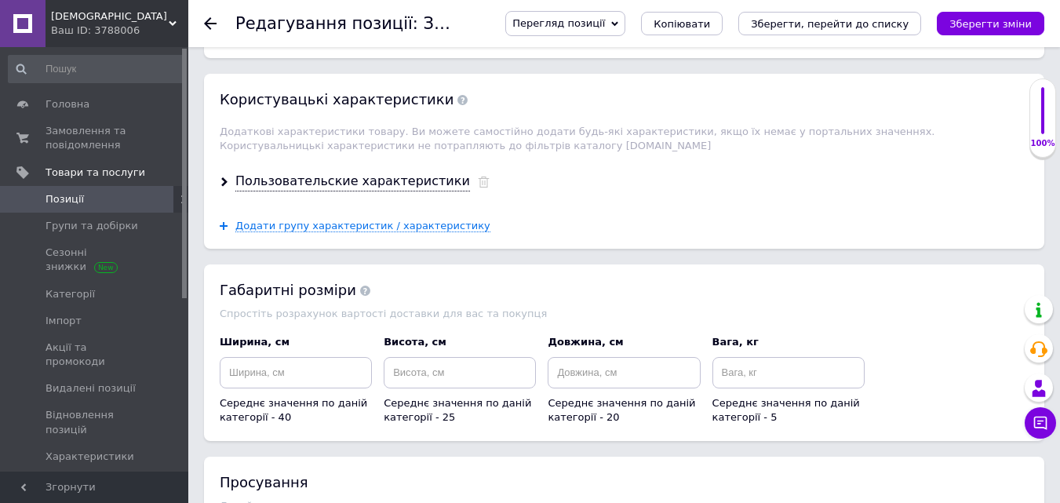
scroll to position [2304, 0]
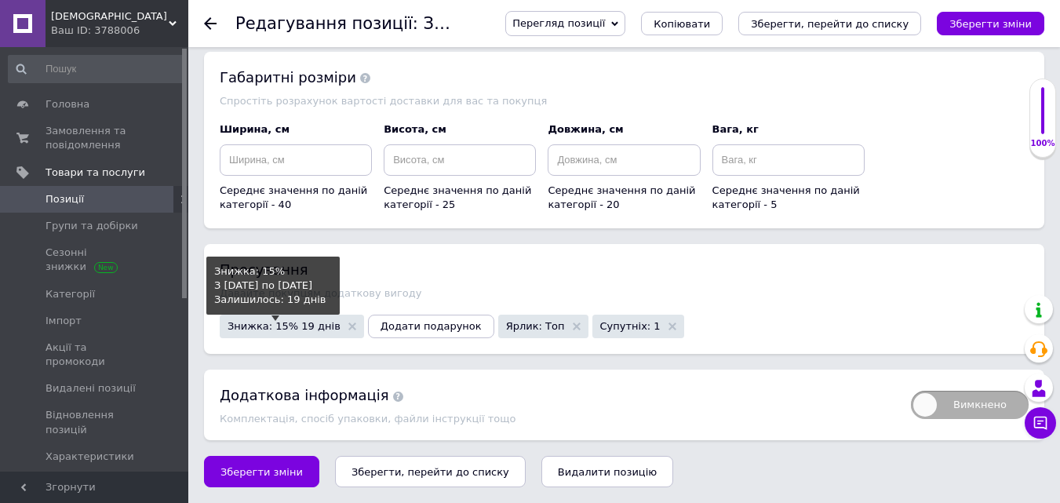
click at [276, 323] on span "Знижка: 15% 19 днів" at bounding box center [284, 326] width 113 height 10
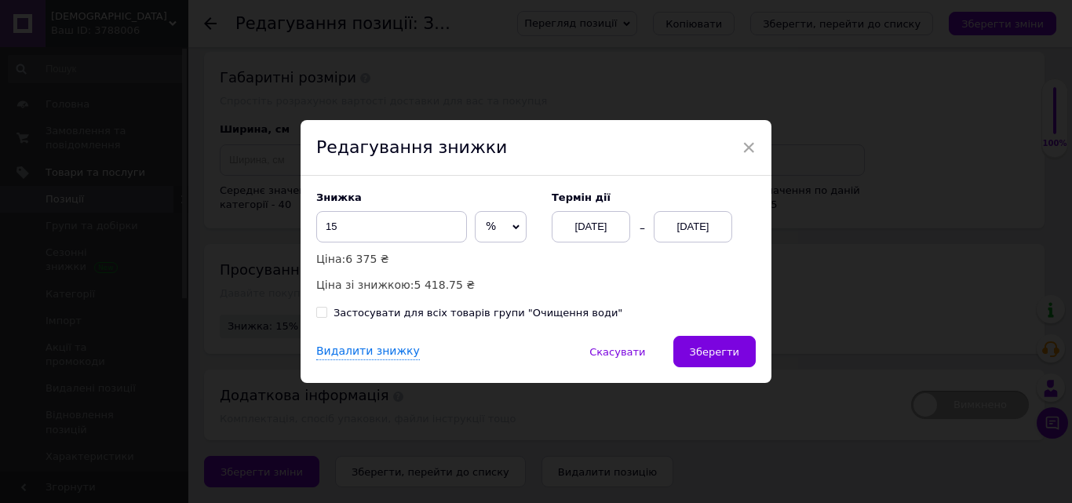
click at [584, 222] on div "[DATE]" at bounding box center [591, 226] width 78 height 31
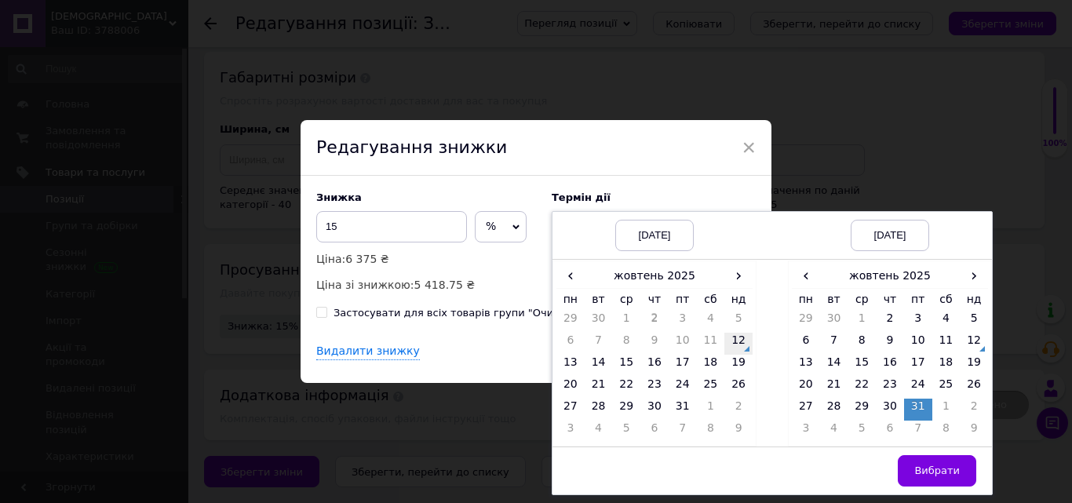
click at [737, 341] on td "12" at bounding box center [738, 344] width 28 height 22
click at [860, 363] on td "15" at bounding box center [861, 366] width 28 height 22
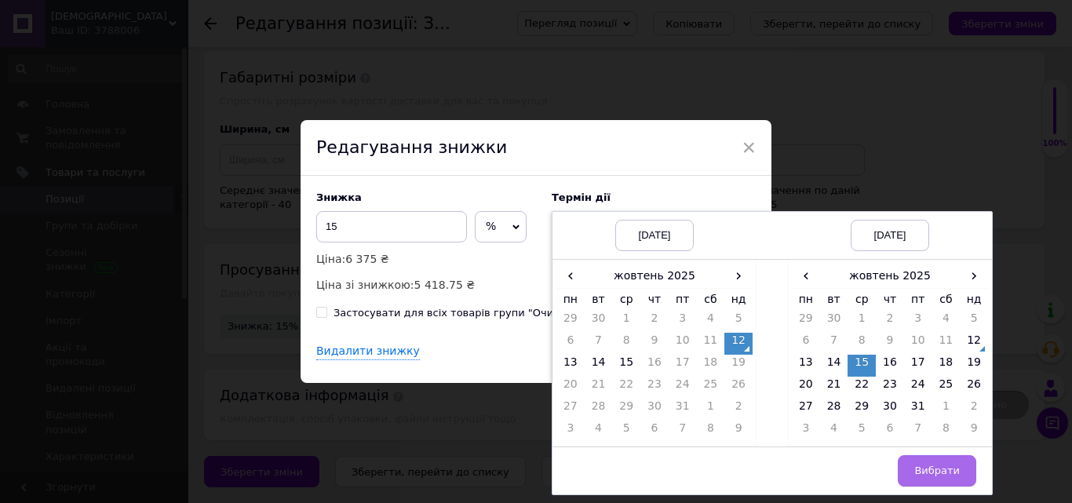
click at [935, 466] on span "Вибрати" at bounding box center [937, 470] width 46 height 12
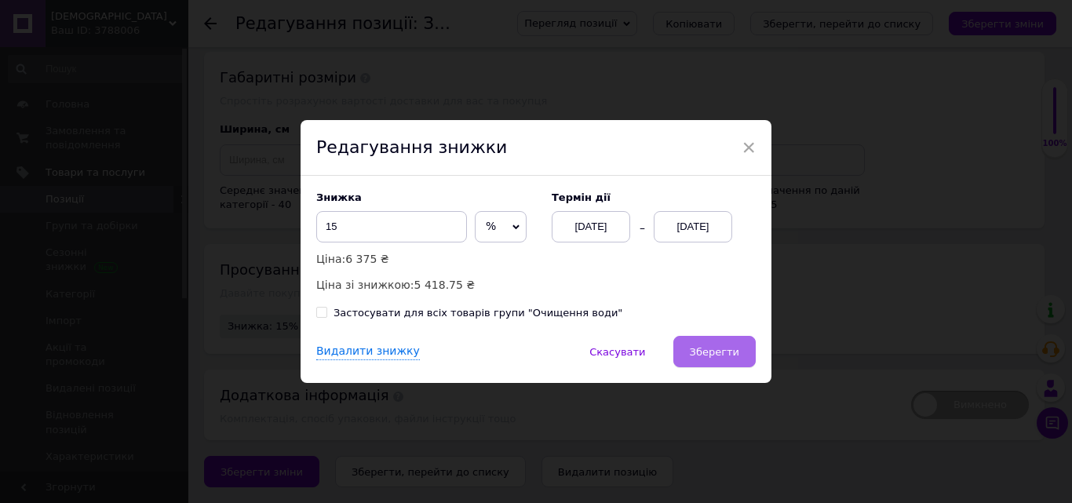
click at [730, 354] on span "Зберегти" at bounding box center [714, 352] width 49 height 12
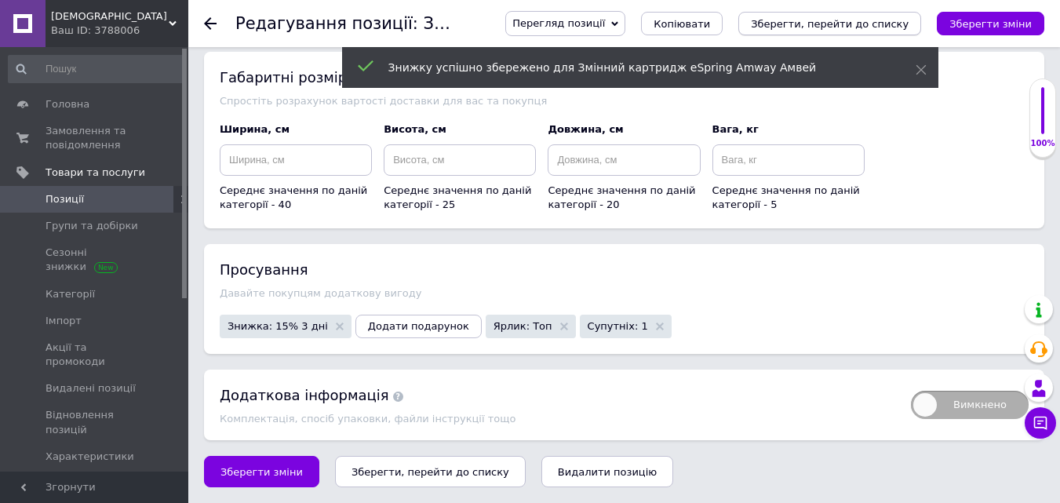
click at [883, 23] on icon "Зберегти, перейти до списку" at bounding box center [830, 24] width 158 height 12
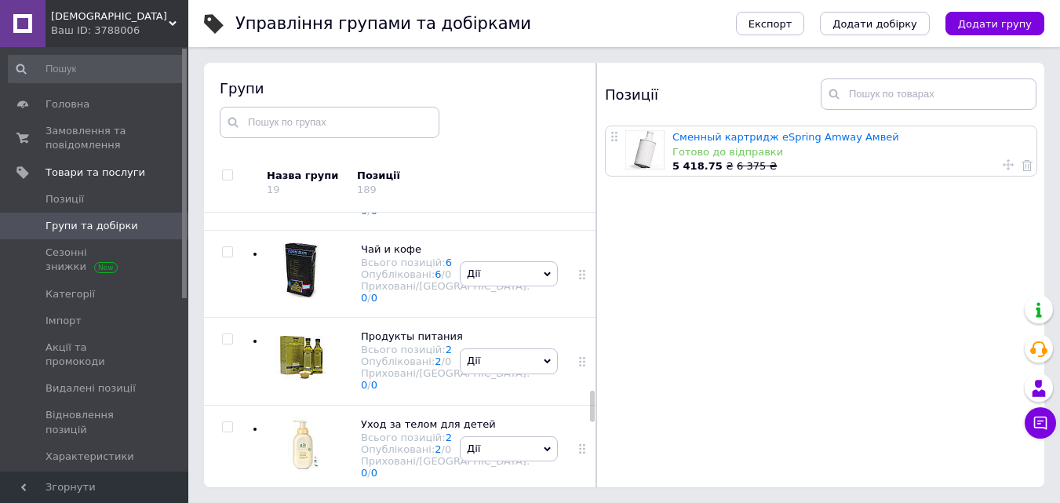
scroll to position [1687, 0]
click at [303, 130] on div at bounding box center [298, 98] width 63 height 63
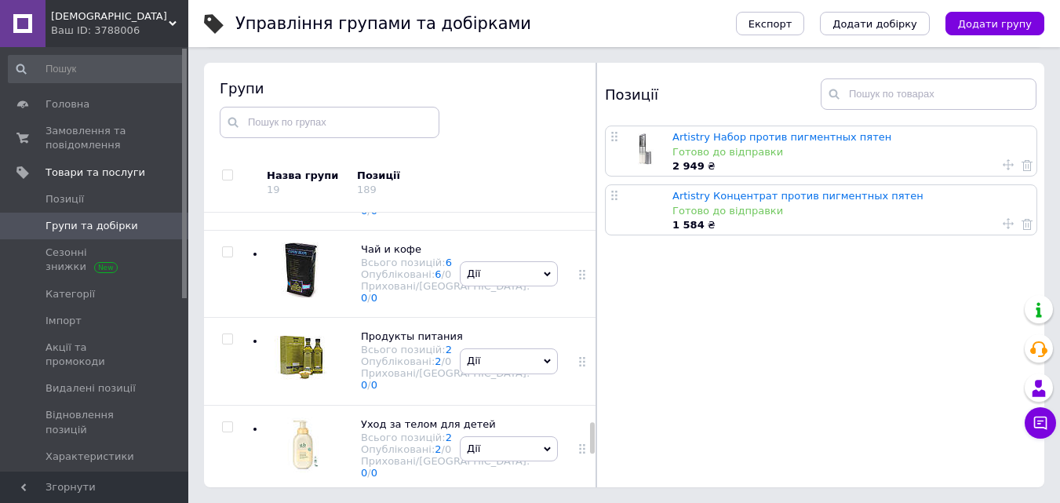
scroll to position [1844, 0]
click at [298, 218] on div at bounding box center [298, 186] width 63 height 63
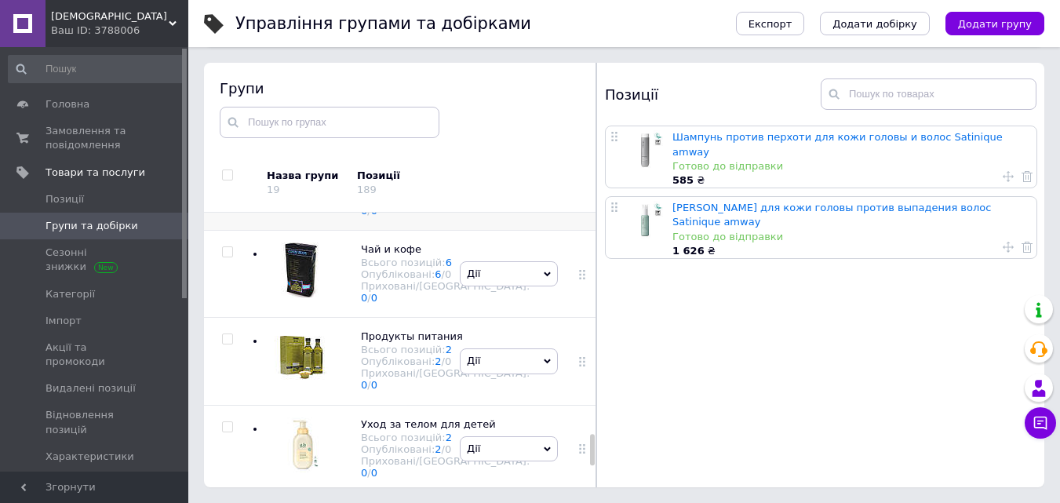
scroll to position [2001, 0]
click at [297, 305] on div at bounding box center [298, 273] width 63 height 63
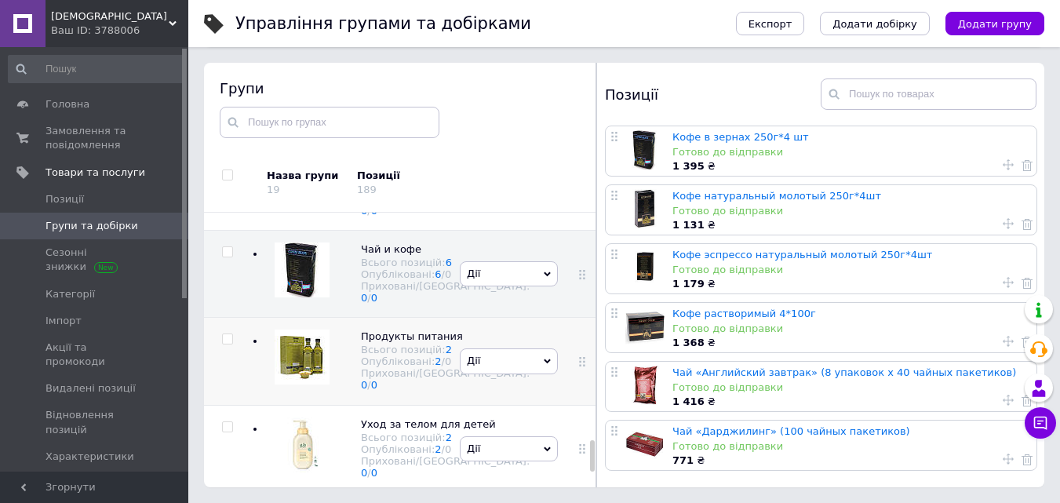
click at [286, 392] on div at bounding box center [298, 361] width 63 height 63
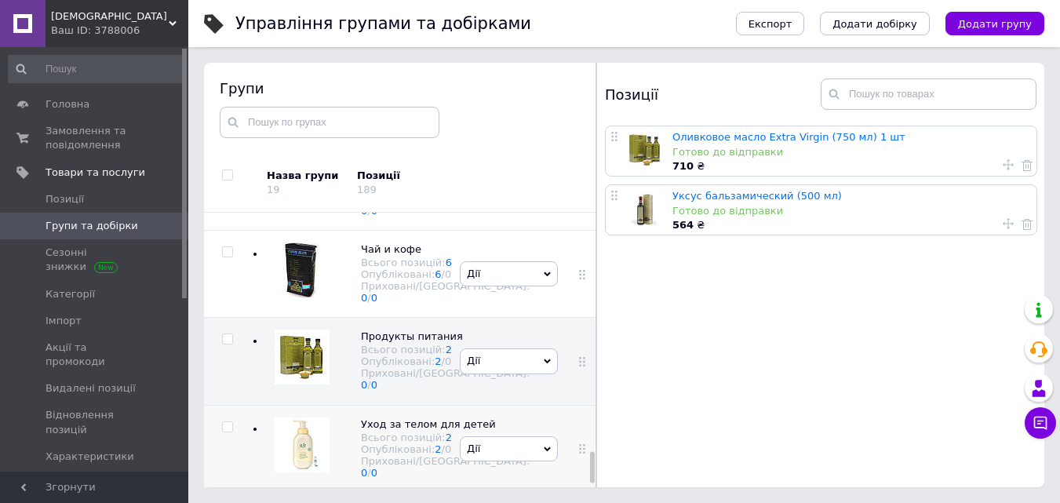
scroll to position [2126, 0]
click at [288, 436] on div at bounding box center [298, 448] width 63 height 63
